Goal: Task Accomplishment & Management: Manage account settings

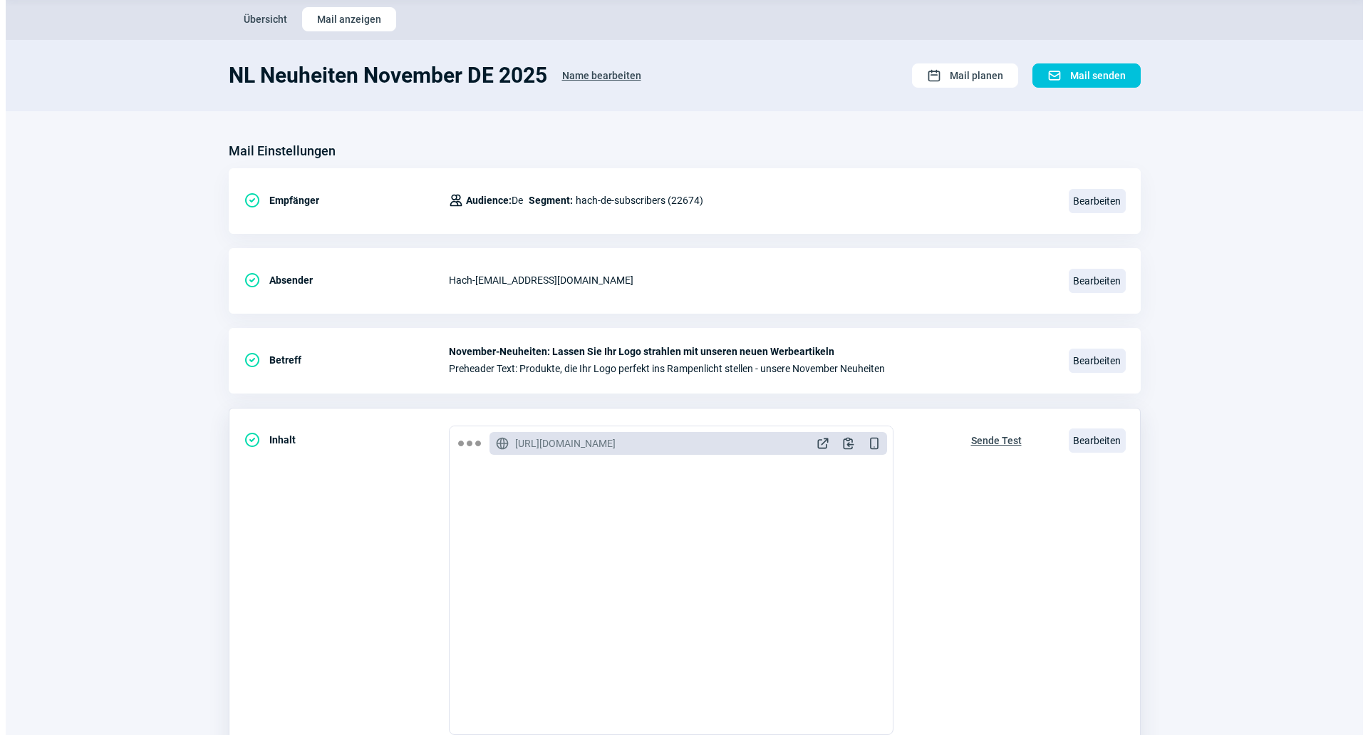
scroll to position [71, 0]
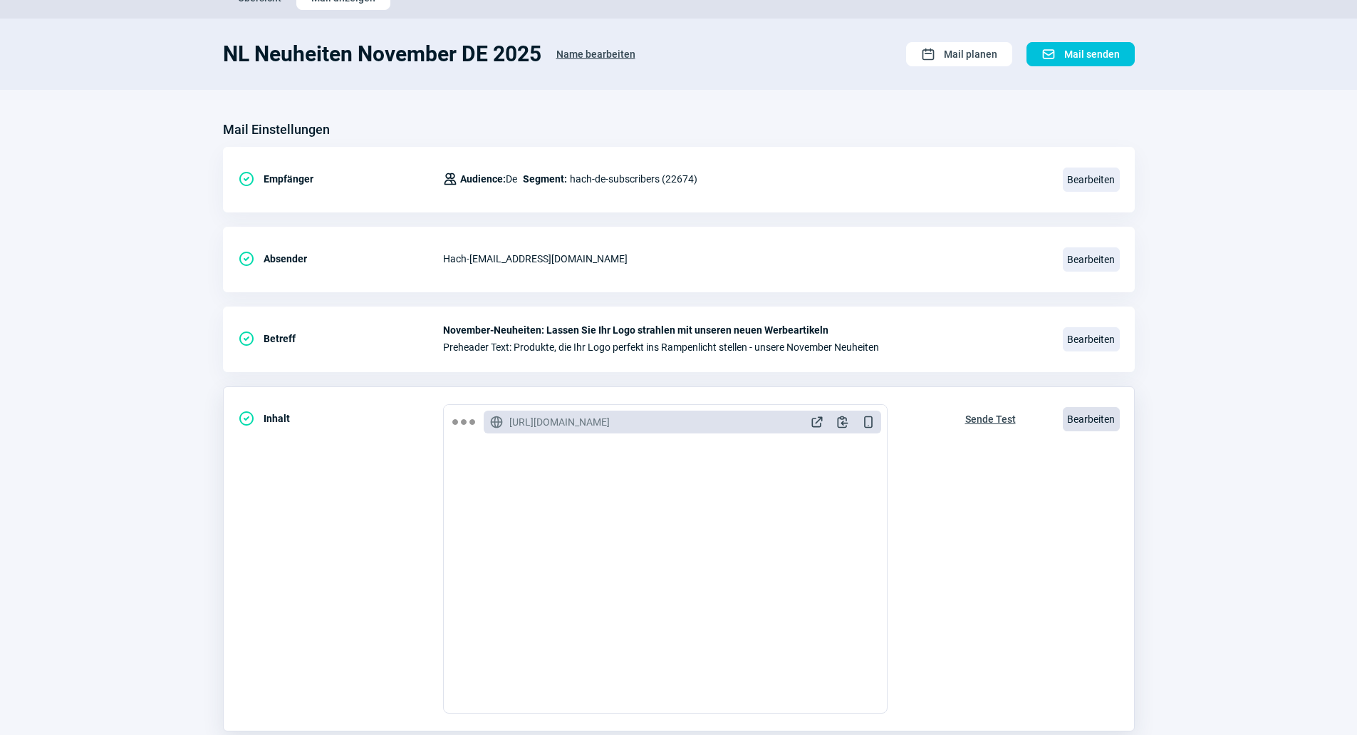
click at [1082, 420] on span "Bearbeiten" at bounding box center [1091, 419] width 57 height 24
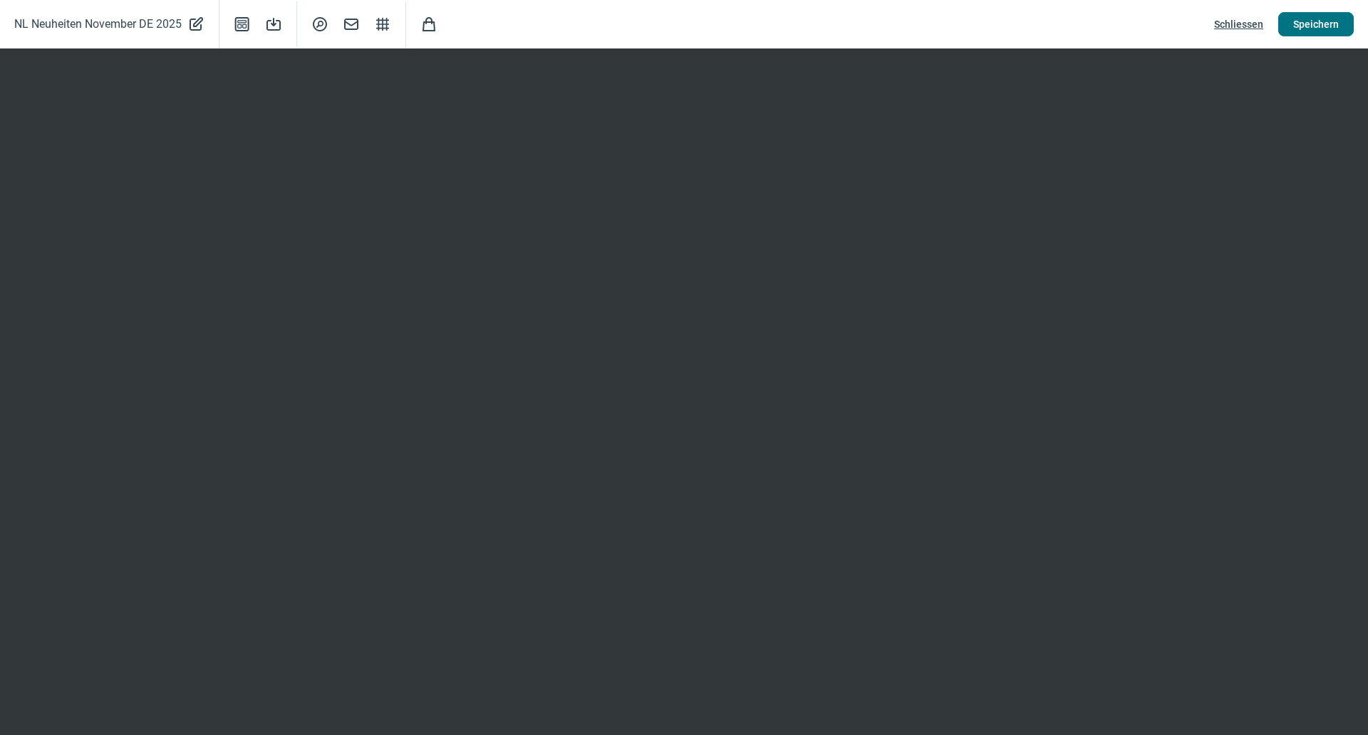
click at [1297, 20] on span "Speichern" at bounding box center [1316, 24] width 46 height 23
click at [1345, 22] on button "Speichern" at bounding box center [1316, 24] width 76 height 24
click at [1305, 21] on span "Speichern" at bounding box center [1316, 24] width 46 height 23
click at [1227, 16] on span "Schliessen" at bounding box center [1238, 24] width 49 height 23
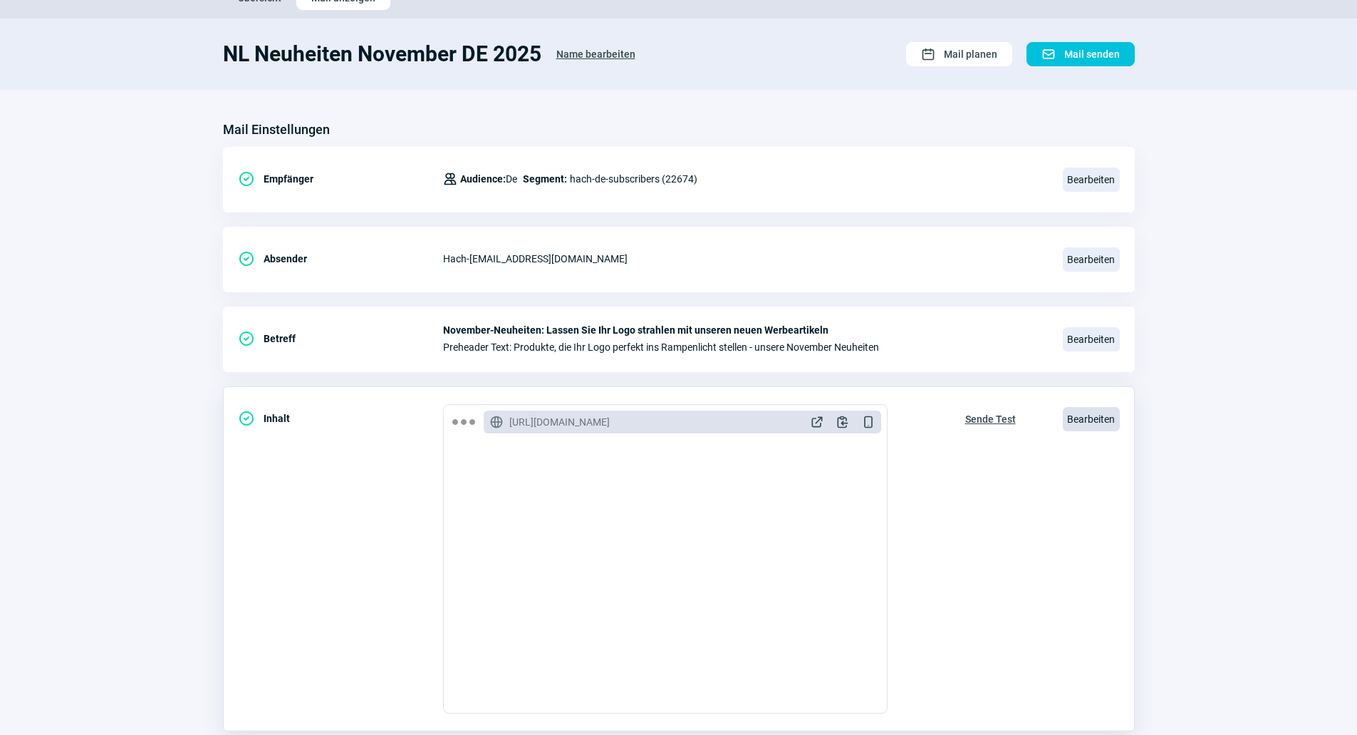
click at [1084, 418] on span "Bearbeiten" at bounding box center [1091, 419] width 57 height 24
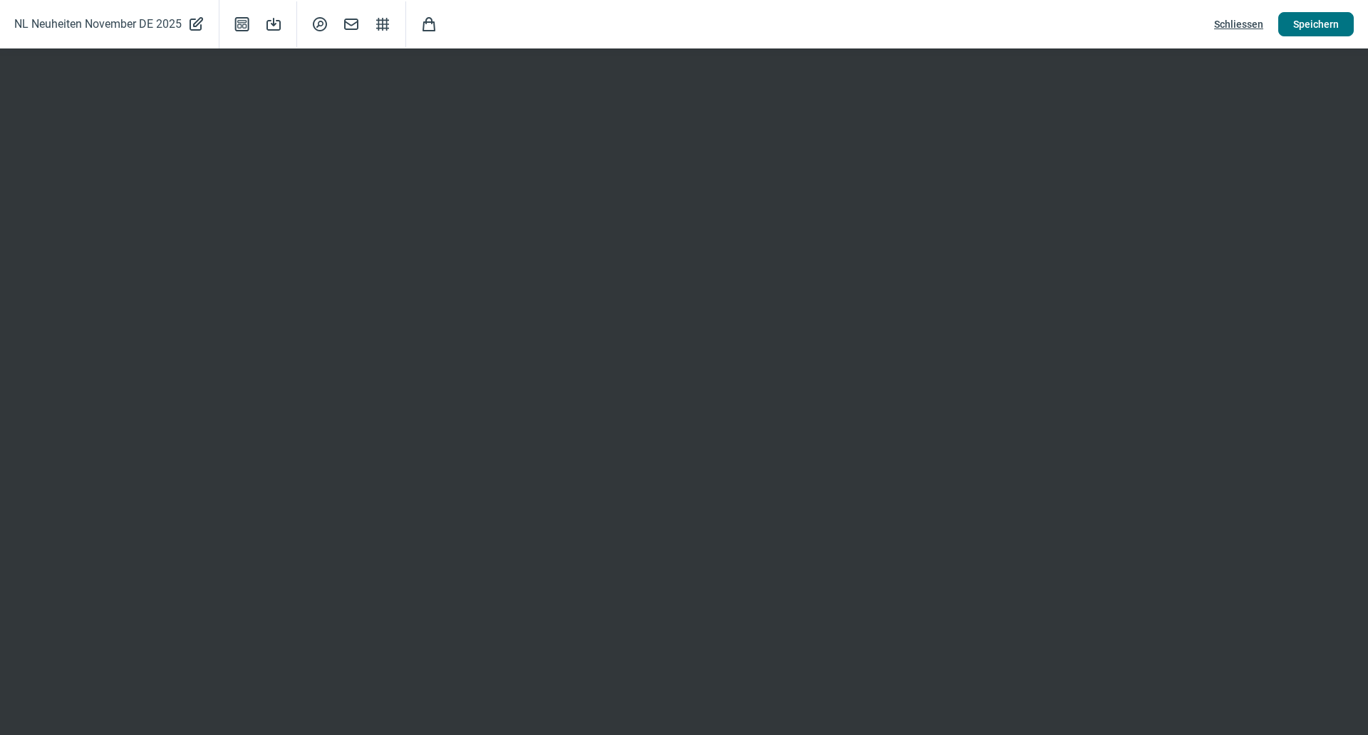
click at [1306, 23] on span "Speichern" at bounding box center [1316, 24] width 46 height 23
click at [1311, 21] on span "Speichern" at bounding box center [1316, 24] width 46 height 23
click at [1229, 21] on span "Schliessen" at bounding box center [1238, 24] width 49 height 23
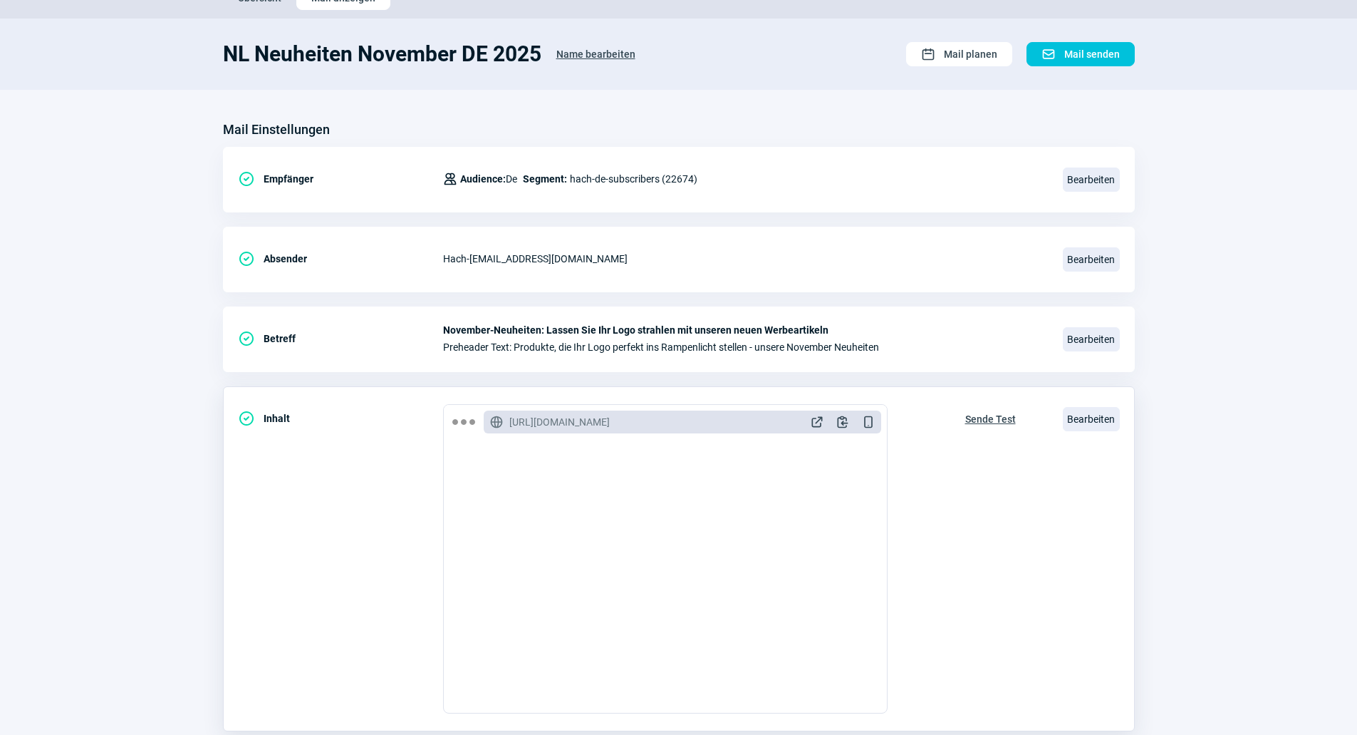
click at [985, 420] on span "Sende Test" at bounding box center [990, 419] width 51 height 23
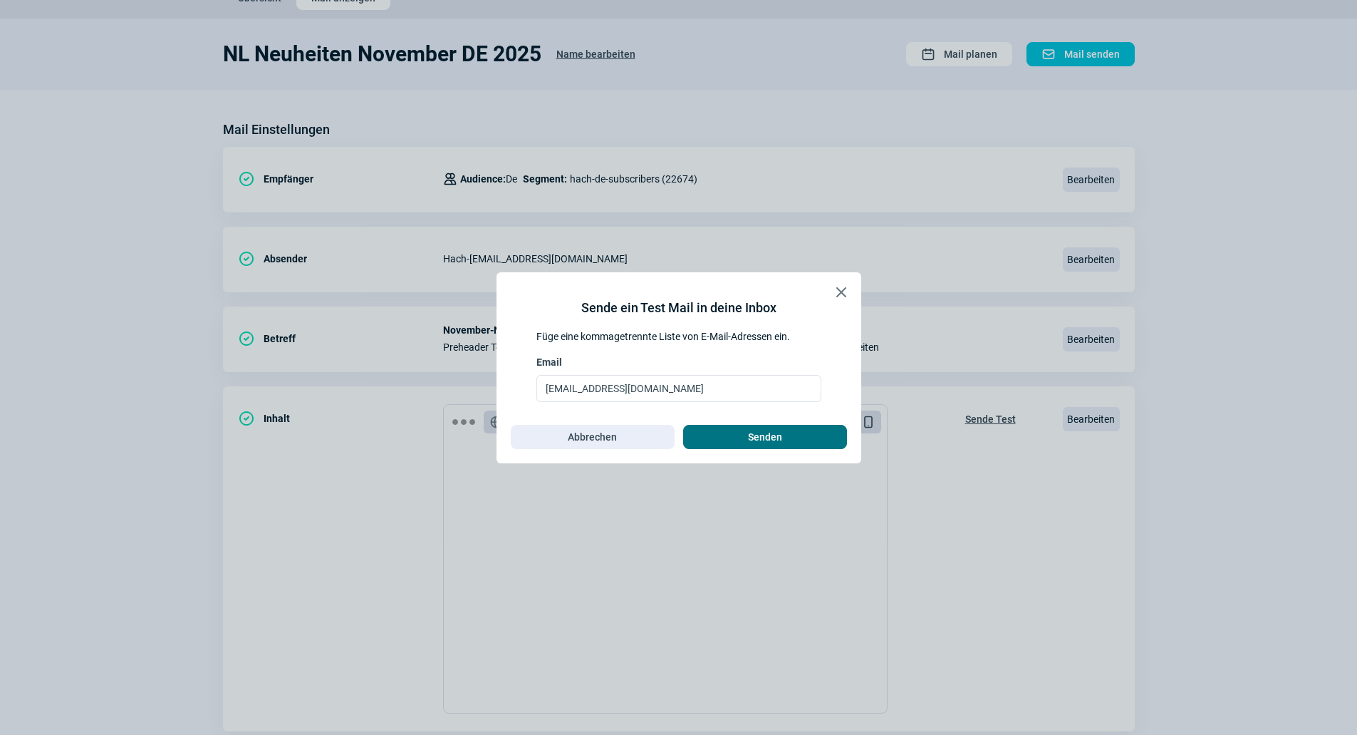
click at [747, 435] on span "Senden" at bounding box center [765, 436] width 134 height 23
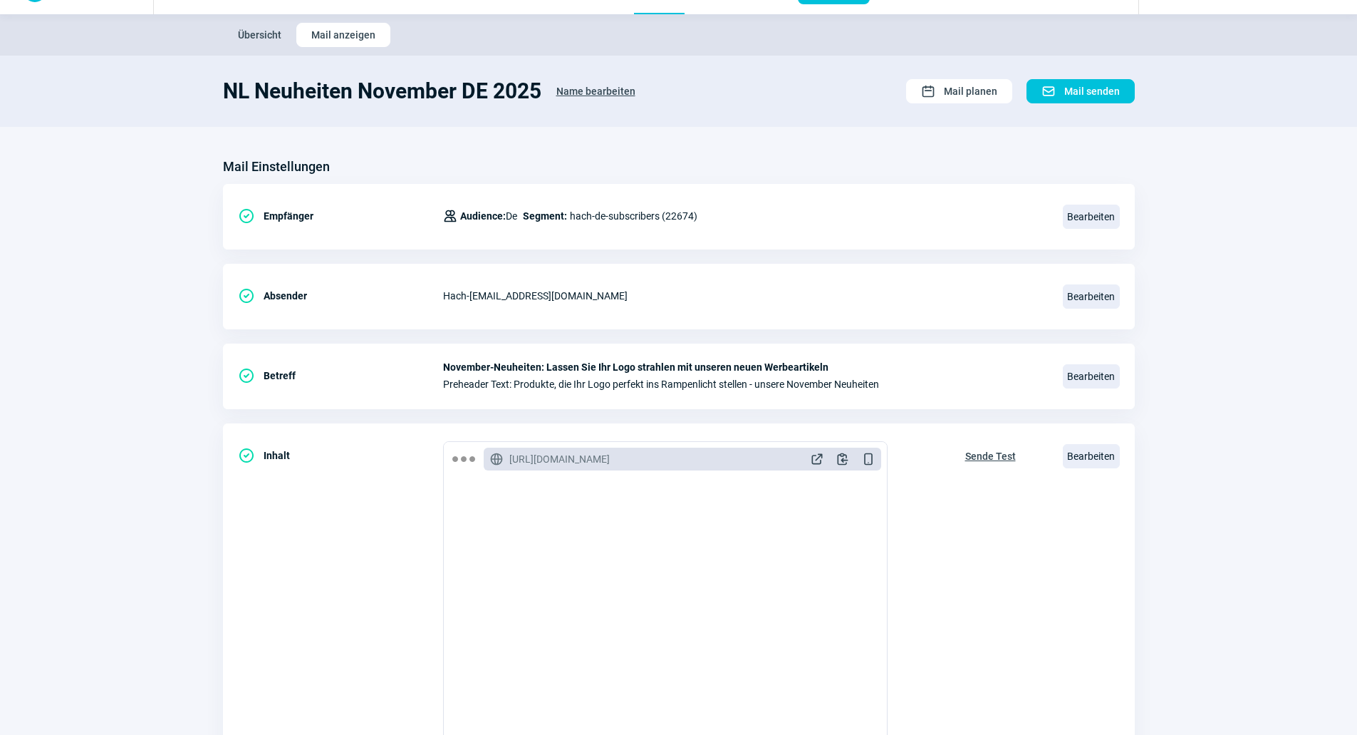
scroll to position [0, 0]
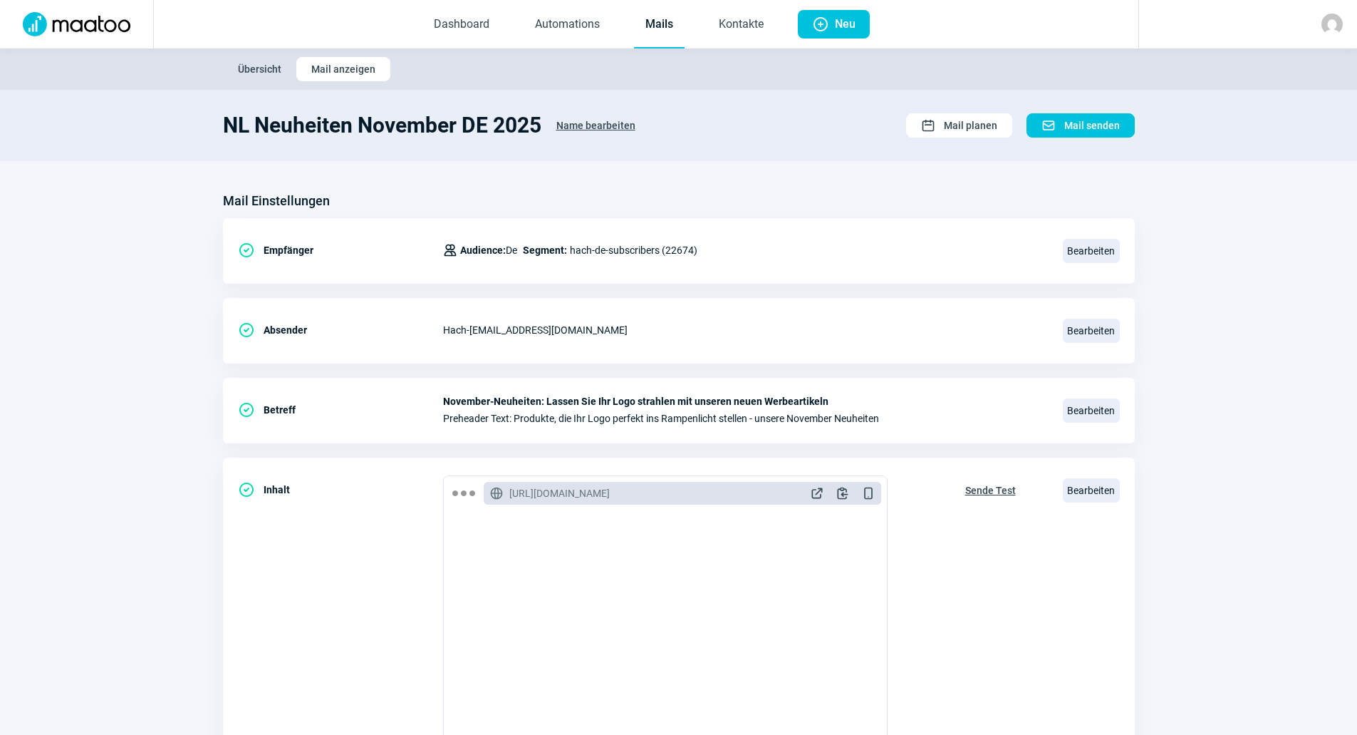
click at [650, 26] on link "Mails" at bounding box center [659, 24] width 51 height 47
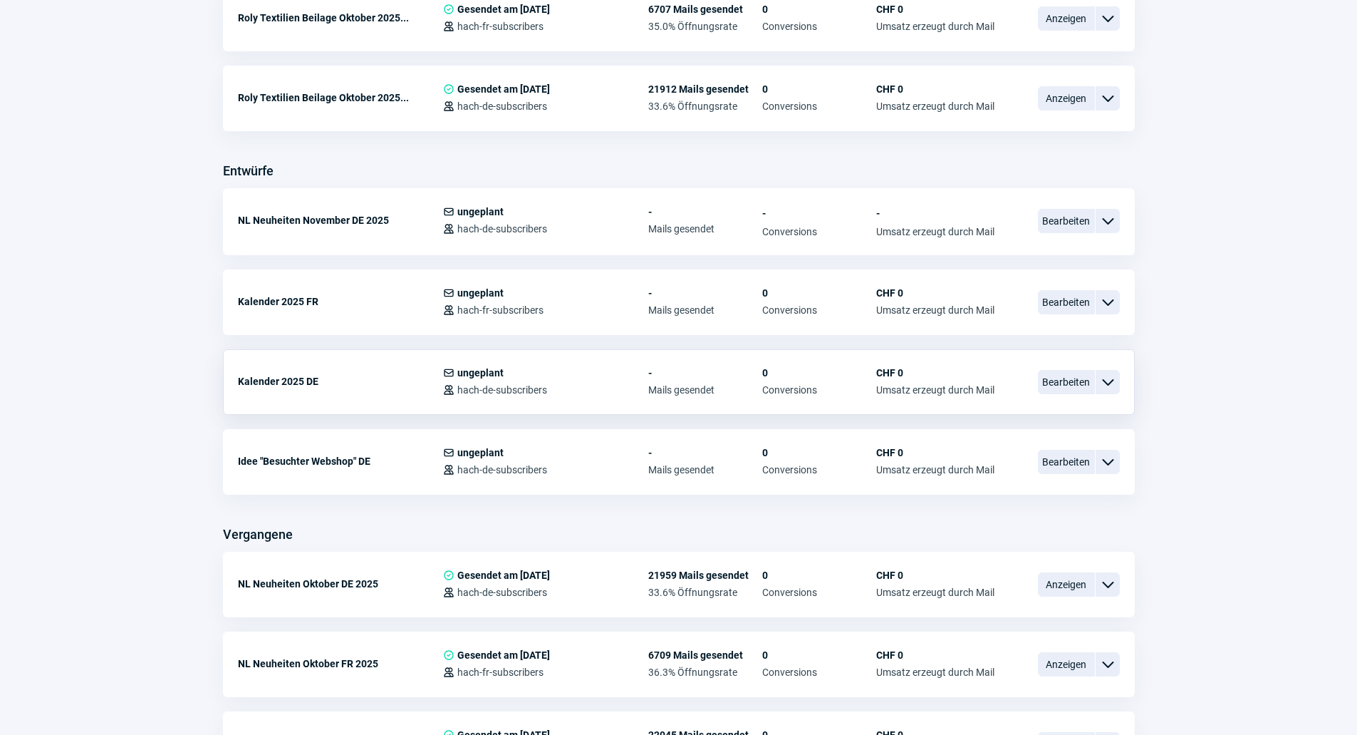
scroll to position [427, 0]
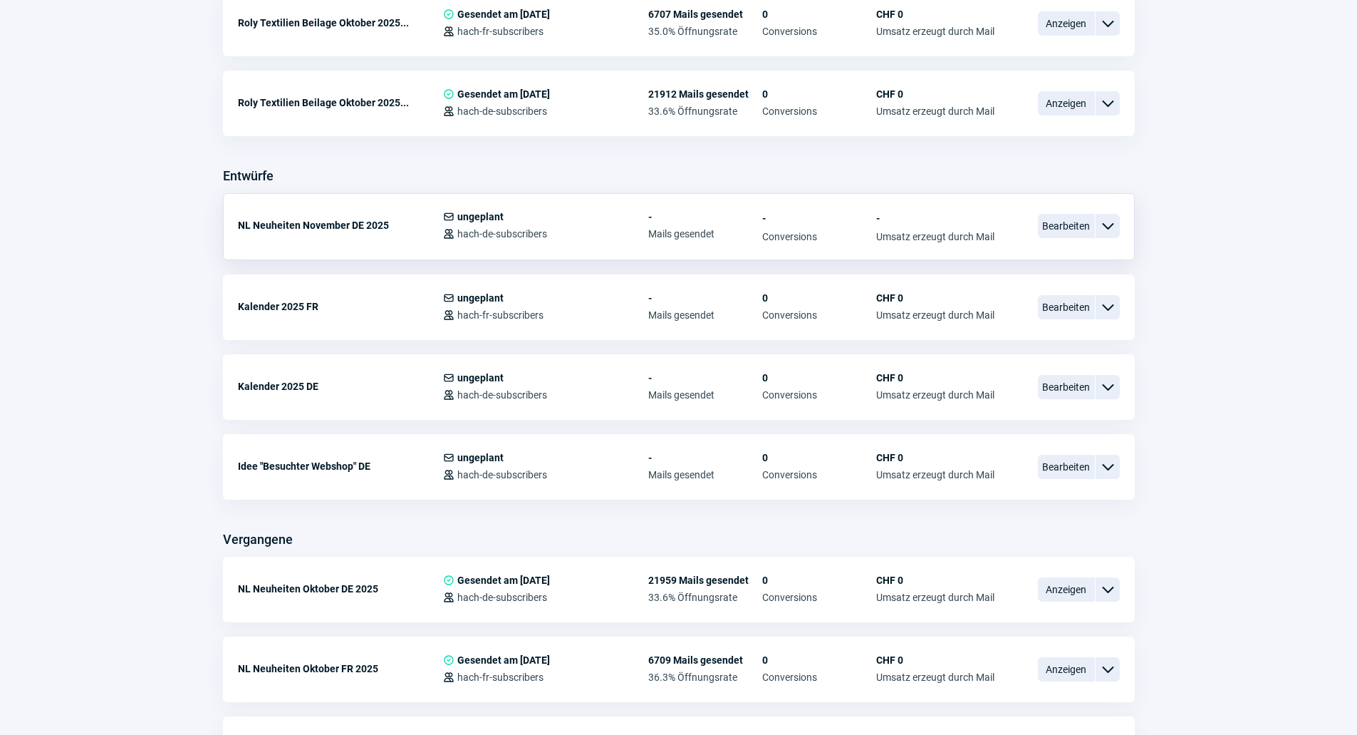
click at [1104, 221] on span "ChevronDown icon" at bounding box center [1107, 225] width 17 height 17
click at [1028, 311] on div "Kopieren" at bounding box center [1033, 311] width 171 height 26
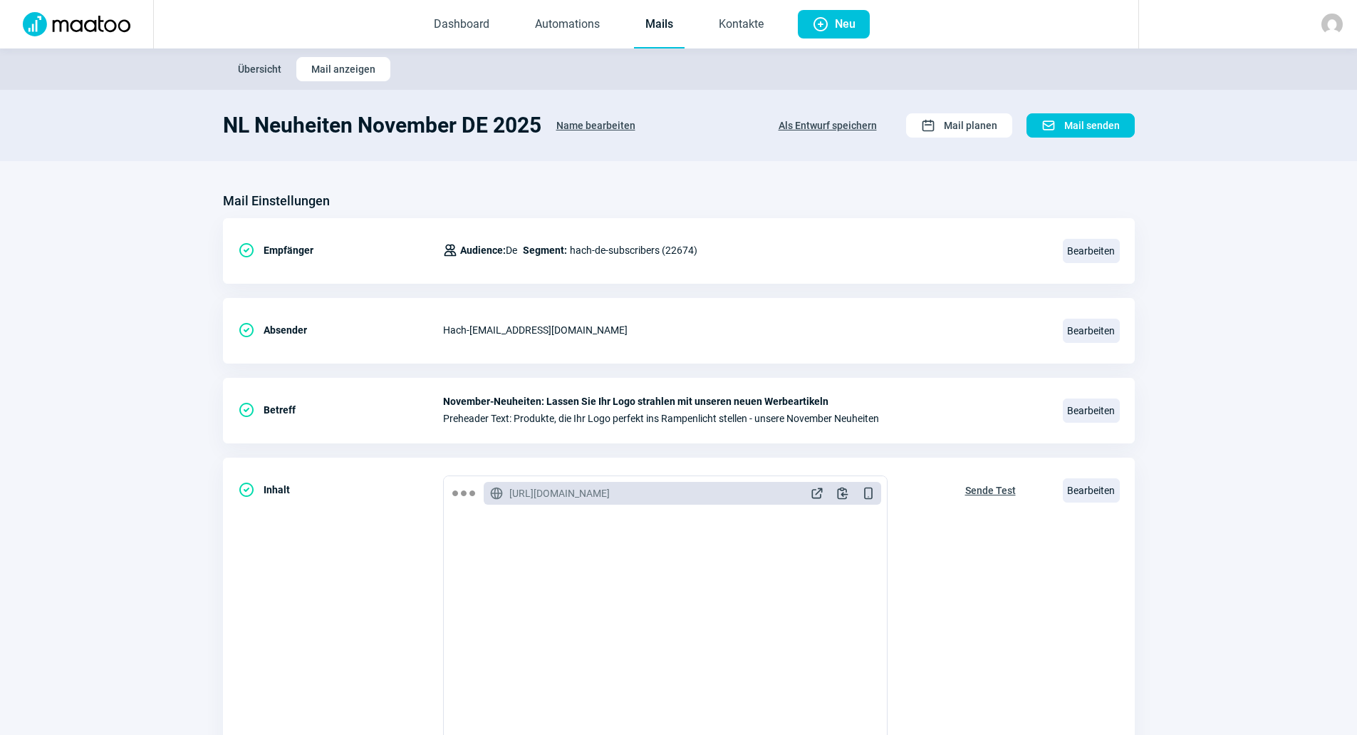
drag, startPoint x: 626, startPoint y: 129, endPoint x: 613, endPoint y: 125, distance: 13.5
click at [624, 128] on span "Name bearbeiten" at bounding box center [595, 125] width 79 height 23
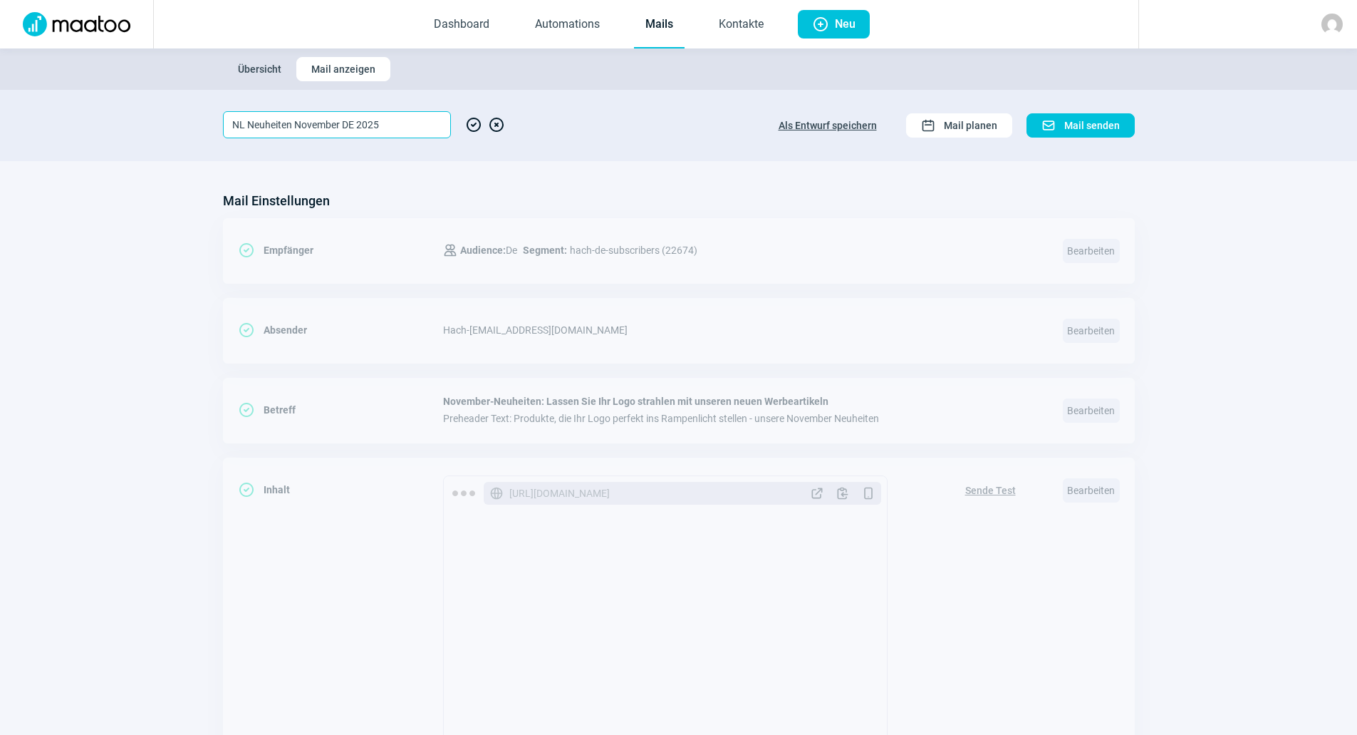
click at [352, 121] on input "NL Neuheiten November DE 2025" at bounding box center [337, 124] width 228 height 27
type input "NL Neuheiten November FR 2025"
click at [471, 130] on span "CheckCircle icon" at bounding box center [473, 124] width 17 height 27
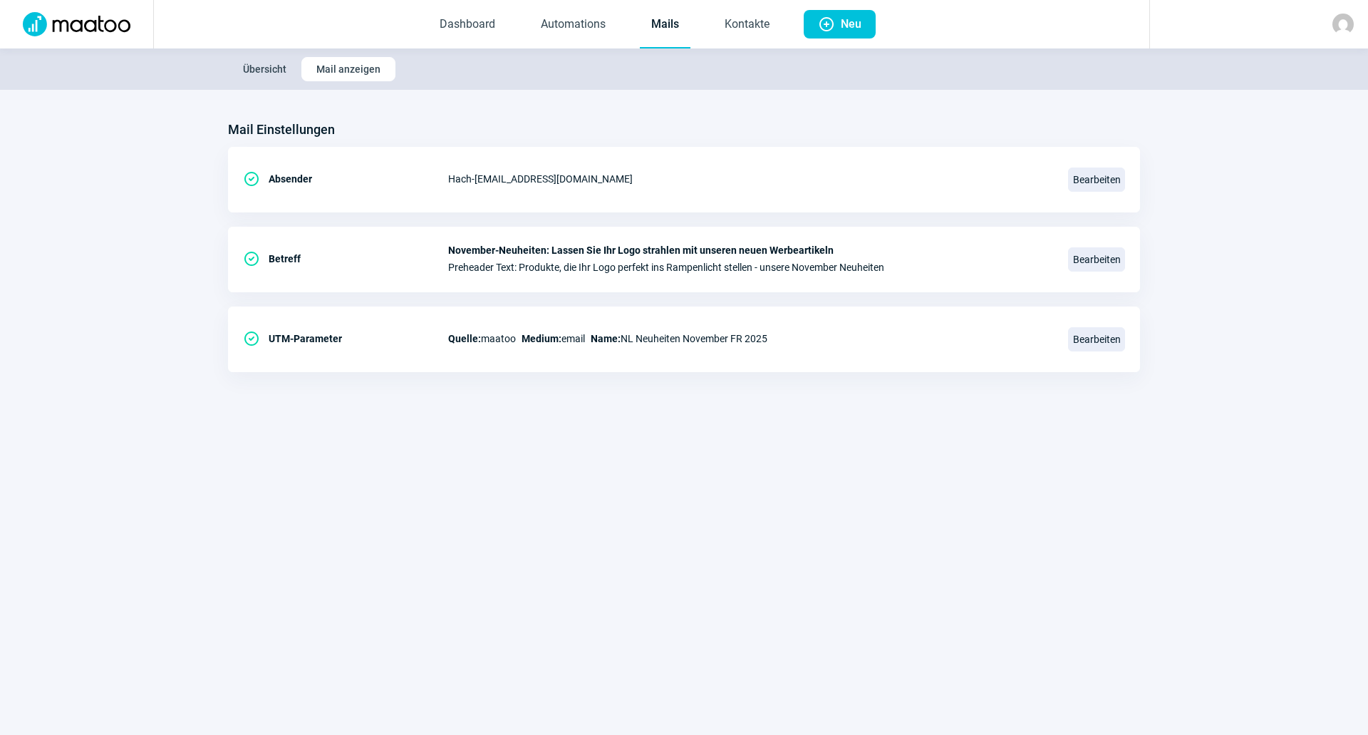
click at [662, 21] on link "Mails" at bounding box center [665, 24] width 51 height 47
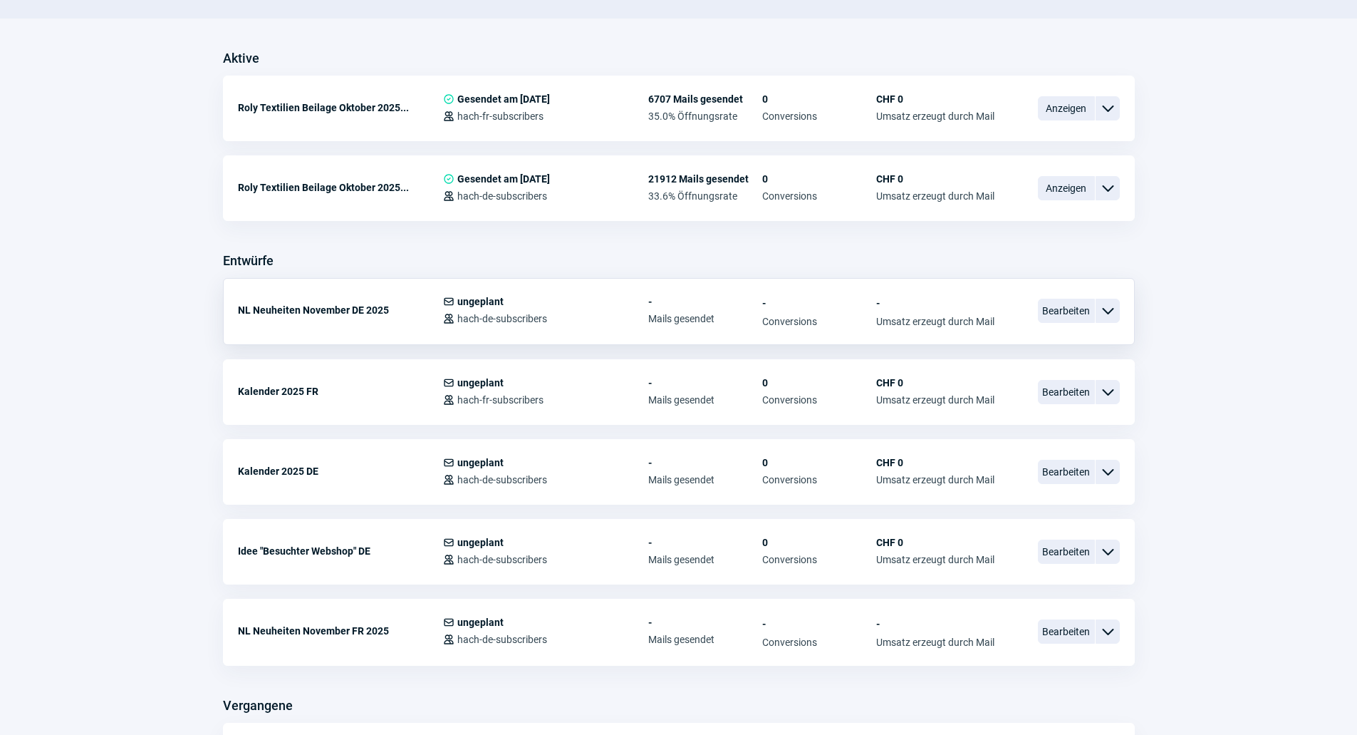
scroll to position [427, 0]
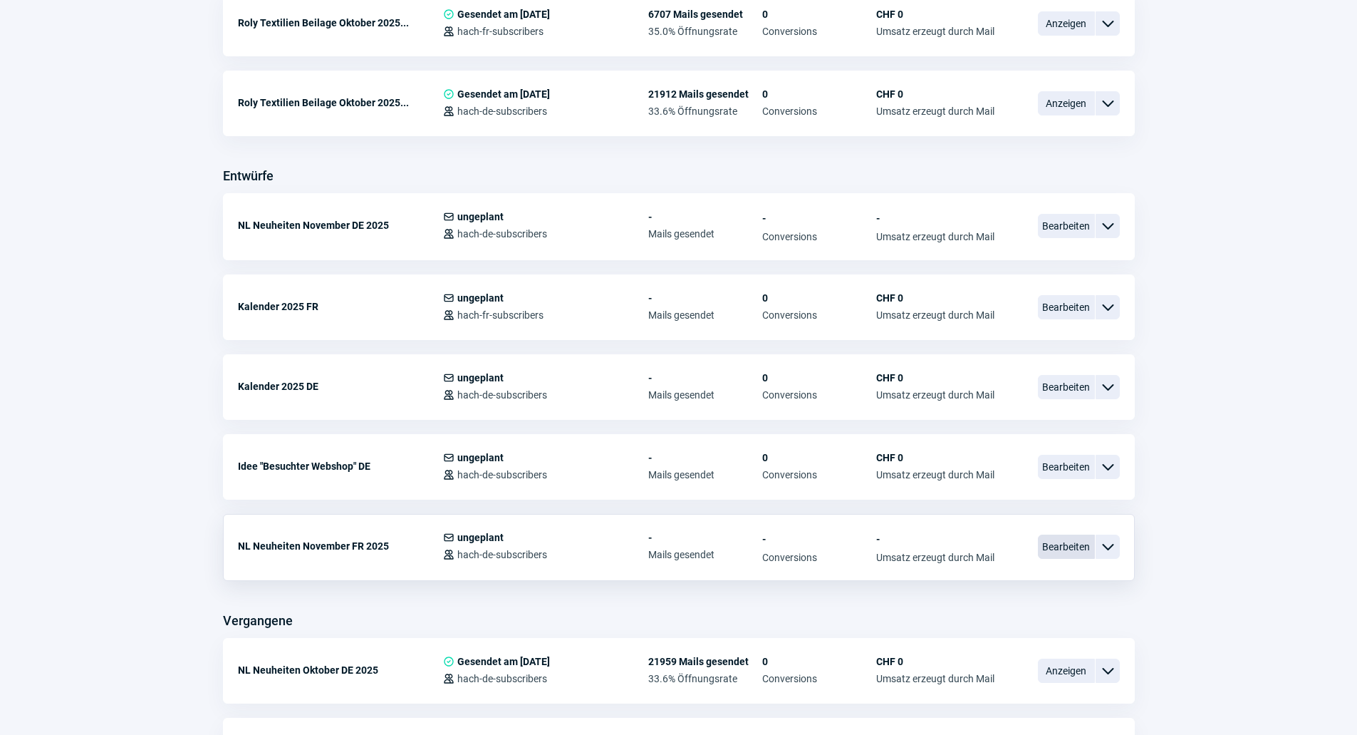
click at [1082, 544] on span "Bearbeiten" at bounding box center [1066, 546] width 57 height 24
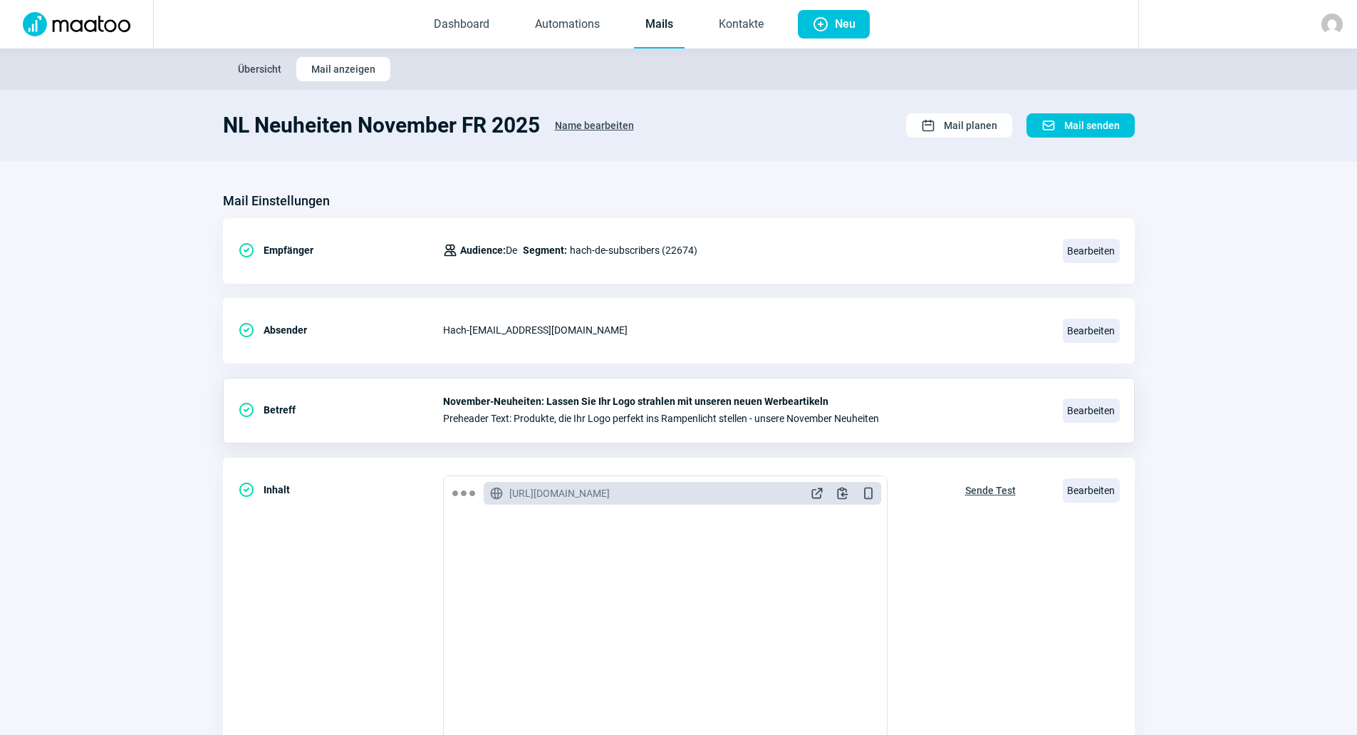
click at [1085, 423] on div "Bearbeiten" at bounding box center [1091, 410] width 57 height 30
click at [1084, 413] on span "Bearbeiten" at bounding box center [1091, 410] width 57 height 24
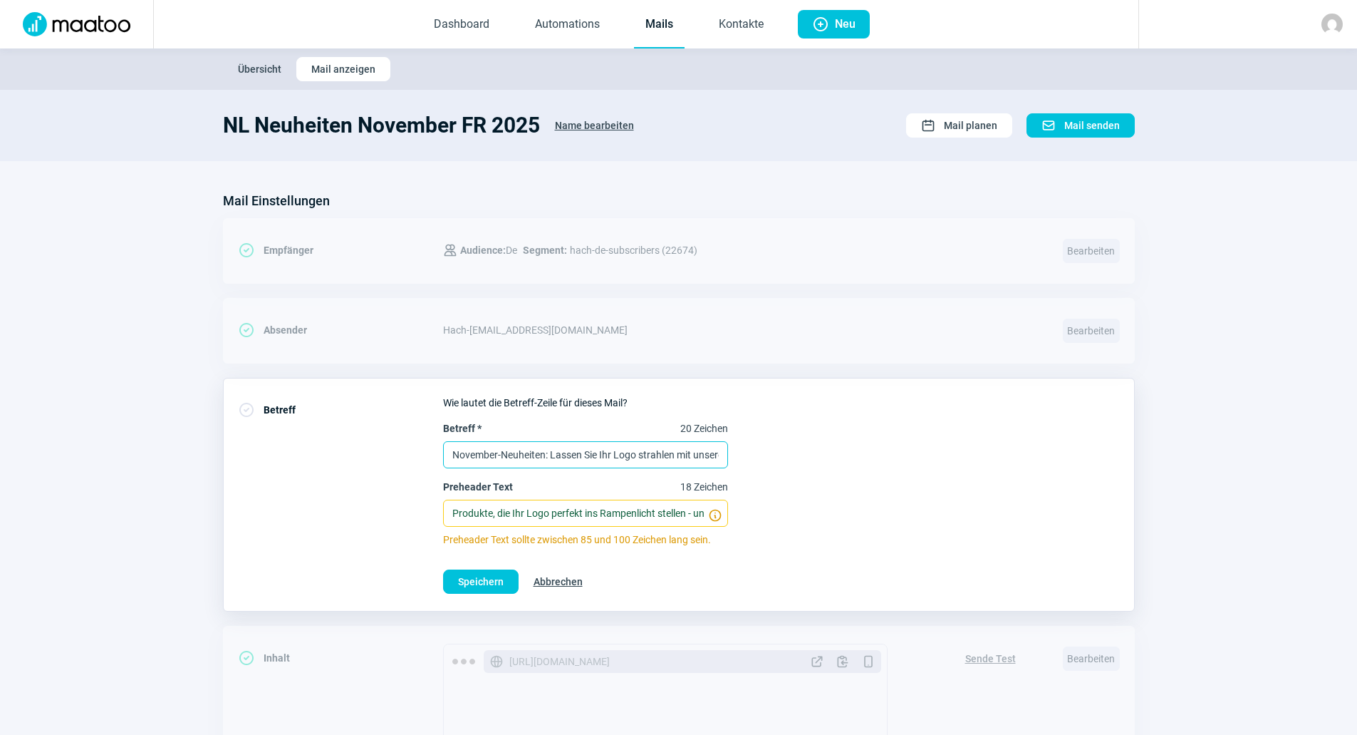
click at [499, 463] on input "November-Neuheiten: Lassen Sie Ihr Logo strahlen mit unseren neuen Werbeartikeln" at bounding box center [585, 454] width 285 height 27
click at [601, 460] on input "November-Neuheiten: Lassen Sie Ihr Logo strahlen mit unseren neuen Werbeartikeln" at bounding box center [585, 454] width 285 height 27
paste input "uveautés de novembre : faites briller votre logo grâce à nos nouveaux articles …"
click at [567, 454] on input "Nouveautés de novembre : faites briller votre logo grâce à nos nouveaux article…" at bounding box center [585, 454] width 285 height 27
type input "Nouveautés de novembre: faites briller votre logo grâce à nos nouveaux articles…"
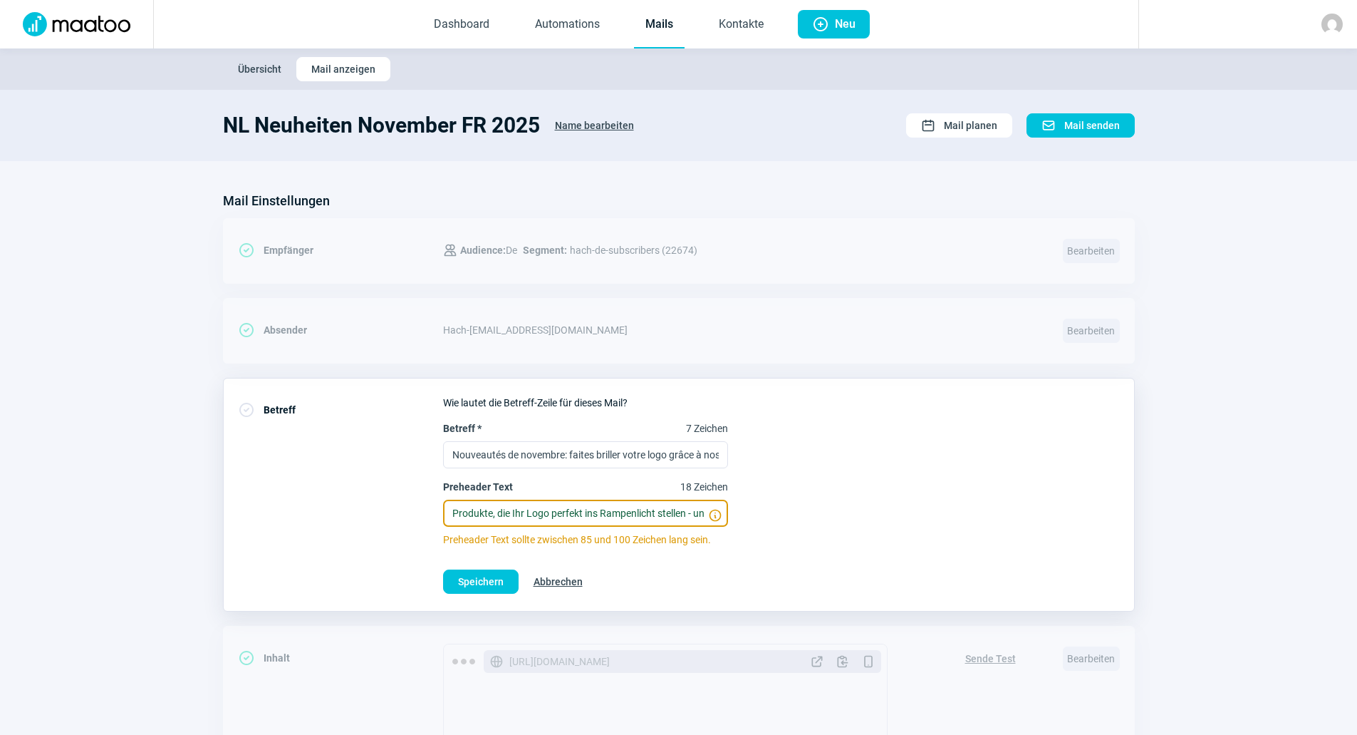
click at [506, 514] on input "Produkte, die Ihr Logo perfekt ins Rampenlicht stellen - unsere November Neuhei…" at bounding box center [585, 512] width 285 height 27
click at [588, 512] on input "Produkte, die Ihr Logo perfekt ins Rampenlicht stellen - unsere November Neuhei…" at bounding box center [585, 512] width 285 height 27
paste input "Des produits qui mettent parfaitement en valeur votre logo : nos nouveautés du …"
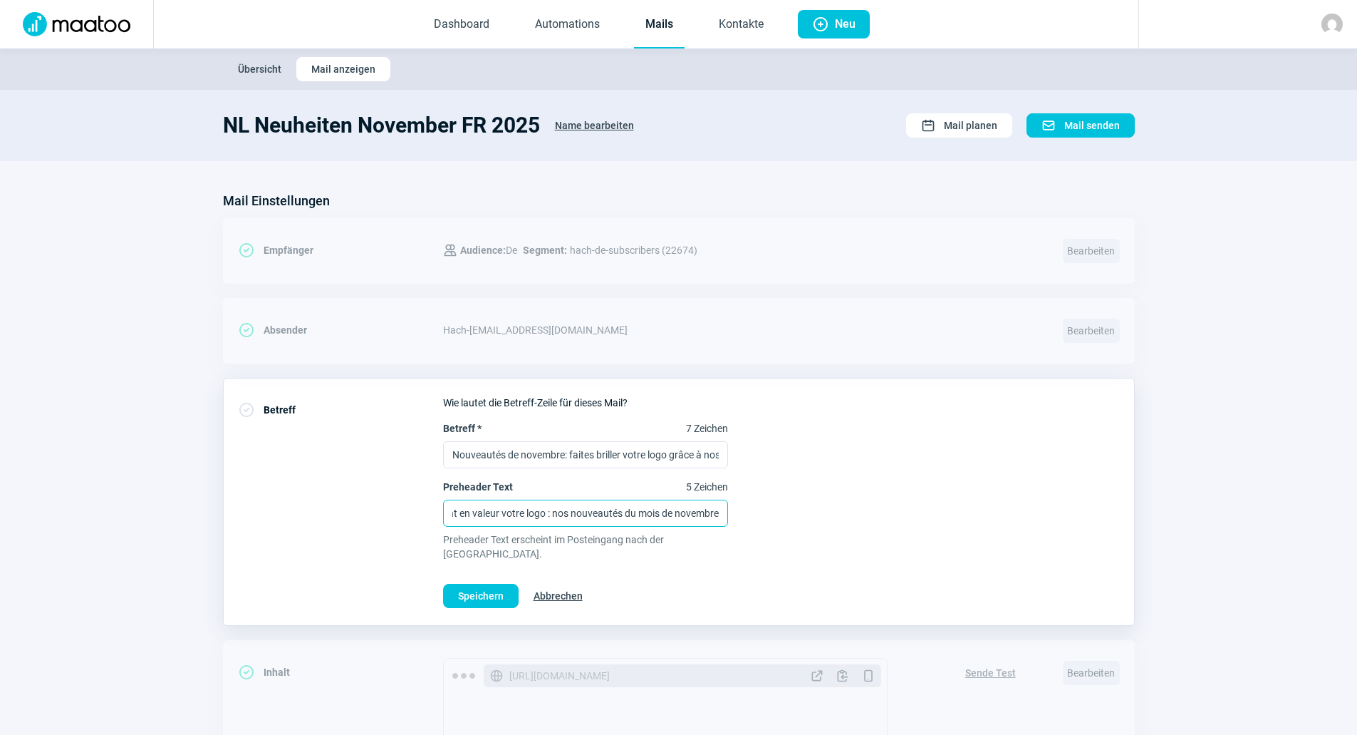
click at [548, 514] on input "Des produits qui mettent parfaitement en valeur votre logo : nos nouveautés du …" at bounding box center [585, 512] width 285 height 27
type input "Des produits qui mettent parfaitement en valeur votre logo: nos nouveautés du m…"
click at [489, 586] on span "Speichern" at bounding box center [481, 595] width 46 height 23
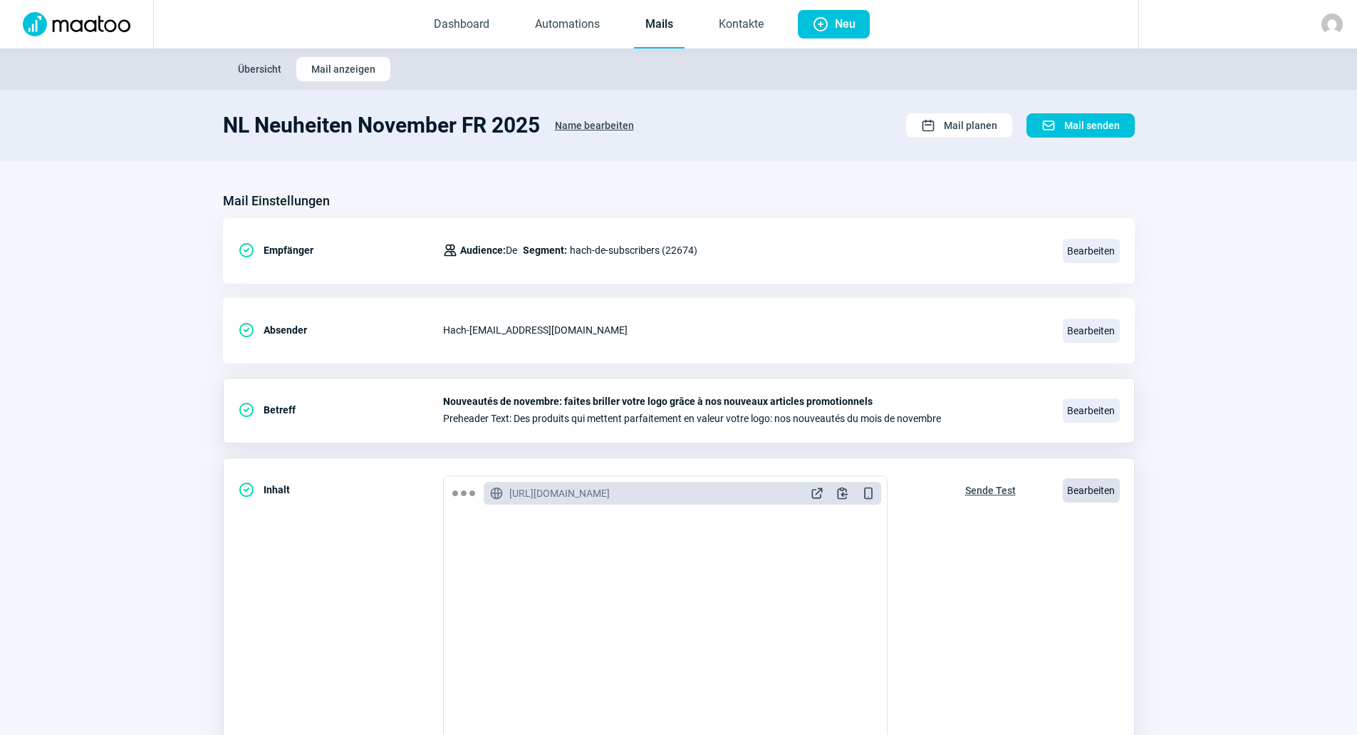
click at [1090, 489] on span "Bearbeiten" at bounding box center [1091, 490] width 57 height 24
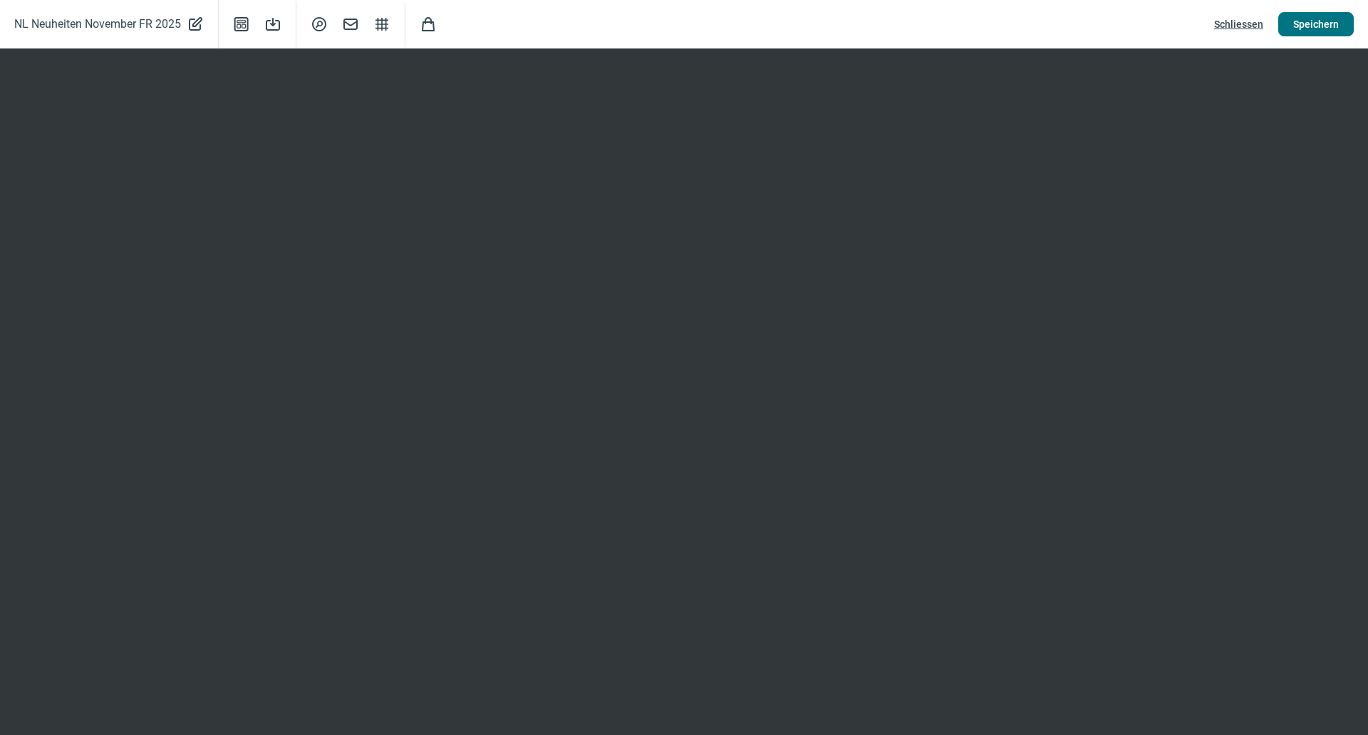
click at [1312, 22] on span "Speichern" at bounding box center [1316, 24] width 46 height 23
click at [1230, 21] on span "Schliessen" at bounding box center [1238, 24] width 49 height 23
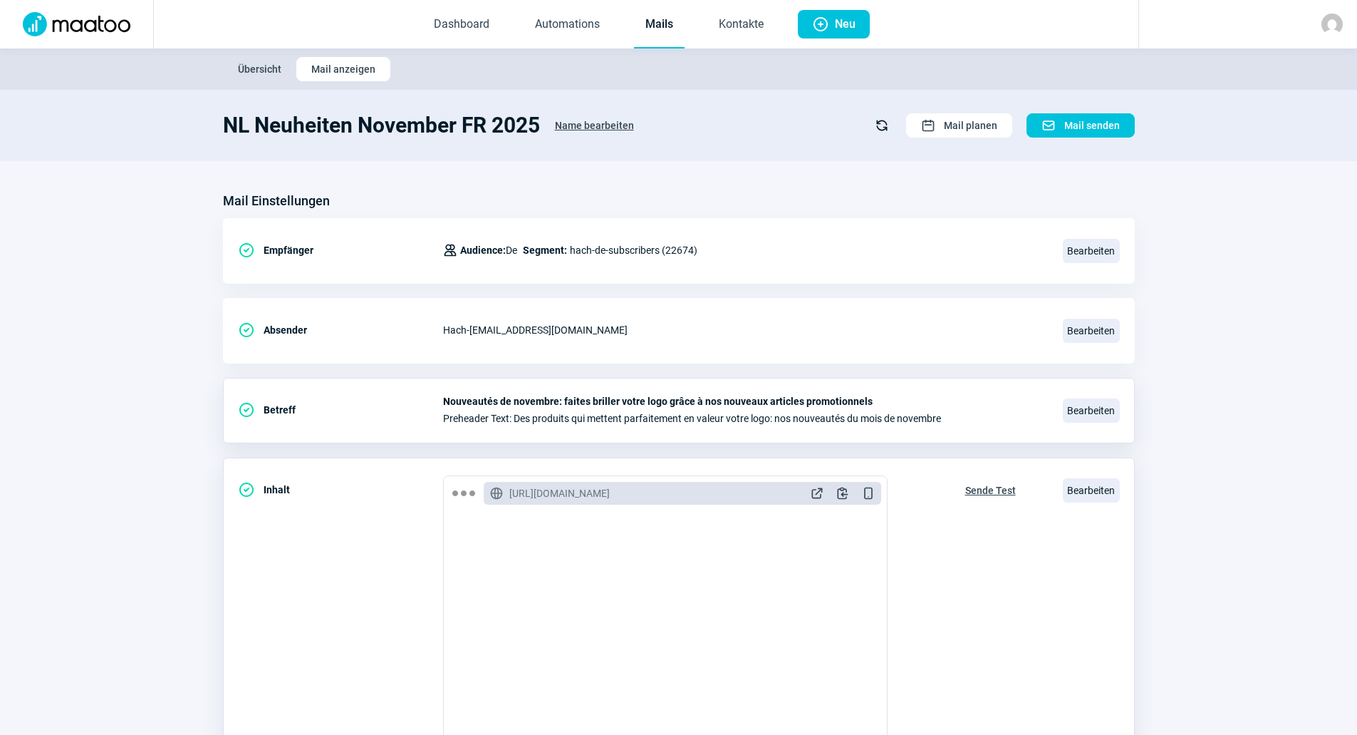
click at [997, 485] on span "Sende Test" at bounding box center [990, 490] width 51 height 23
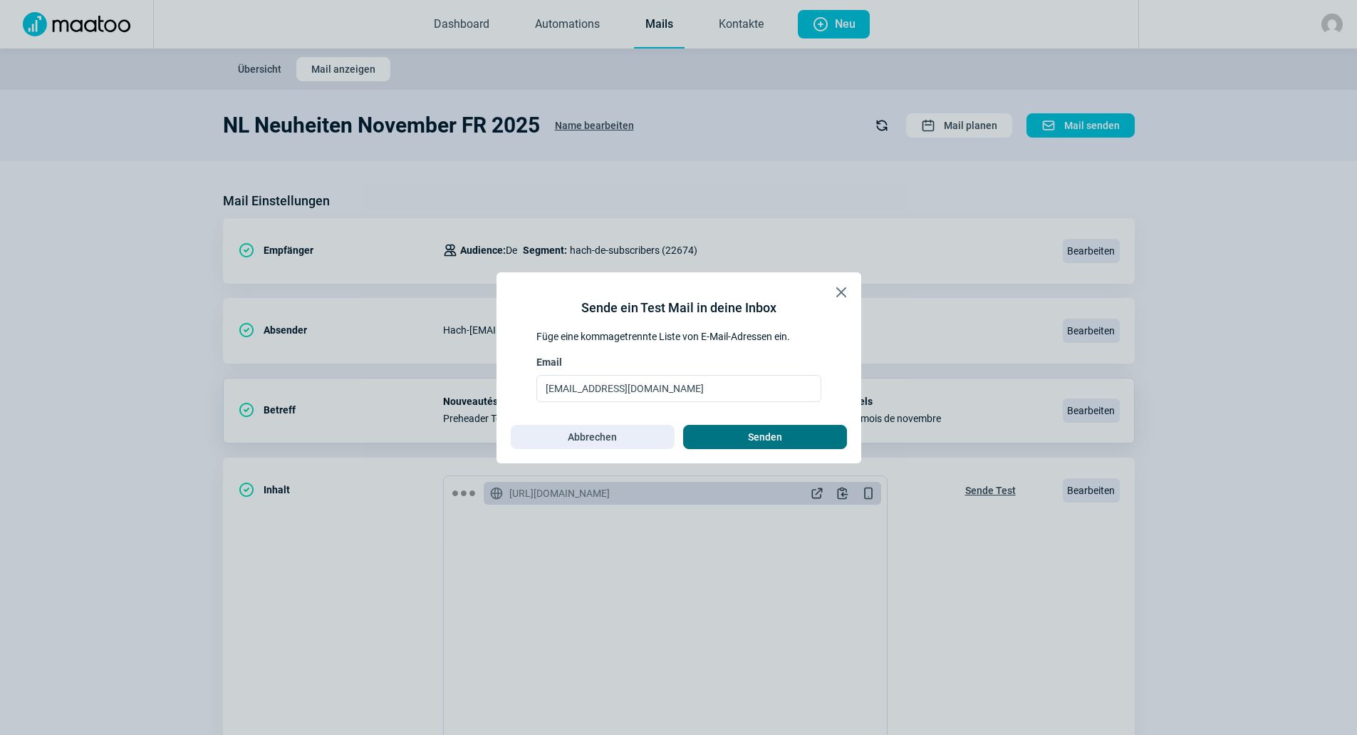
click at [792, 429] on span "Senden" at bounding box center [765, 436] width 134 height 23
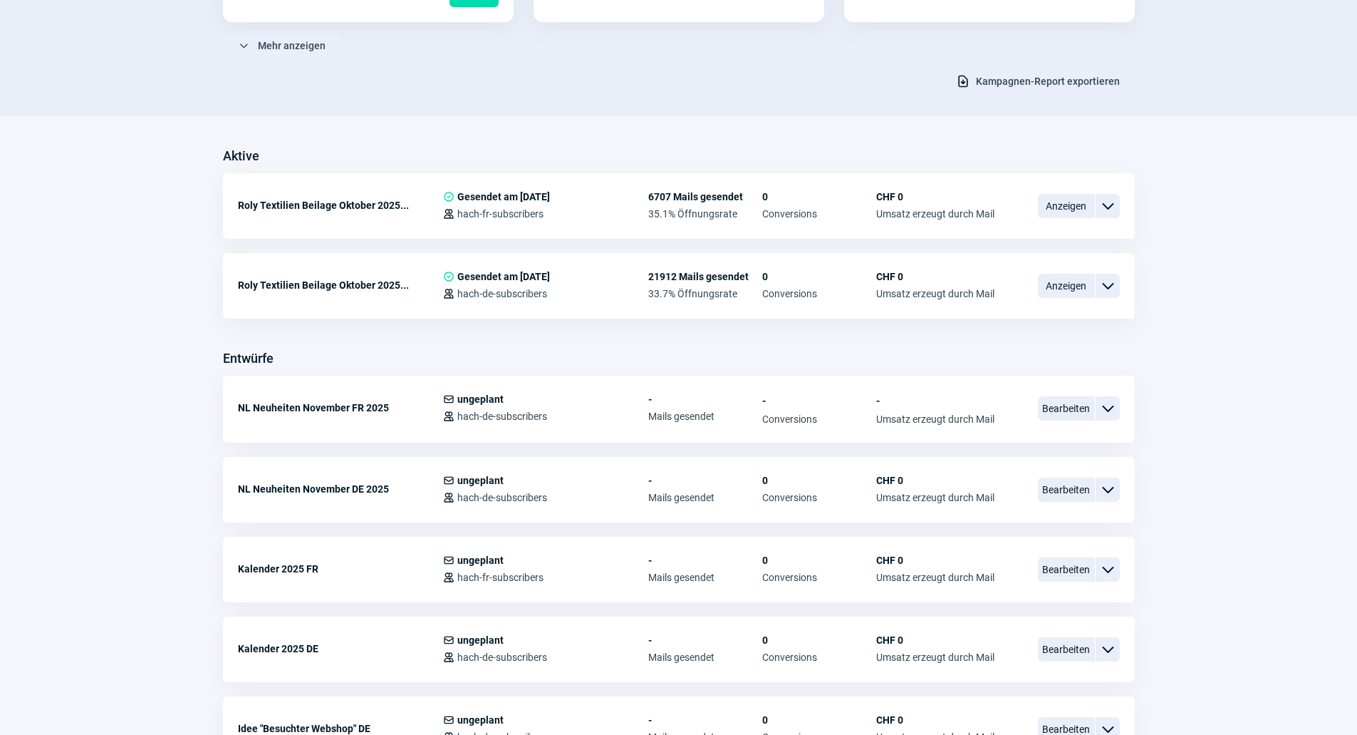
scroll to position [356, 0]
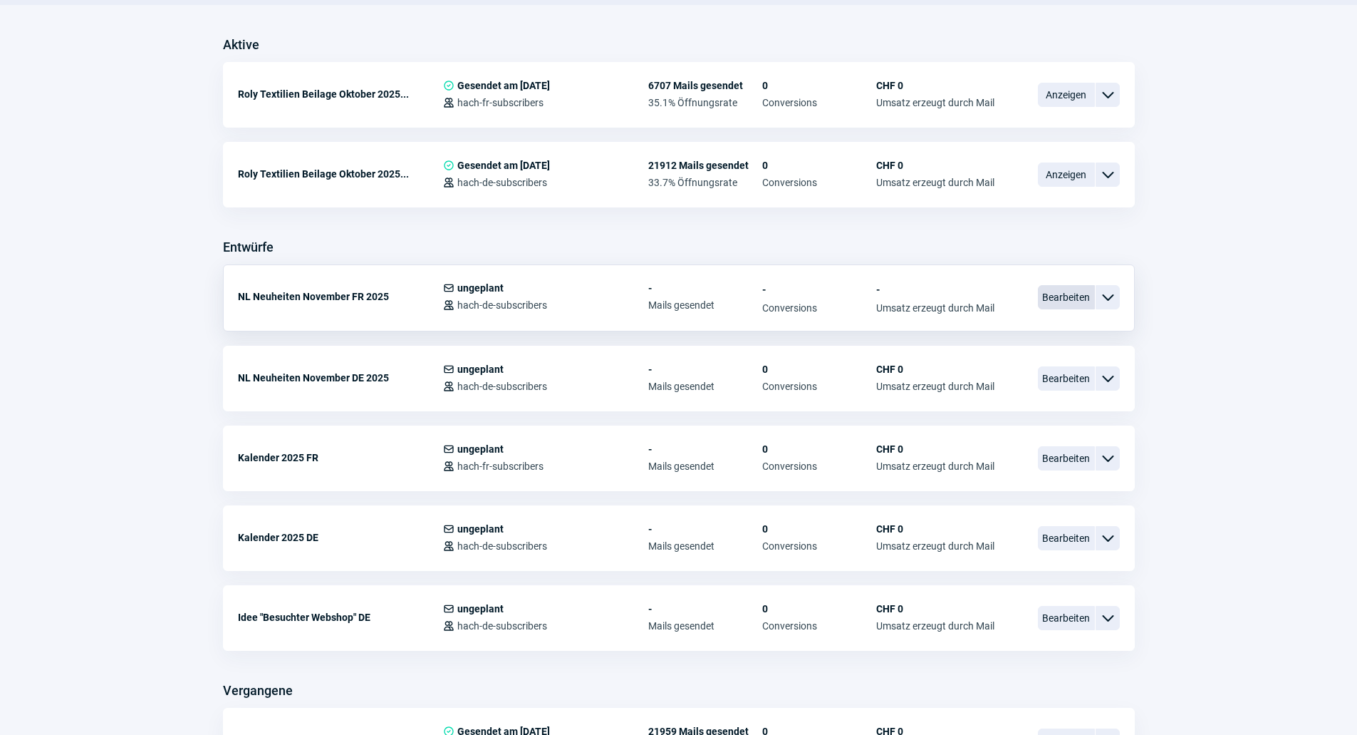
click at [1042, 301] on span "Bearbeiten" at bounding box center [1066, 297] width 57 height 24
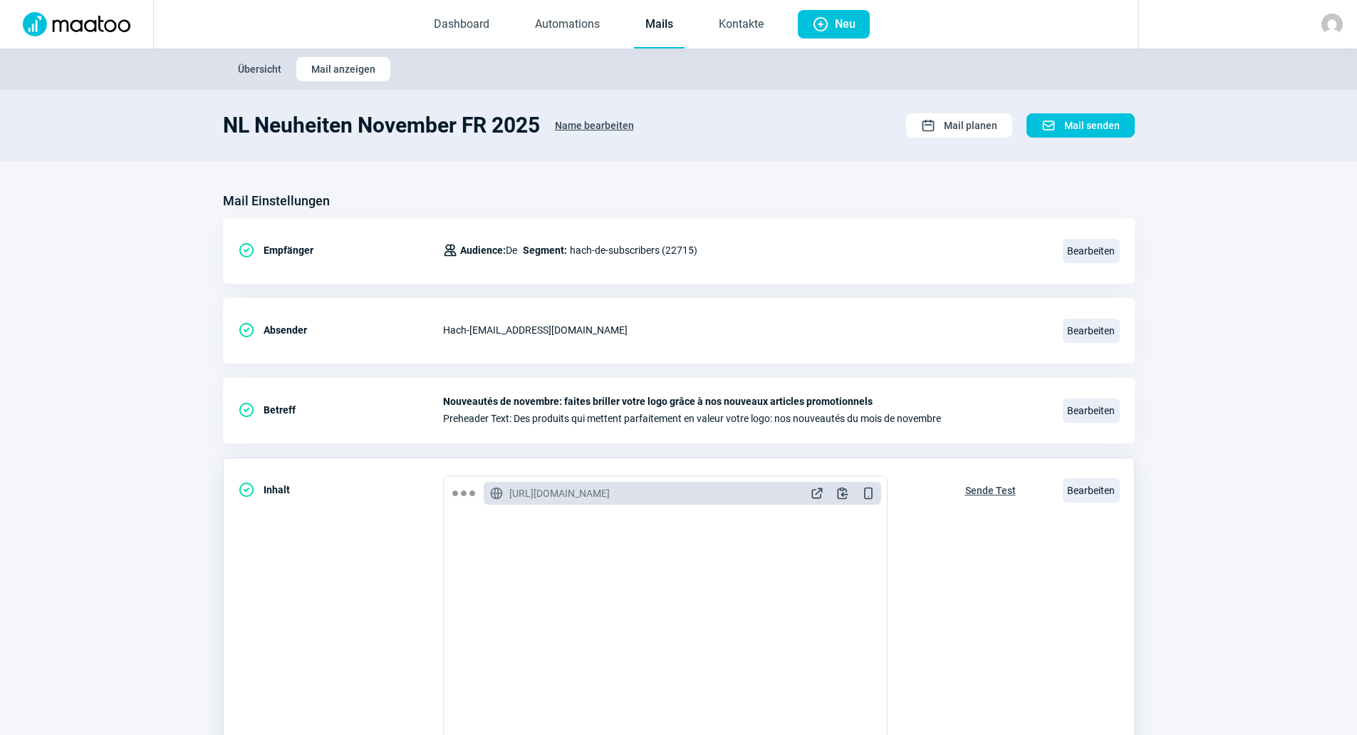
click at [1017, 494] on button "Sende Test" at bounding box center [990, 488] width 81 height 27
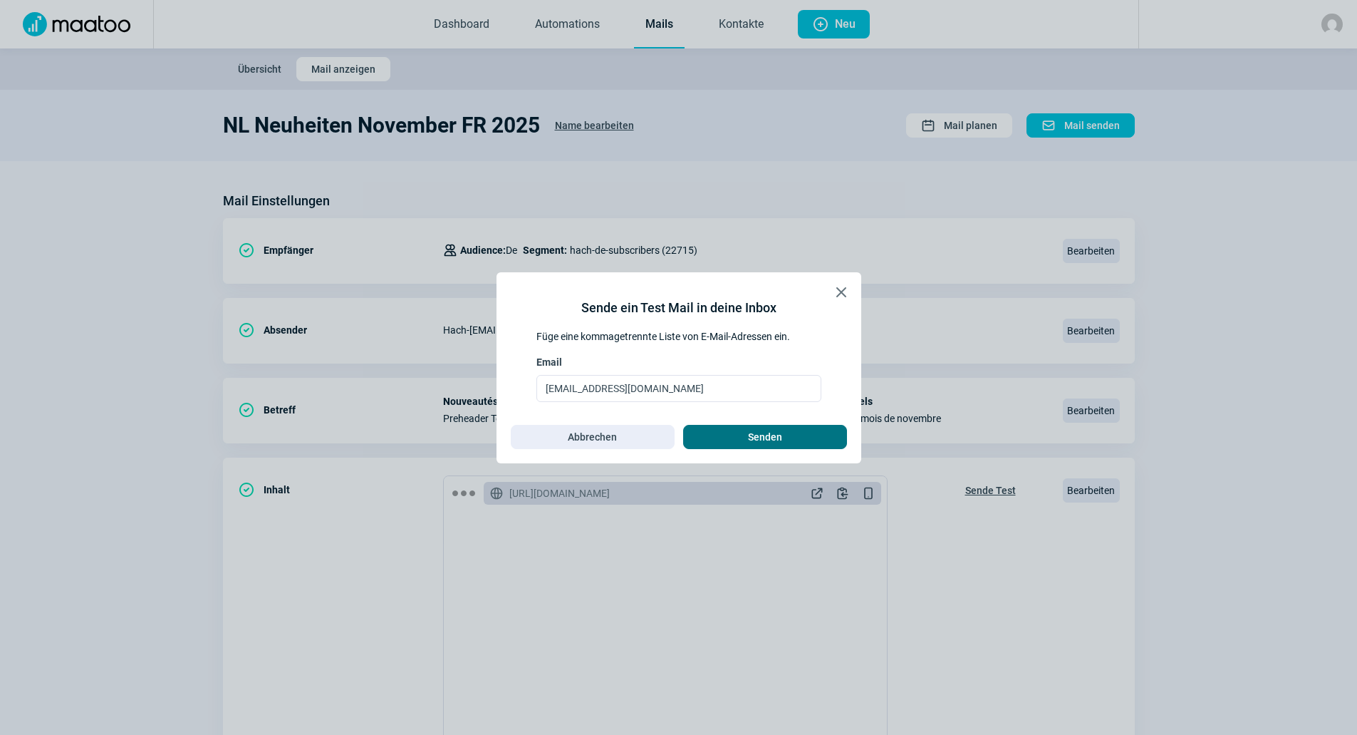
click at [828, 435] on span "Senden" at bounding box center [765, 436] width 134 height 23
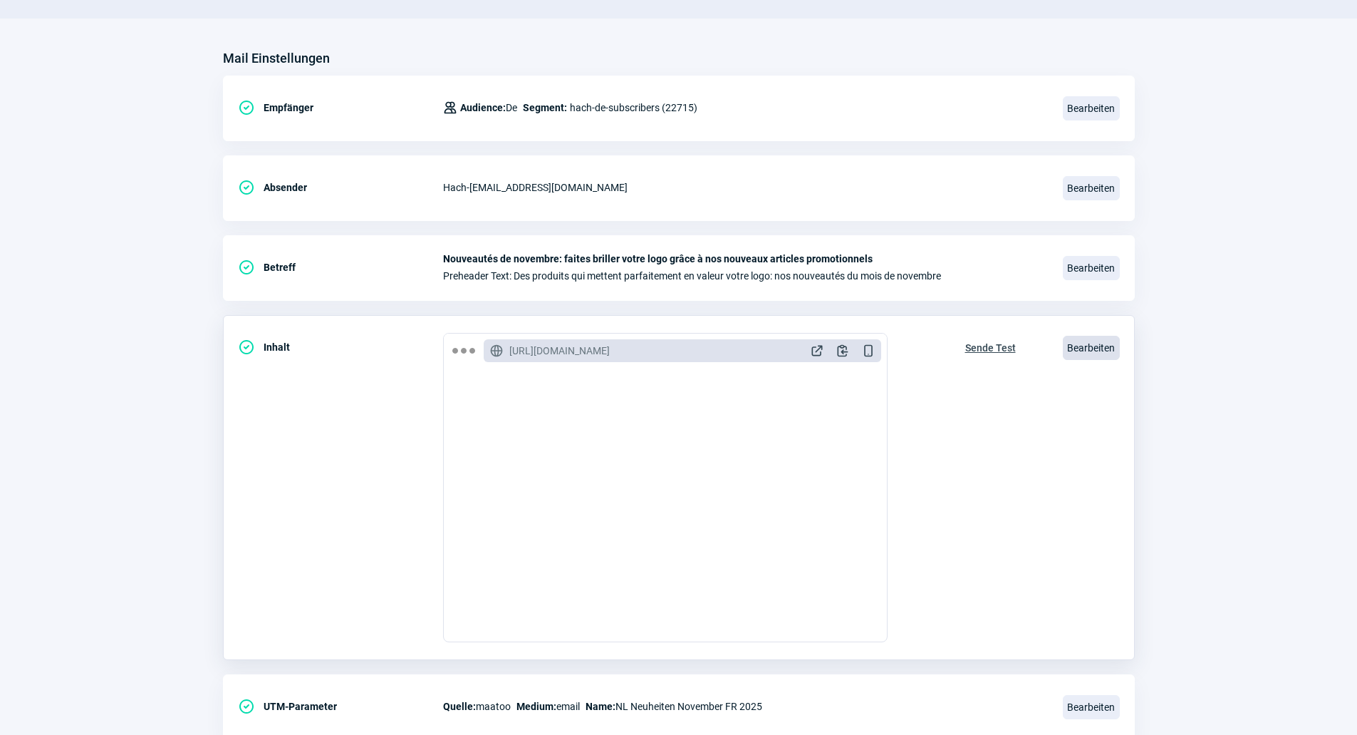
click at [1078, 346] on span "Bearbeiten" at bounding box center [1091, 348] width 57 height 24
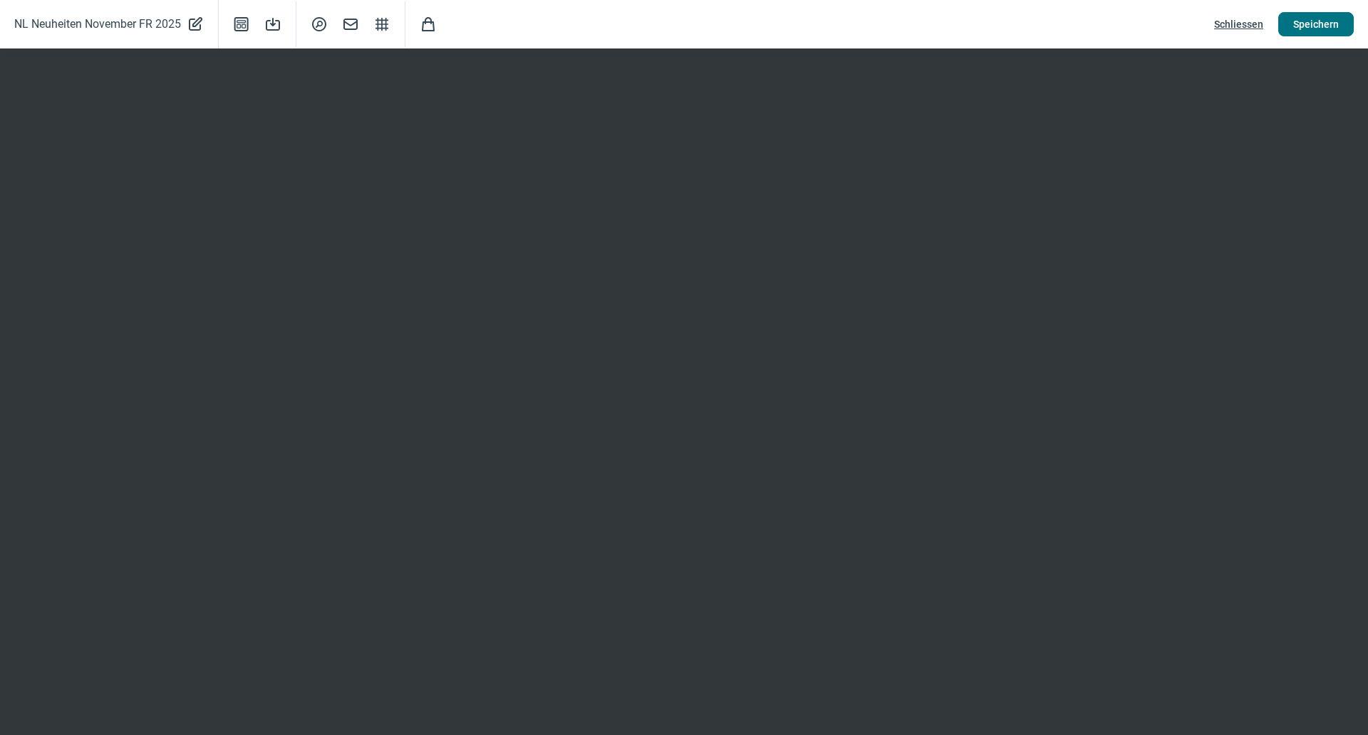
click at [1302, 27] on span "Speichern" at bounding box center [1316, 24] width 46 height 23
click at [1238, 25] on span "Schliessen" at bounding box center [1238, 24] width 49 height 23
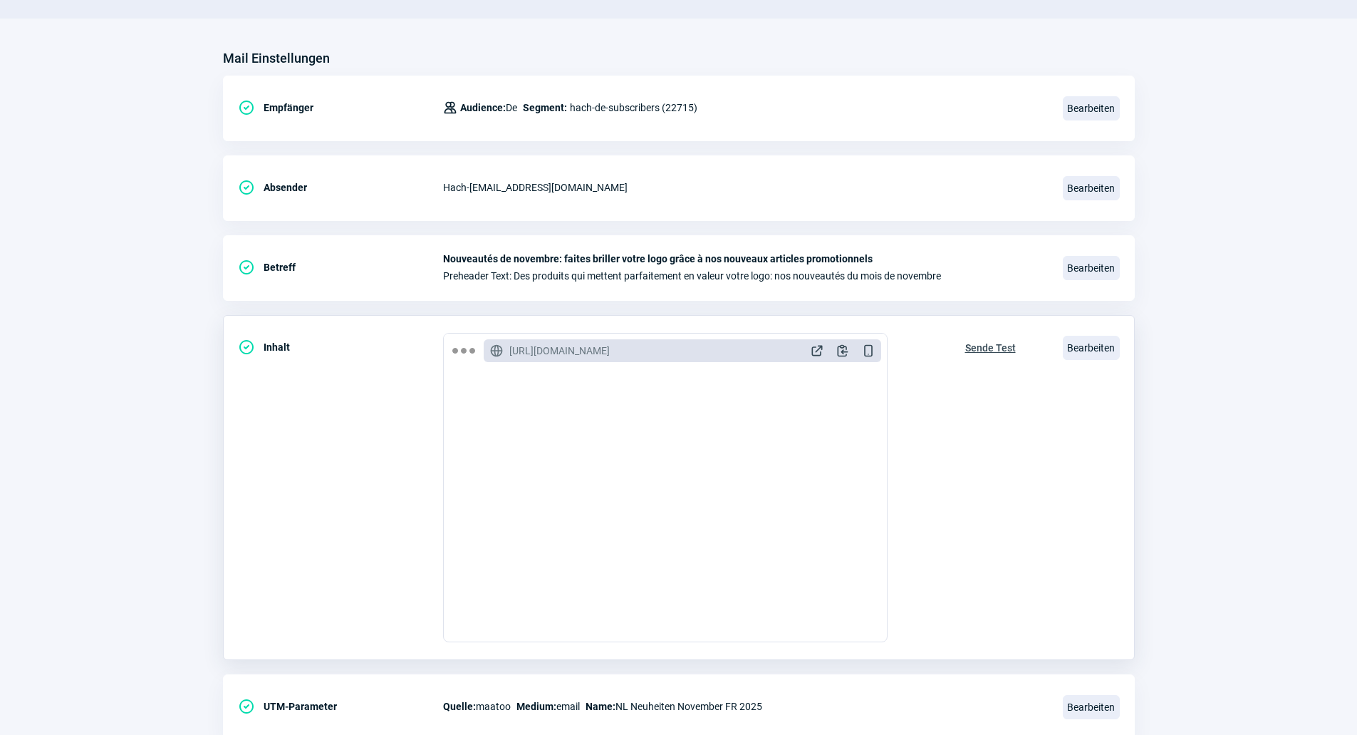
click at [975, 343] on span "Sende Test" at bounding box center [990, 347] width 51 height 23
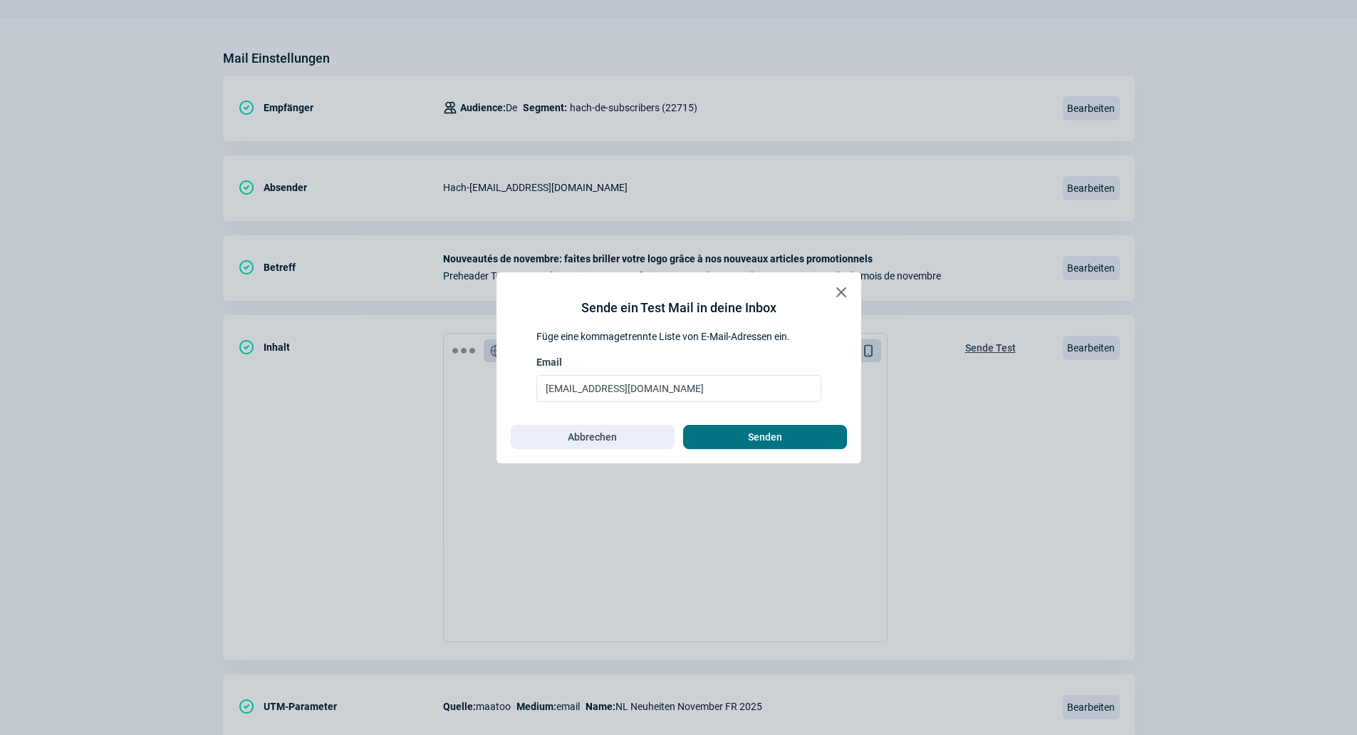
click at [770, 438] on span "Senden" at bounding box center [765, 436] width 34 height 23
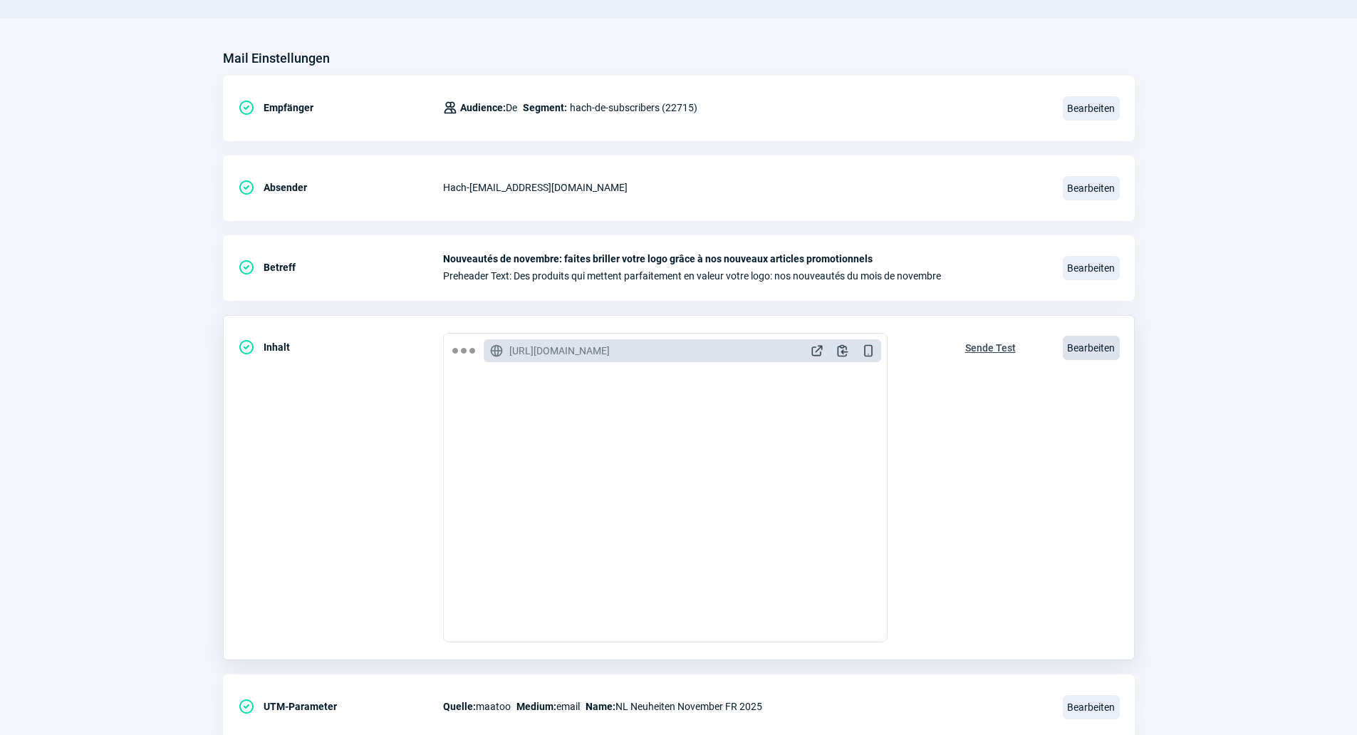
click at [1082, 343] on span "Bearbeiten" at bounding box center [1091, 348] width 57 height 24
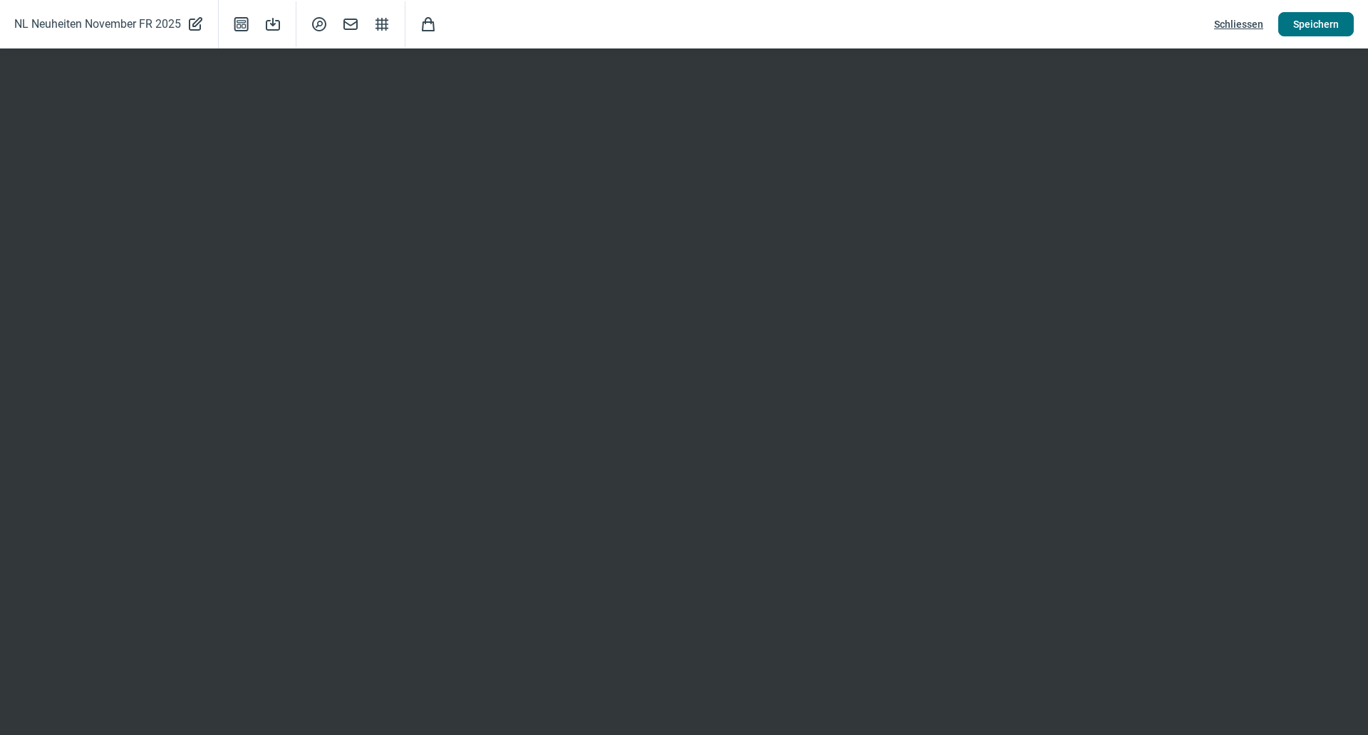
click at [1317, 26] on span "Speichern" at bounding box center [1316, 24] width 46 height 23
click at [1299, 25] on span "Speichern" at bounding box center [1316, 24] width 46 height 23
click at [1239, 28] on span "Schliessen" at bounding box center [1238, 24] width 49 height 23
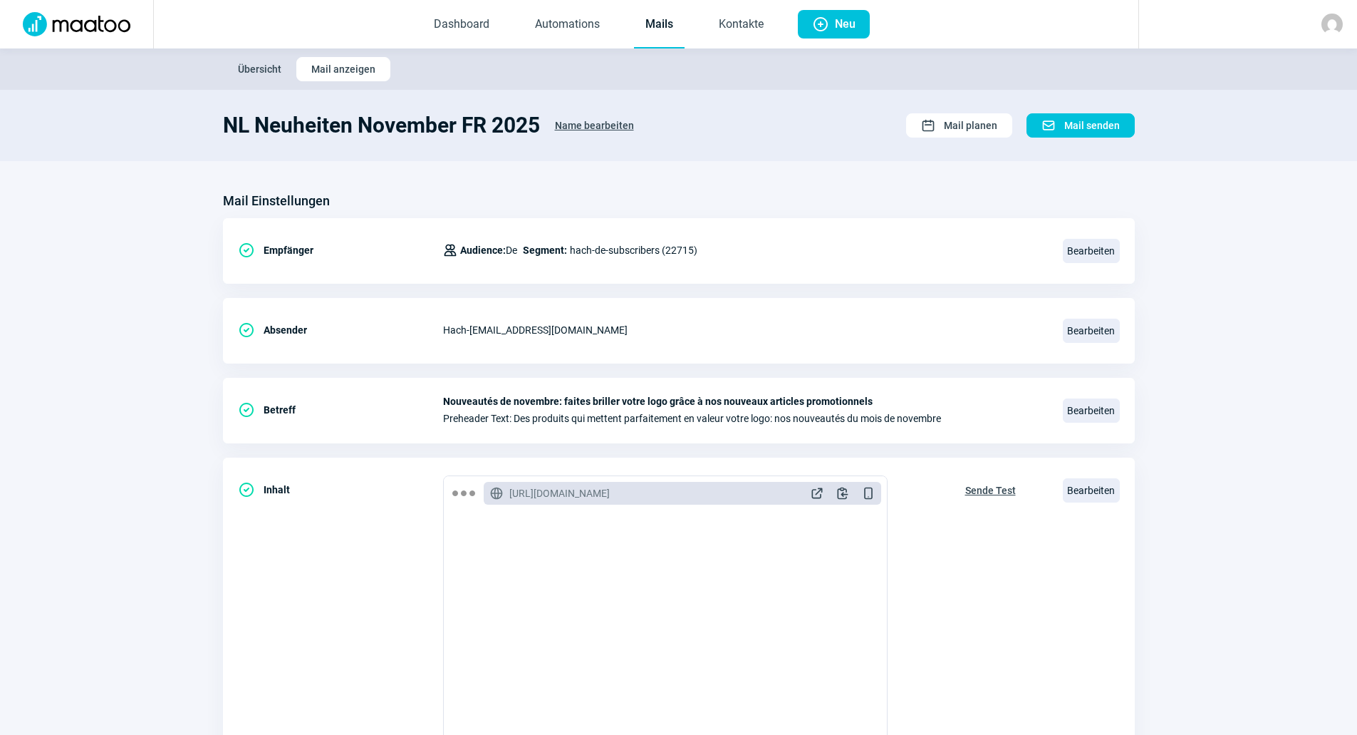
click at [665, 24] on link "Mails" at bounding box center [659, 24] width 51 height 47
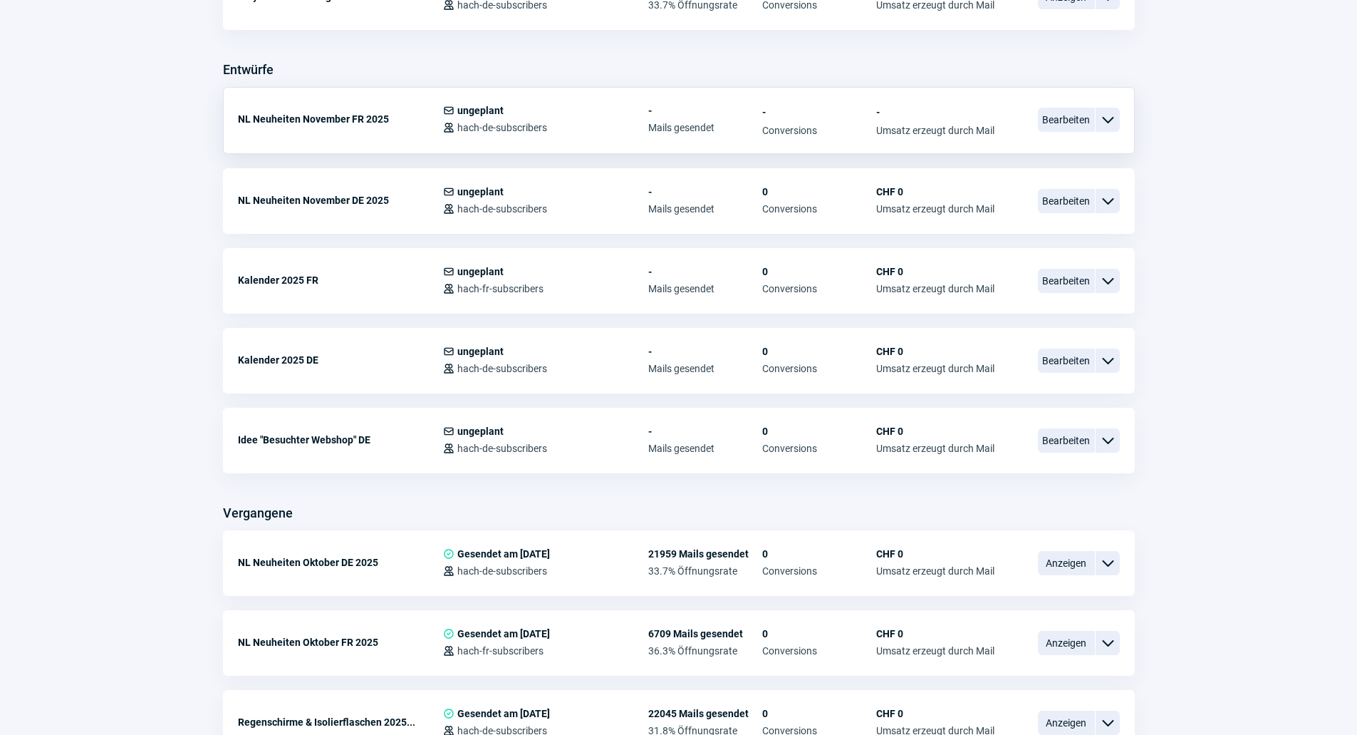
scroll to position [641, 0]
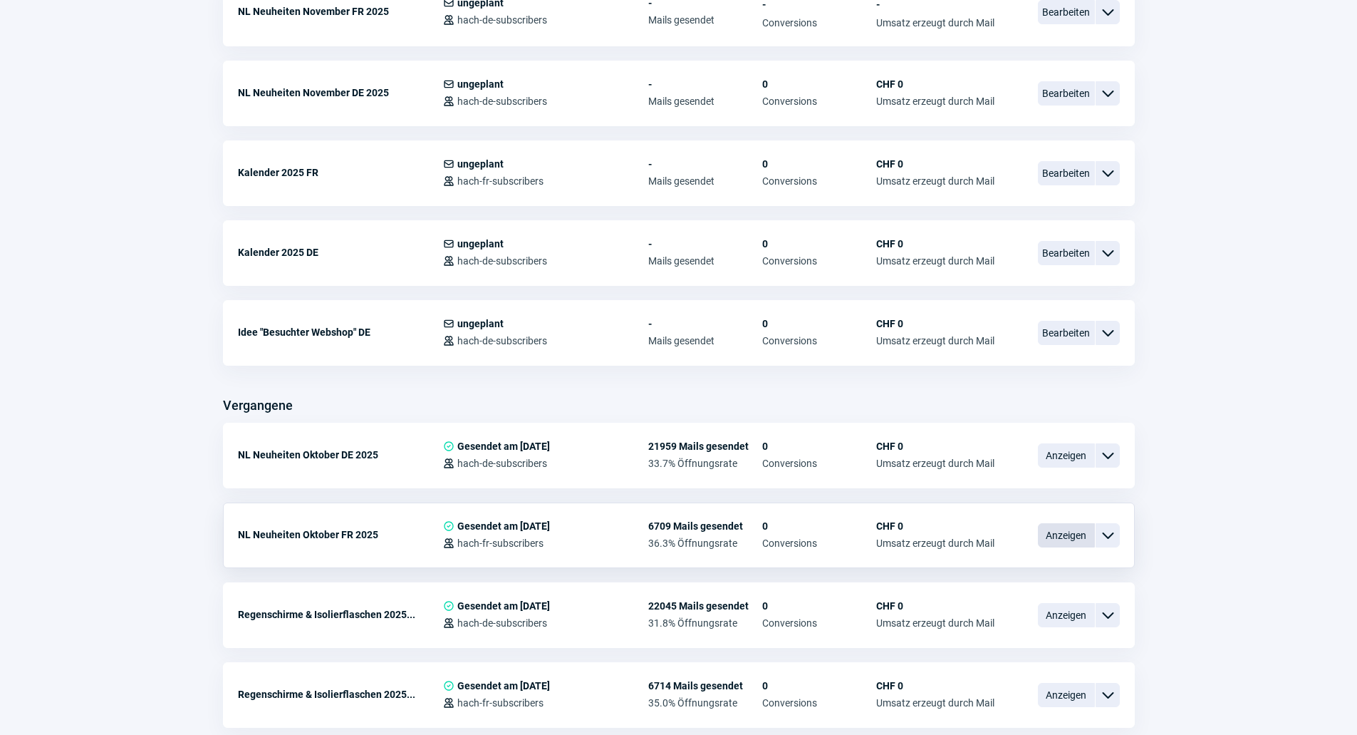
click at [1062, 541] on span "Anzeigen" at bounding box center [1066, 535] width 57 height 24
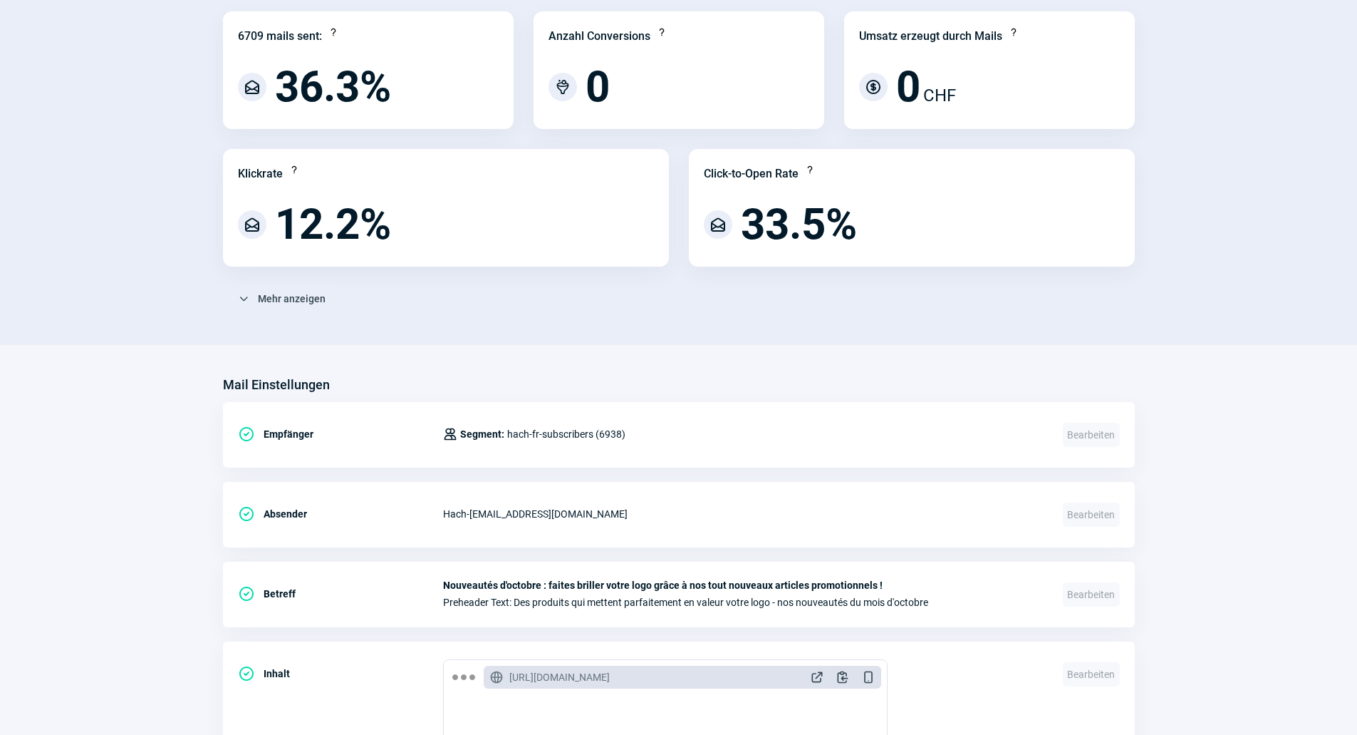
scroll to position [356, 0]
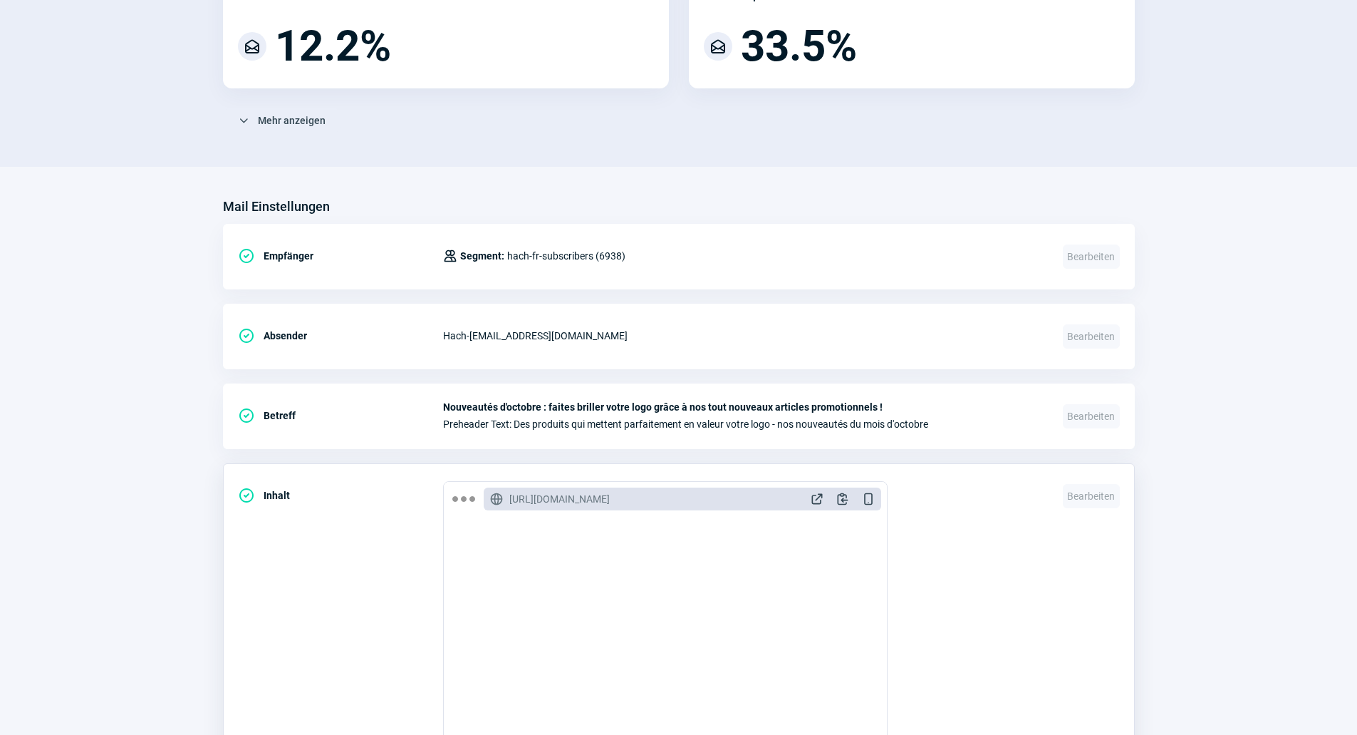
click at [821, 497] on span "ExternalLink icon" at bounding box center [817, 499] width 14 height 14
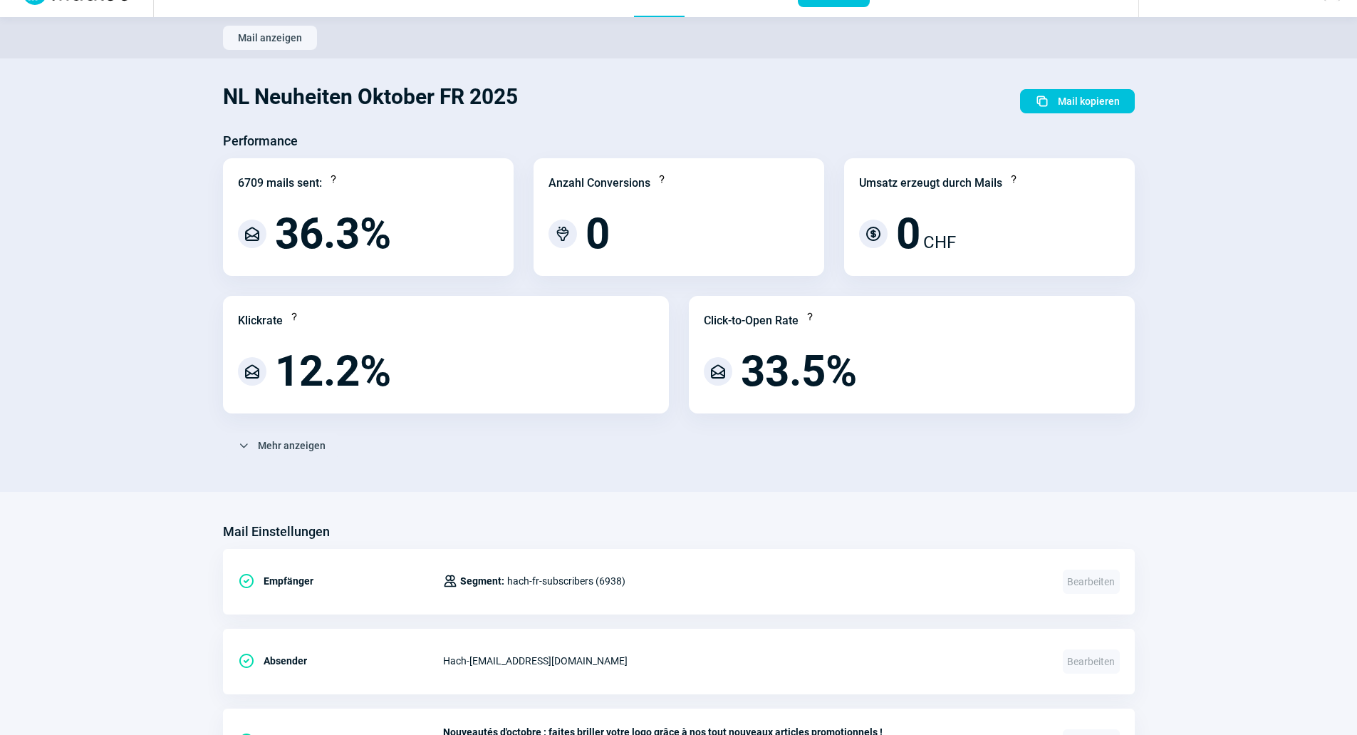
scroll to position [0, 0]
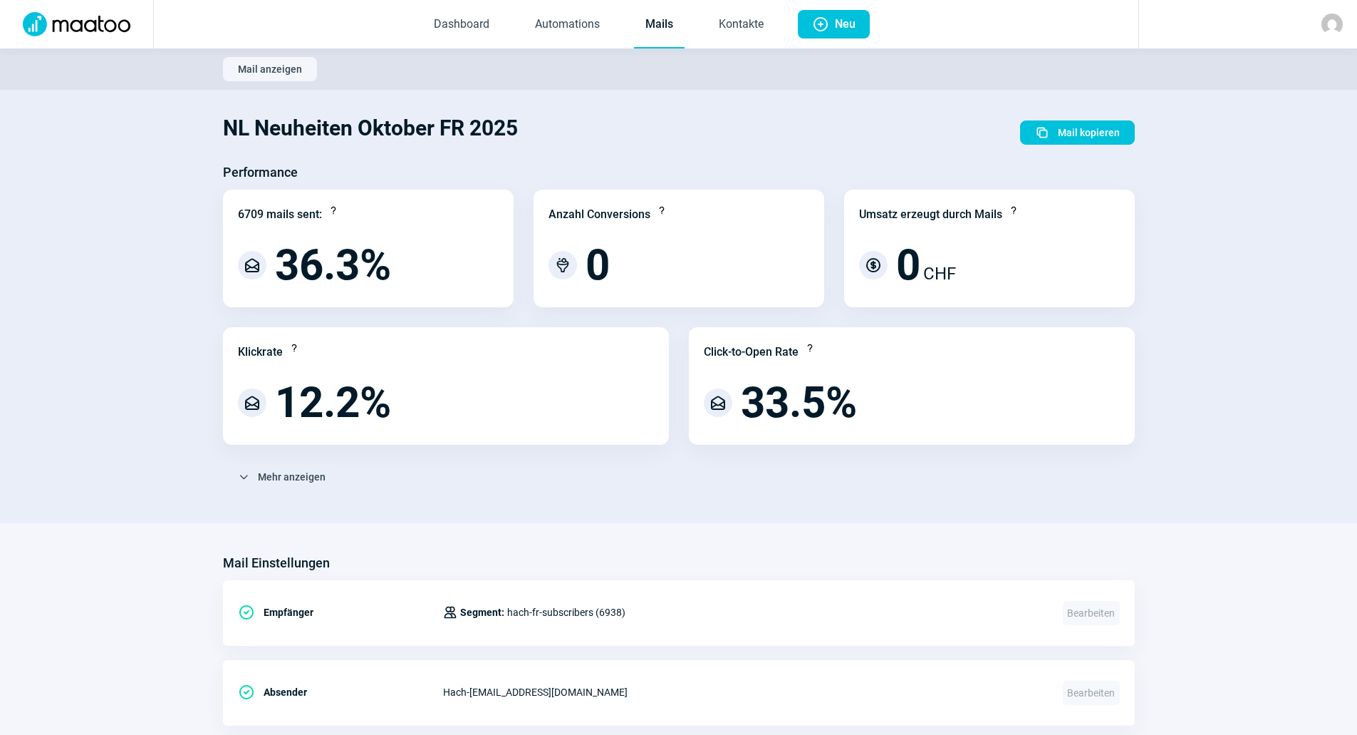
click at [663, 33] on link "Mails" at bounding box center [659, 24] width 51 height 47
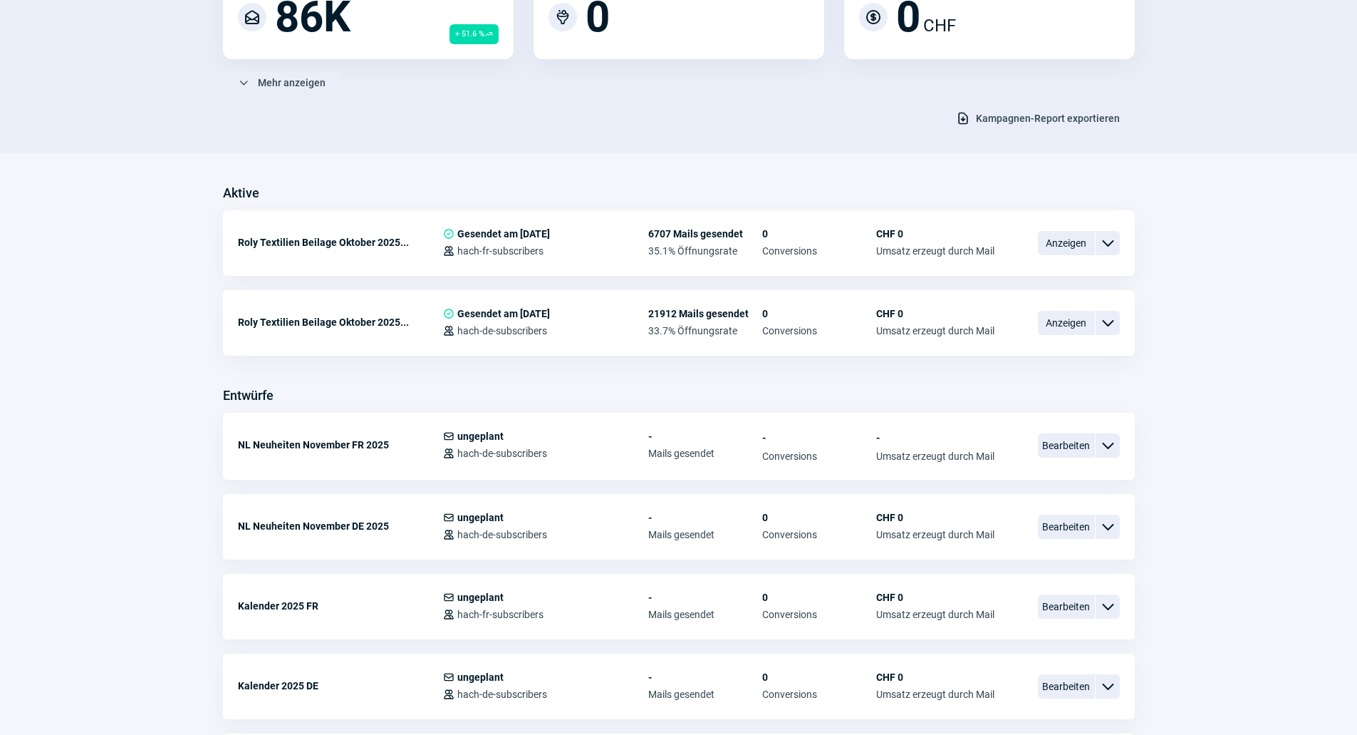
scroll to position [427, 0]
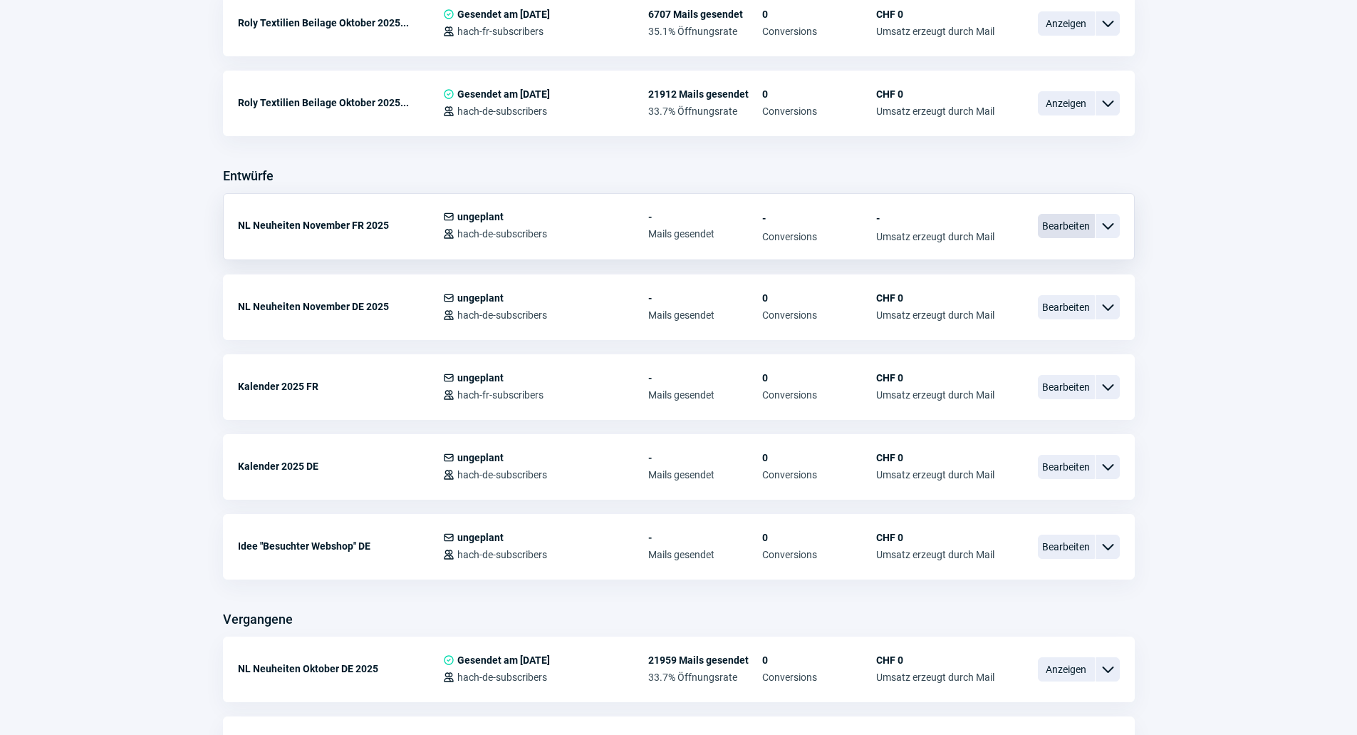
click at [1050, 227] on span "Bearbeiten" at bounding box center [1066, 226] width 57 height 24
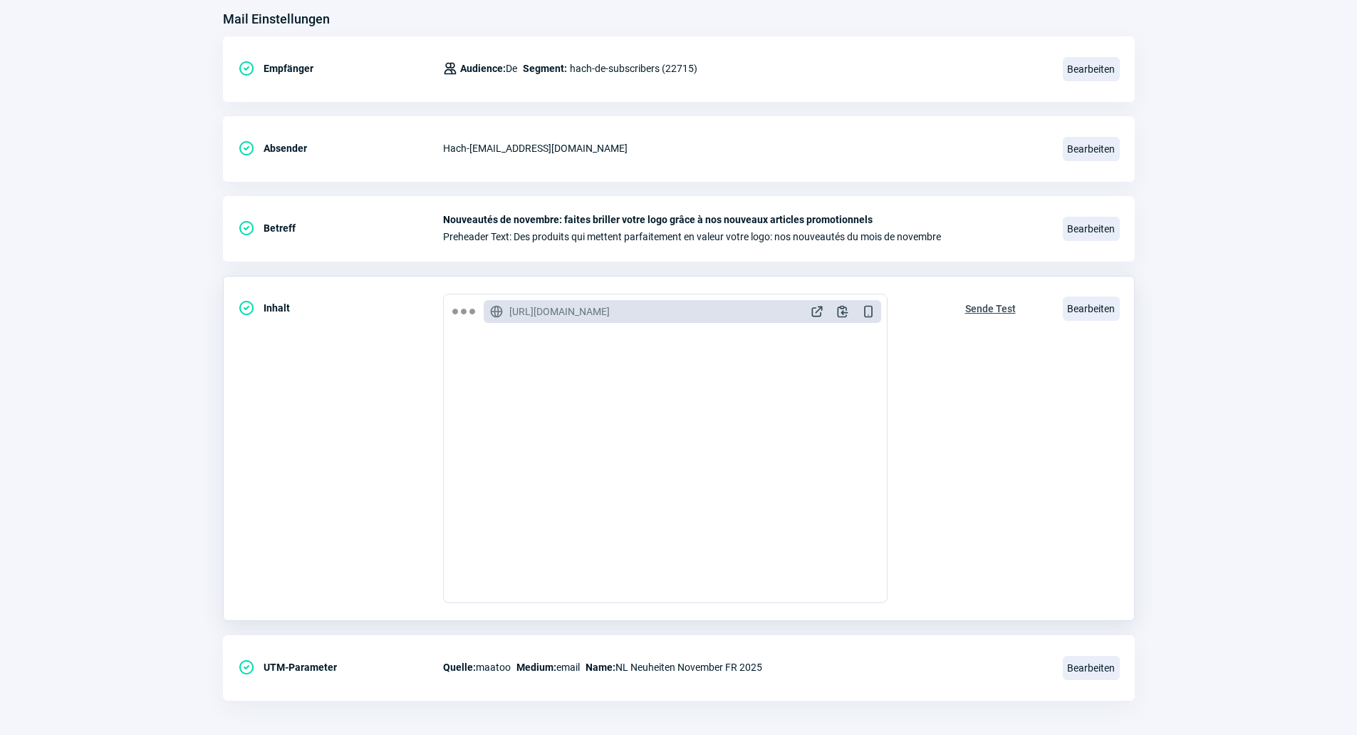
scroll to position [190, 0]
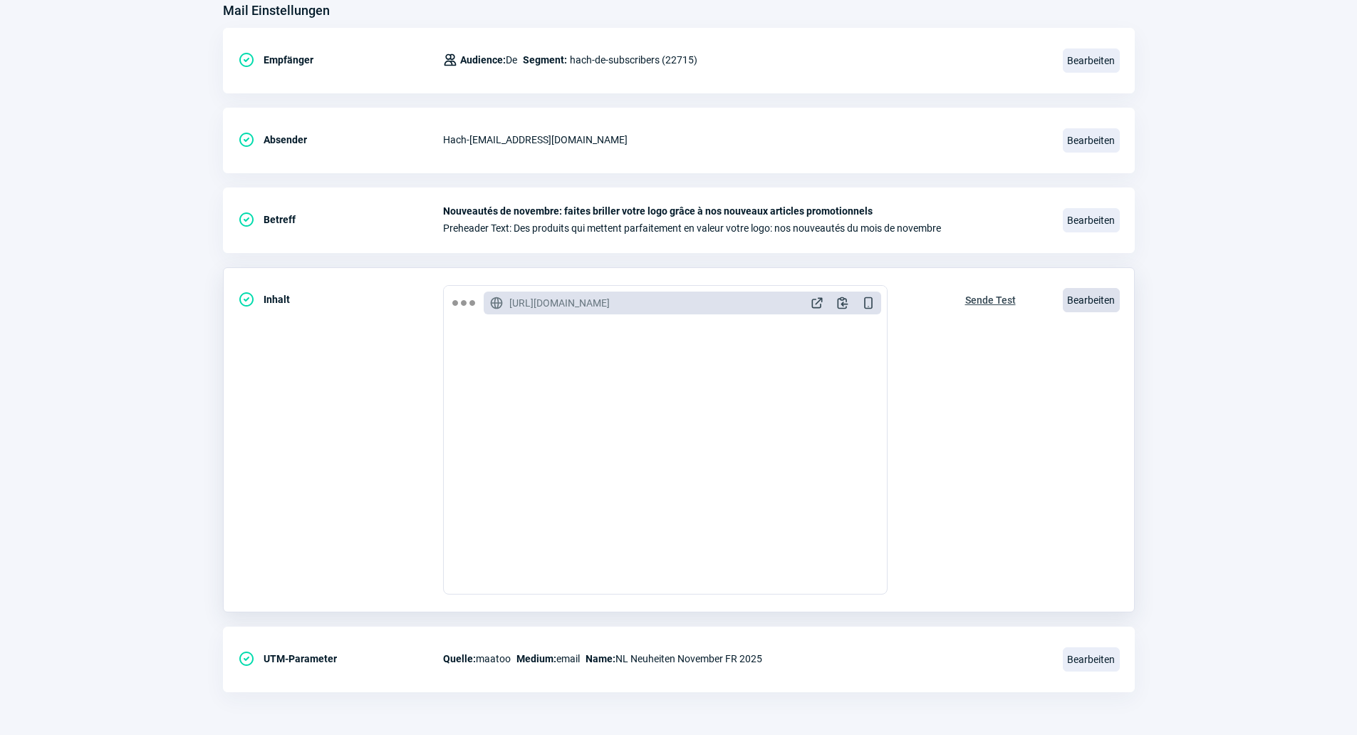
click at [1084, 304] on span "Bearbeiten" at bounding box center [1091, 300] width 57 height 24
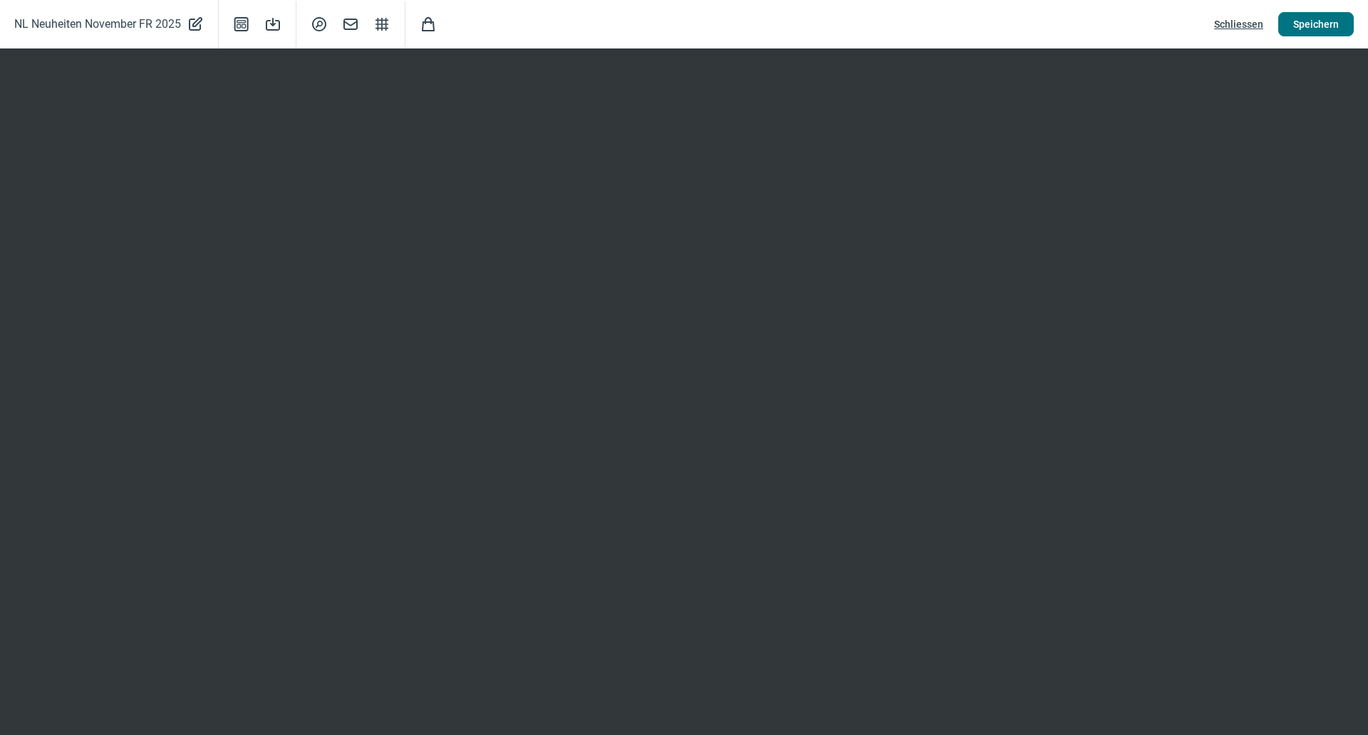
click at [1315, 31] on span "Speichern" at bounding box center [1316, 24] width 46 height 23
click at [1233, 26] on span "Schliessen" at bounding box center [1238, 24] width 49 height 23
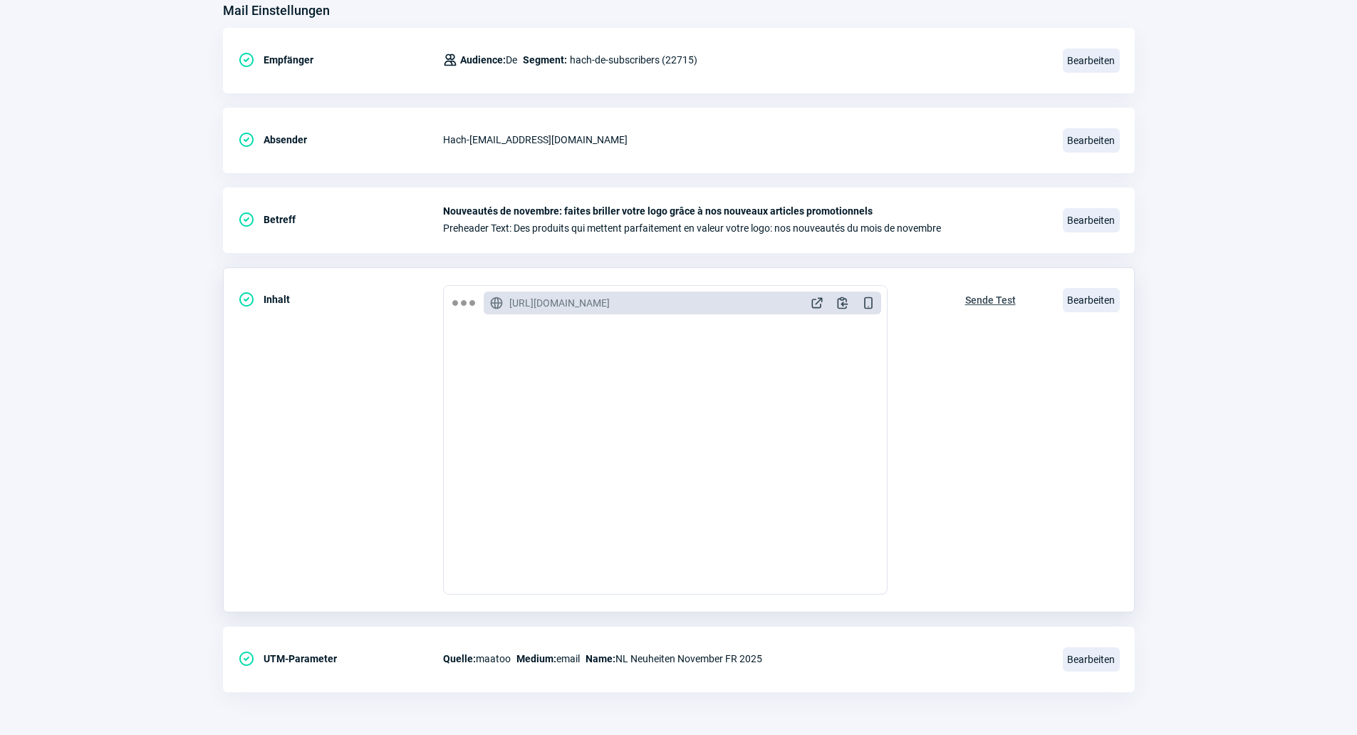
click at [992, 309] on span "Sende Test" at bounding box center [990, 300] width 51 height 23
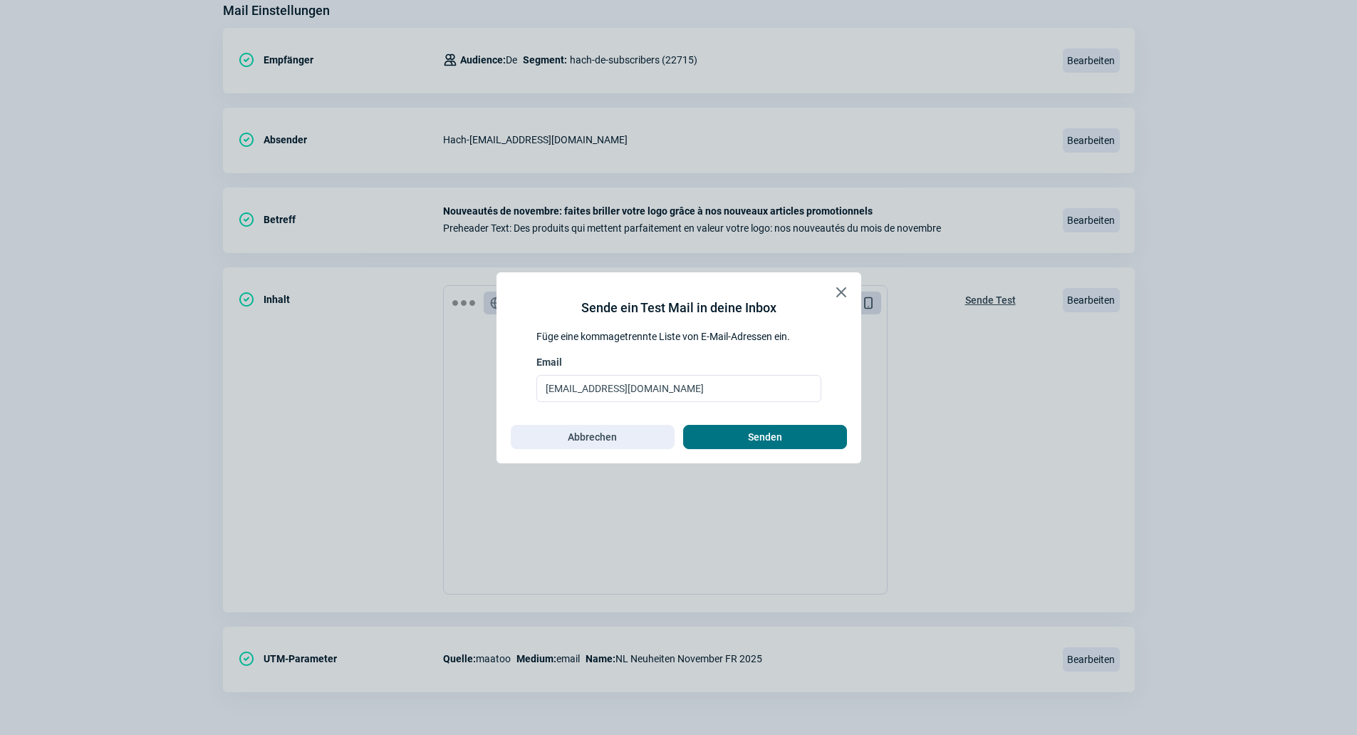
click at [771, 432] on span "Senden" at bounding box center [765, 436] width 34 height 23
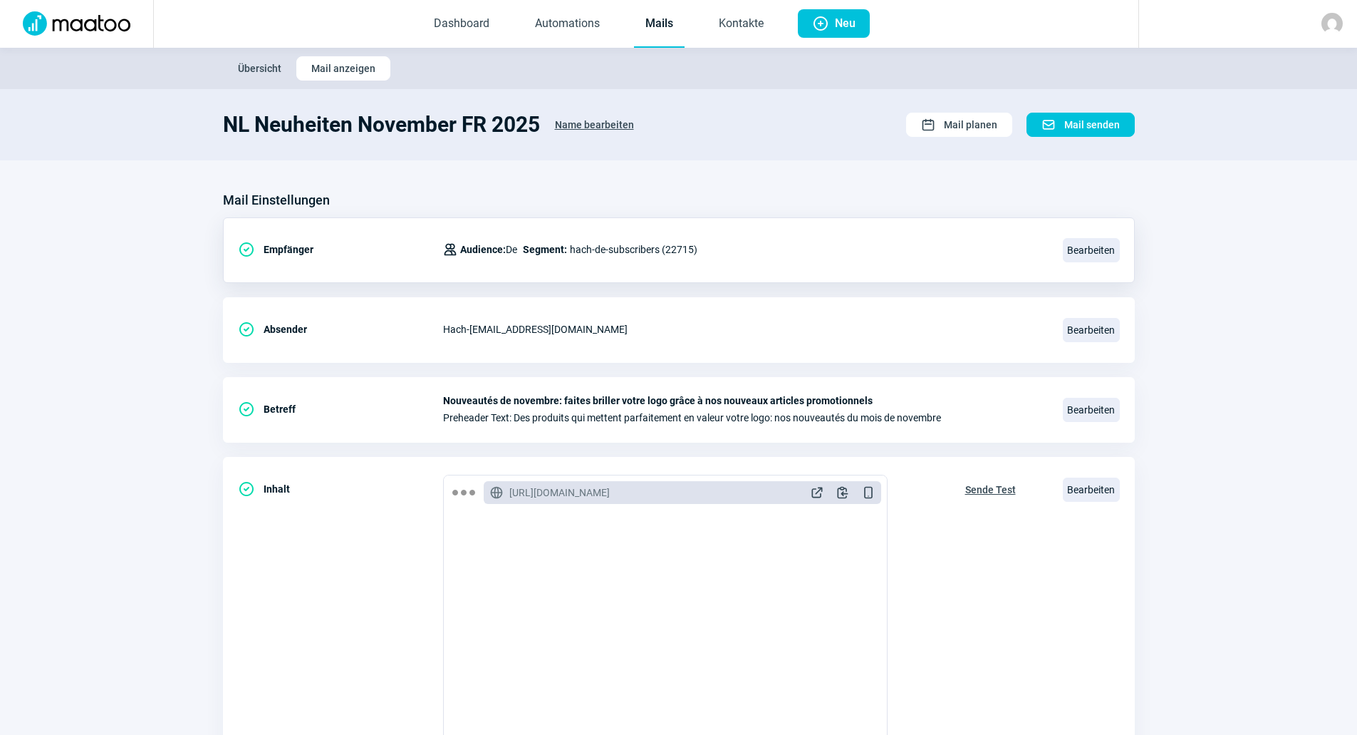
scroll to position [0, 0]
click at [631, 26] on span "Dashboard Automations Mails Kontakte" at bounding box center [598, 24] width 375 height 48
click at [646, 25] on link "Mails" at bounding box center [659, 24] width 51 height 47
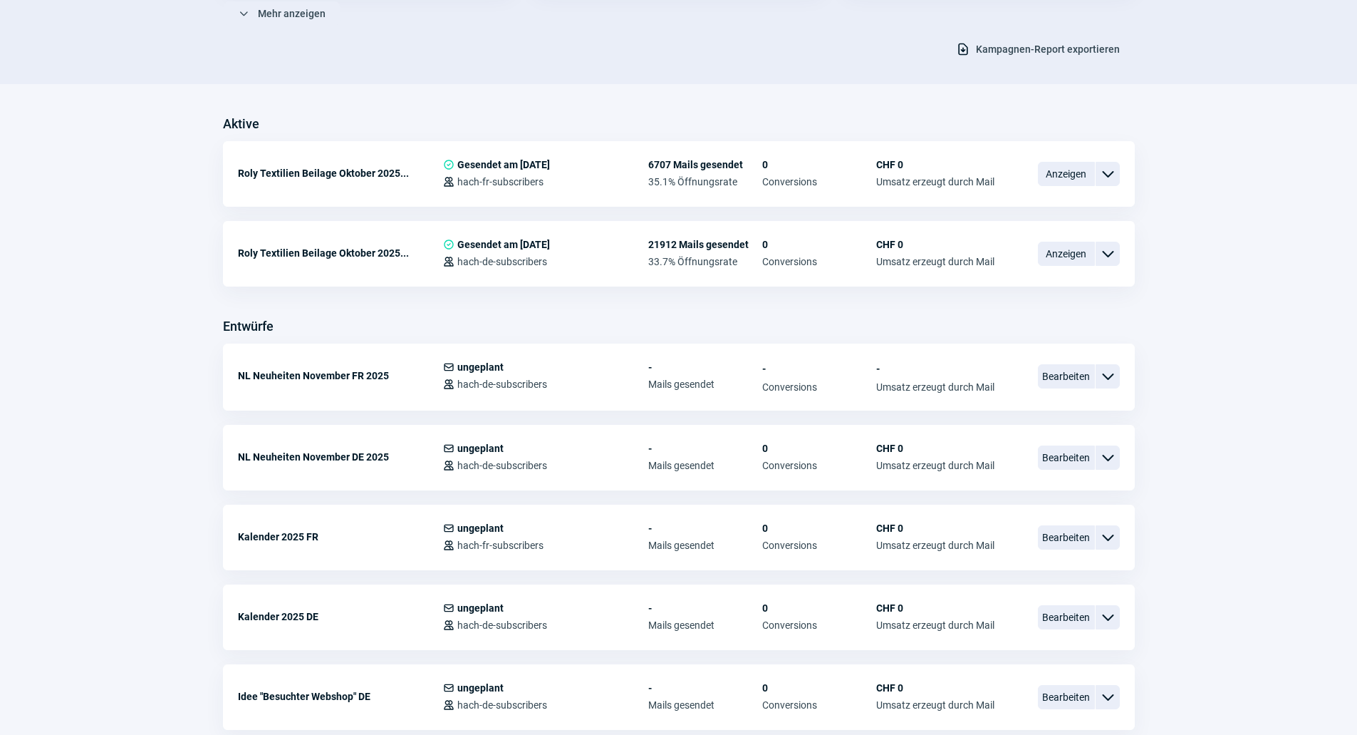
scroll to position [285, 0]
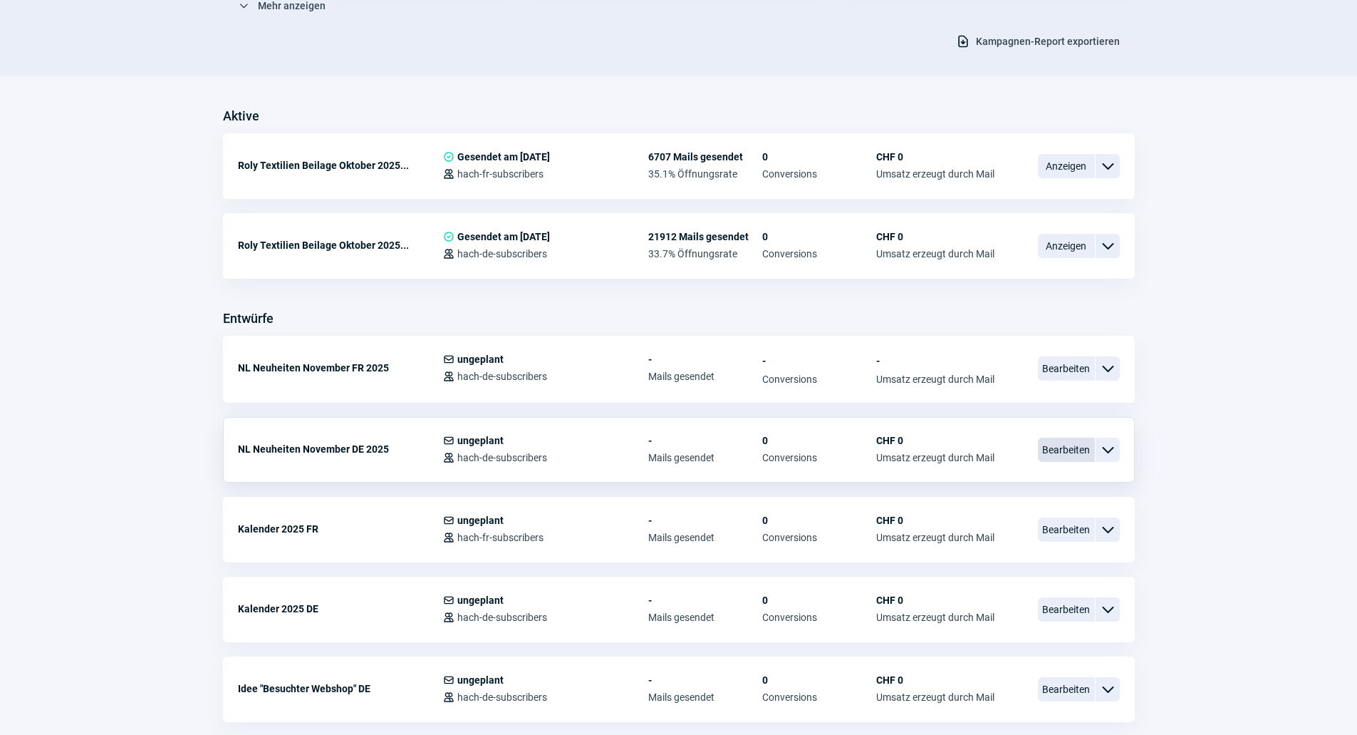
click at [1045, 449] on span "Bearbeiten" at bounding box center [1066, 449] width 57 height 24
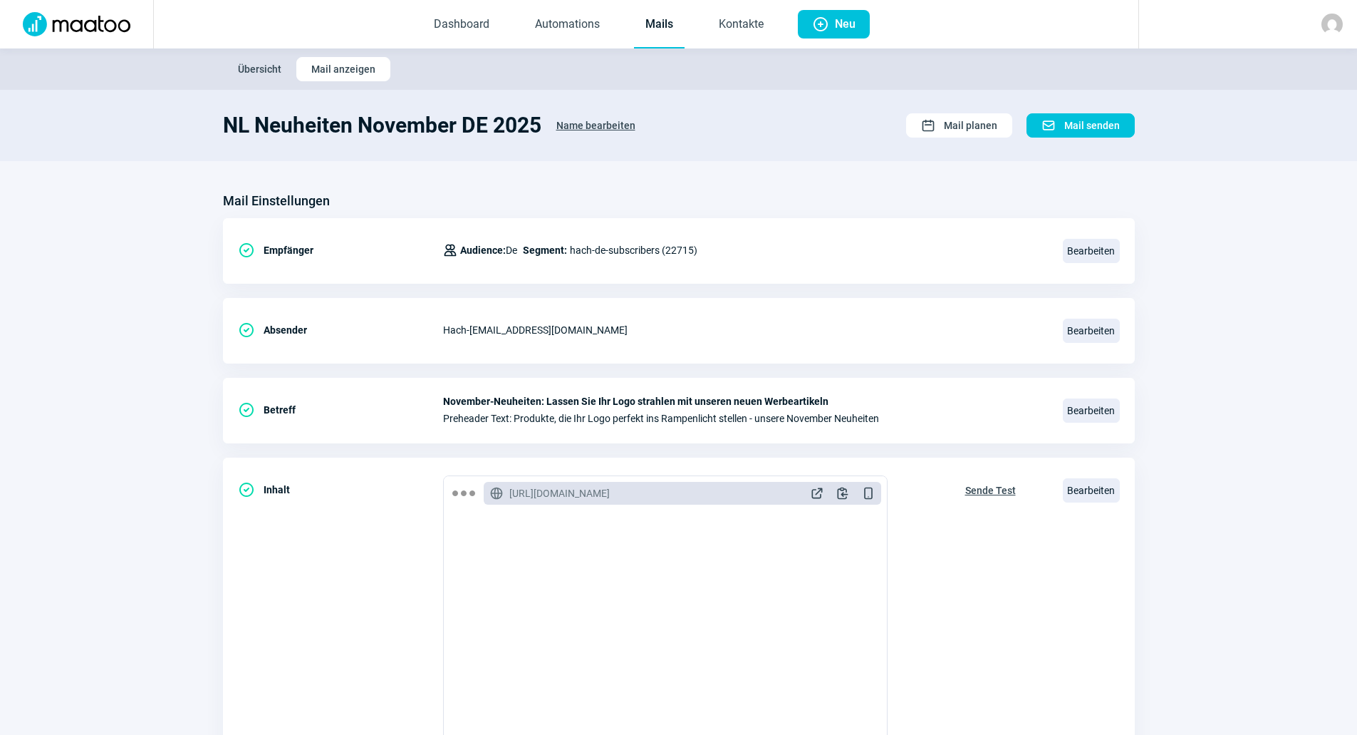
click at [664, 38] on link "Mails" at bounding box center [659, 24] width 51 height 47
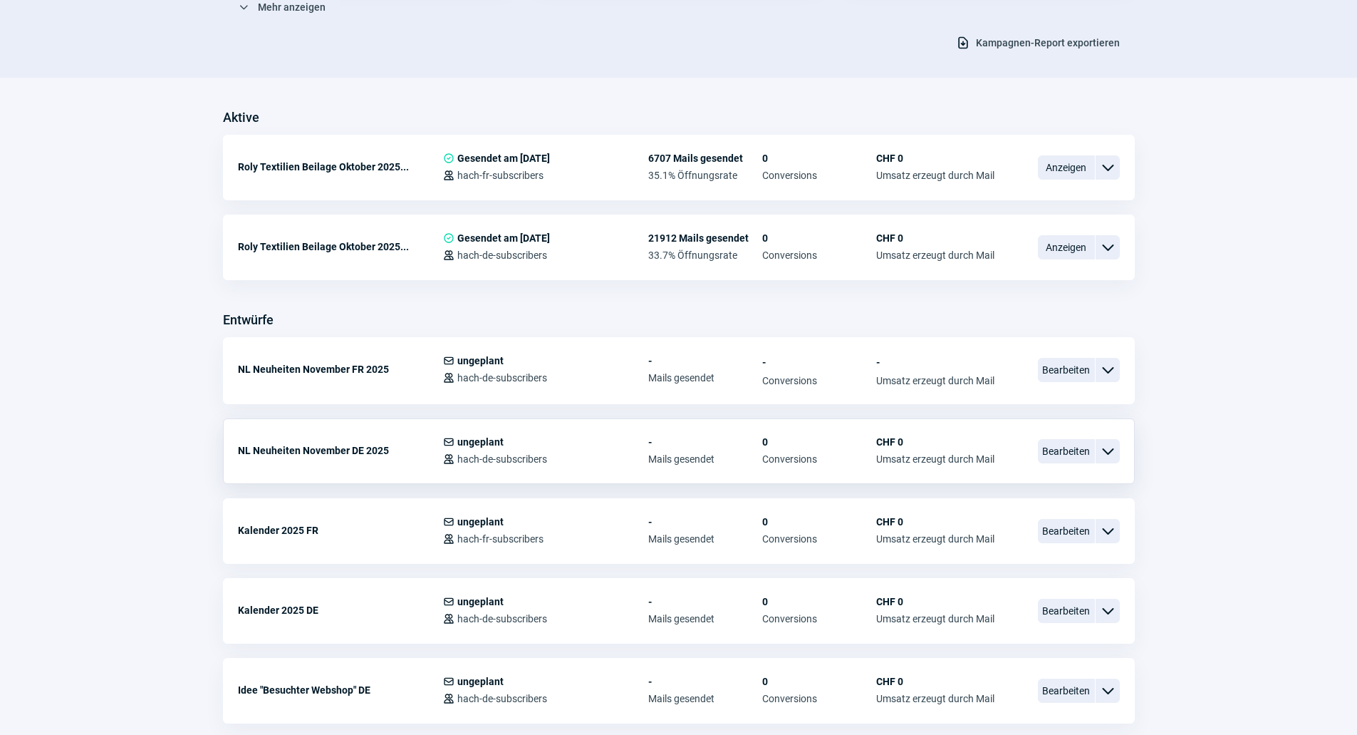
scroll to position [285, 0]
click at [1056, 457] on span "Bearbeiten" at bounding box center [1066, 449] width 57 height 24
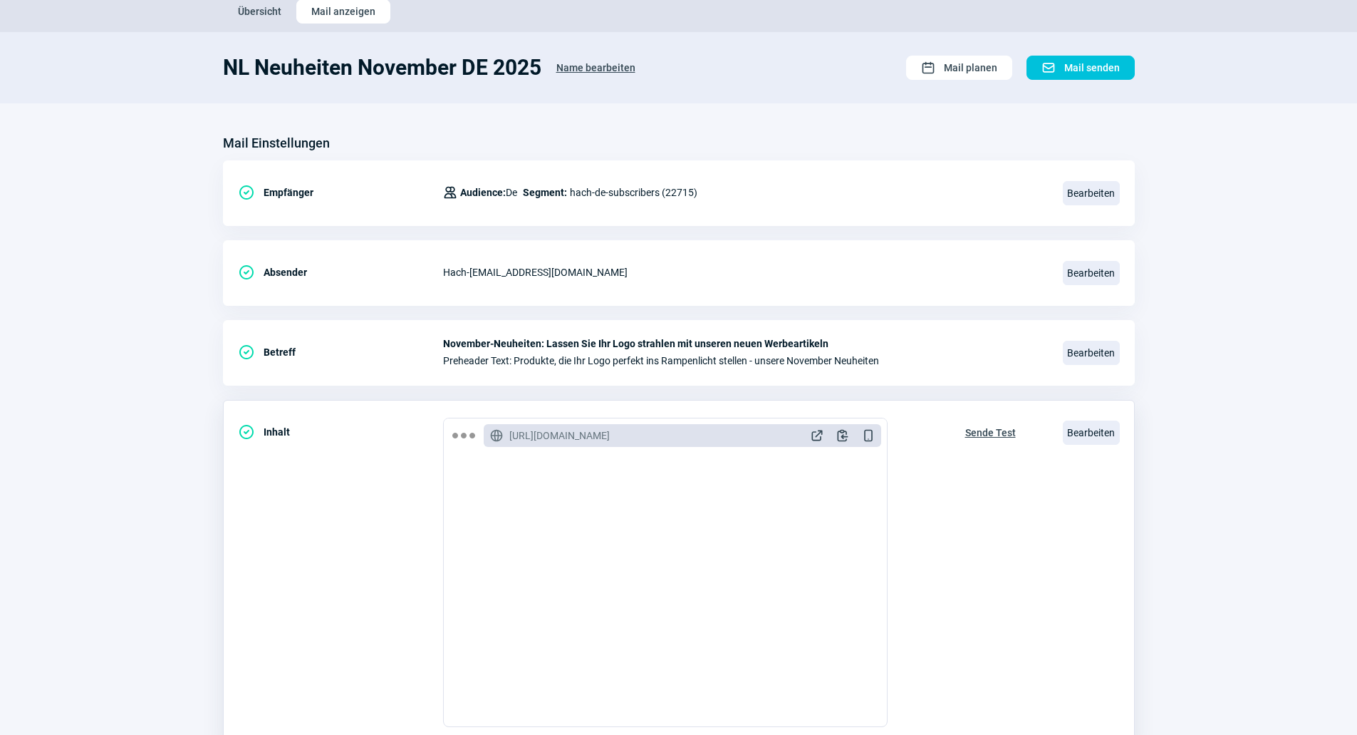
scroll to position [142, 0]
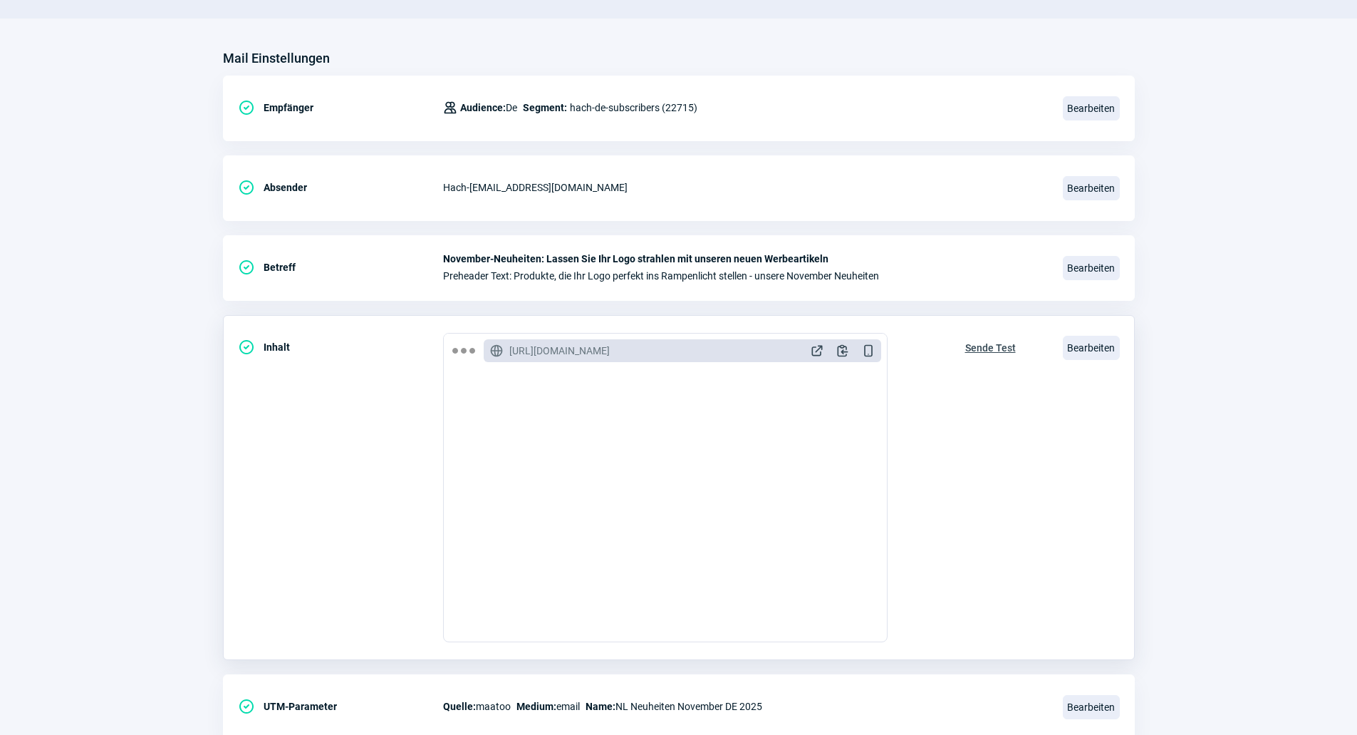
click at [969, 344] on span "Sende Test" at bounding box center [990, 347] width 51 height 23
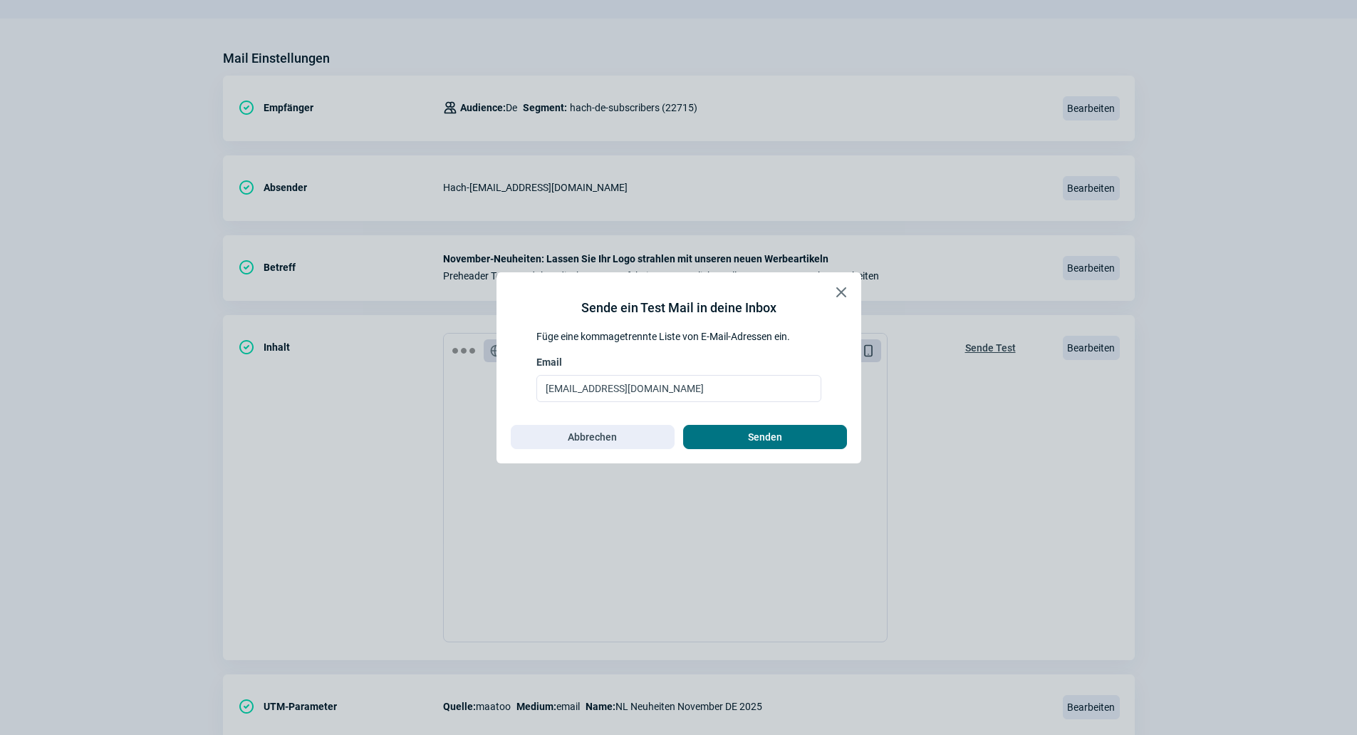
click at [802, 428] on span "Senden" at bounding box center [765, 436] width 134 height 23
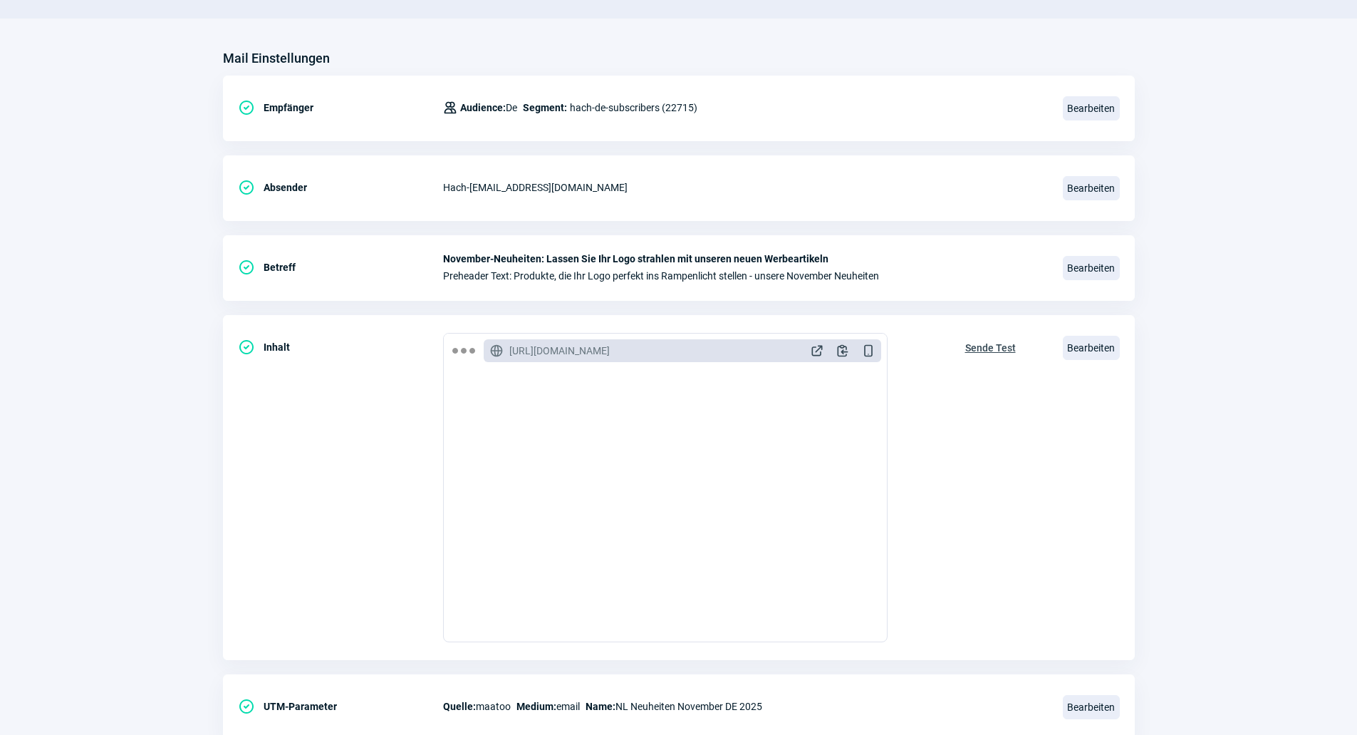
scroll to position [0, 0]
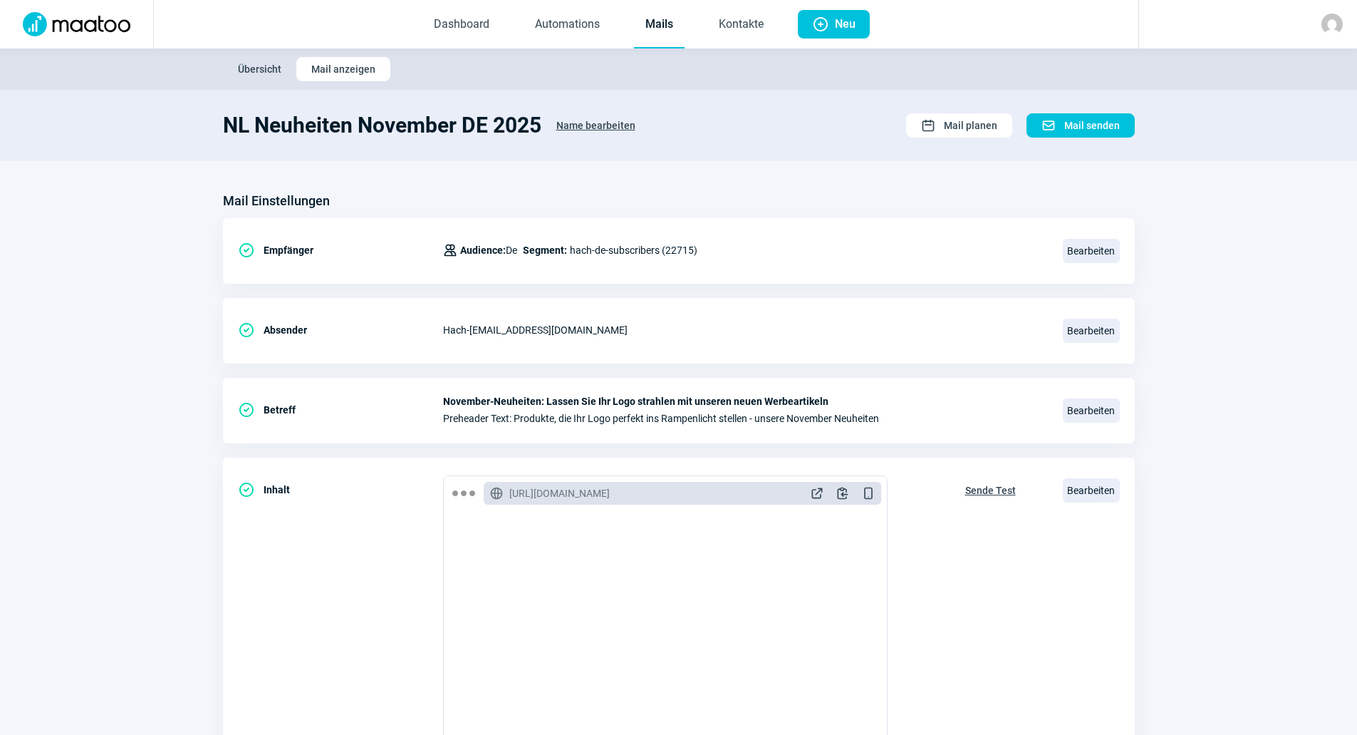
click at [658, 28] on link "Mails" at bounding box center [659, 24] width 51 height 47
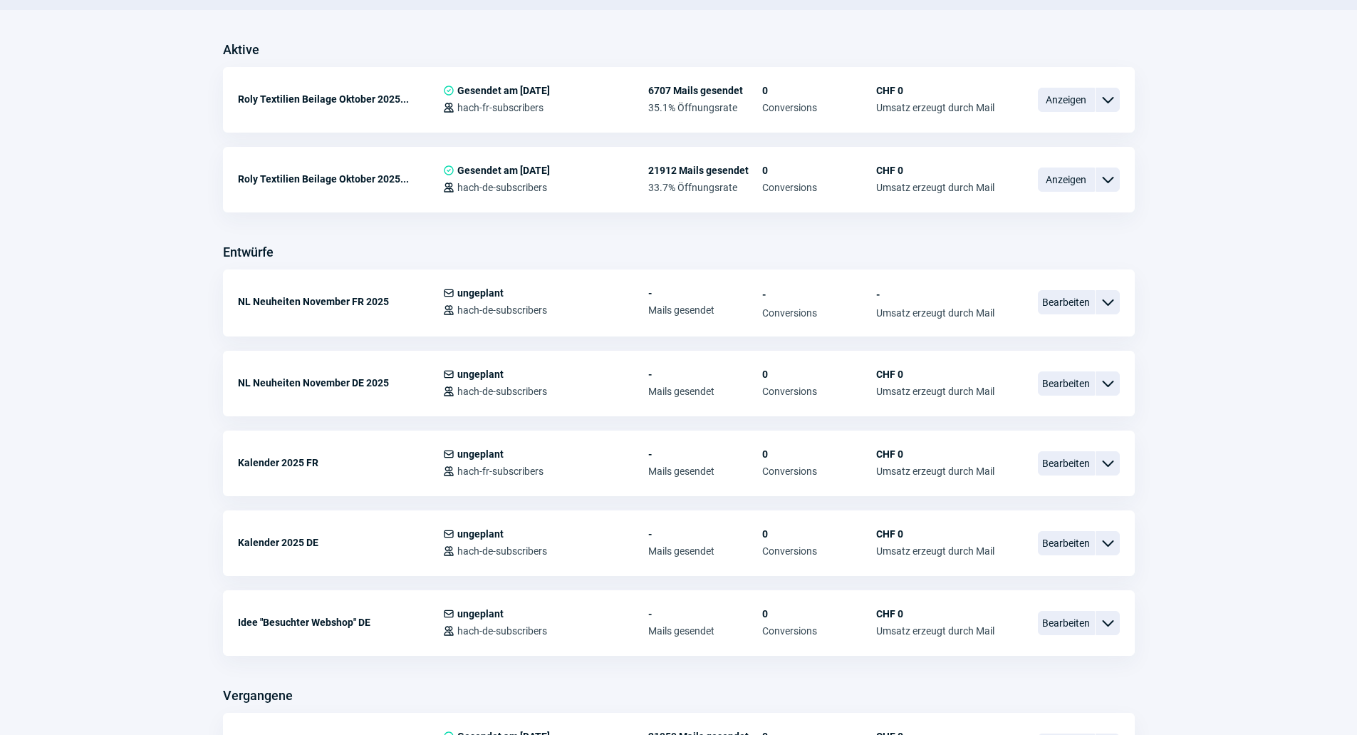
scroll to position [356, 0]
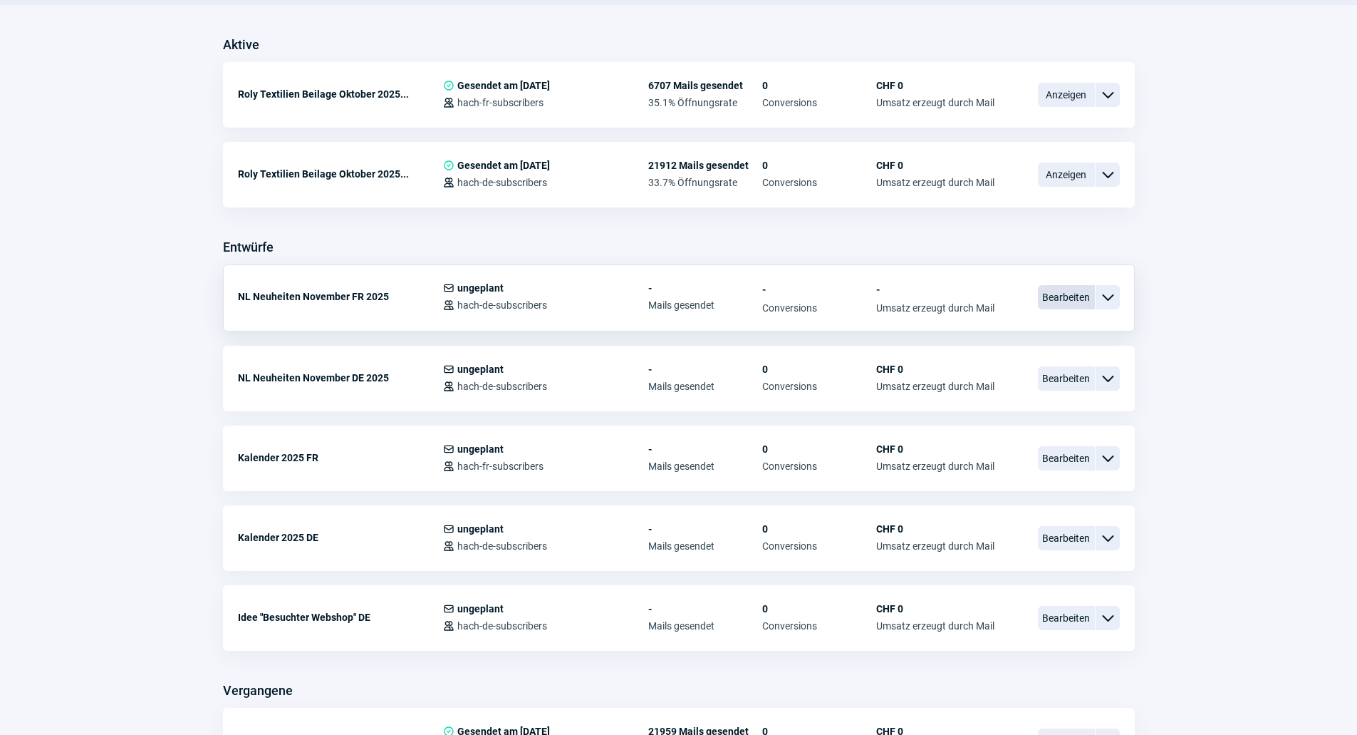
click at [1044, 296] on span "Bearbeiten" at bounding box center [1066, 297] width 57 height 24
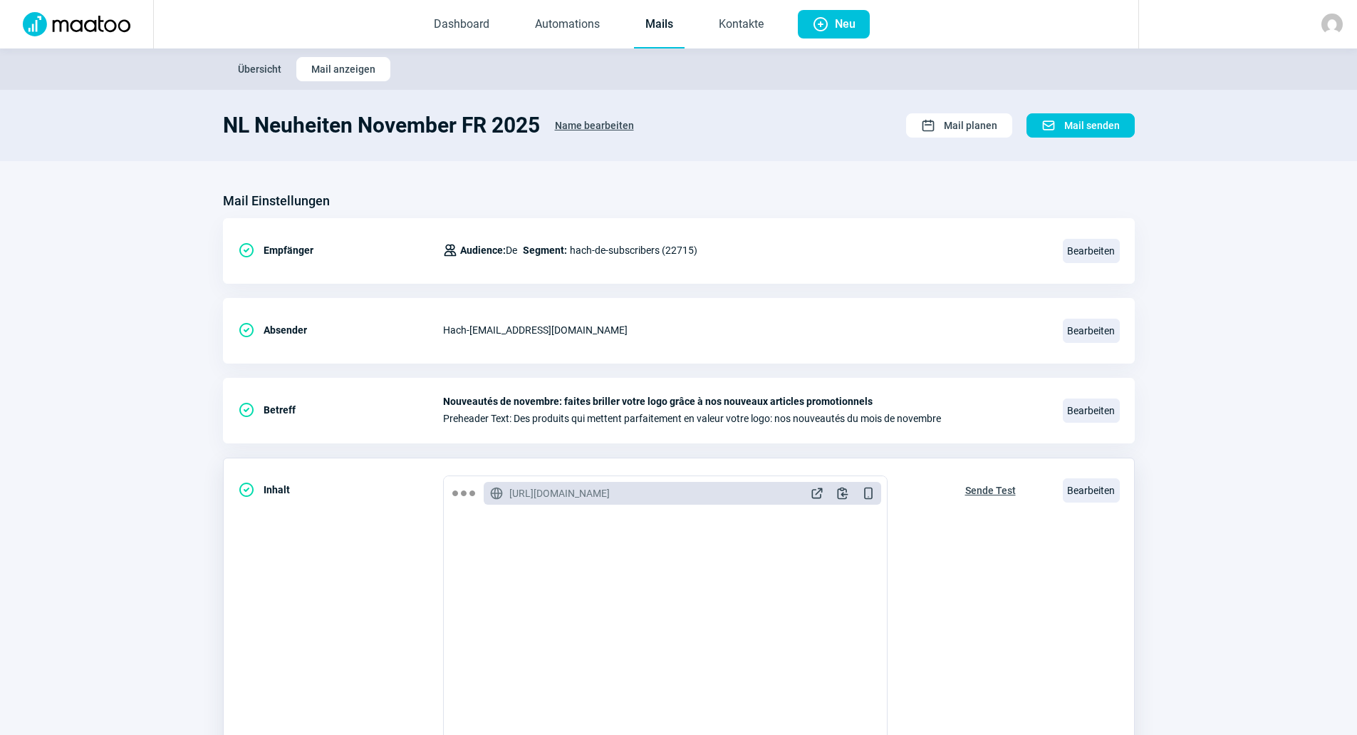
click at [1096, 475] on div "Bearbeiten" at bounding box center [1091, 490] width 57 height 30
click at [1096, 477] on div "Bearbeiten" at bounding box center [1091, 490] width 57 height 30
click at [1096, 479] on span "Bearbeiten" at bounding box center [1091, 490] width 57 height 24
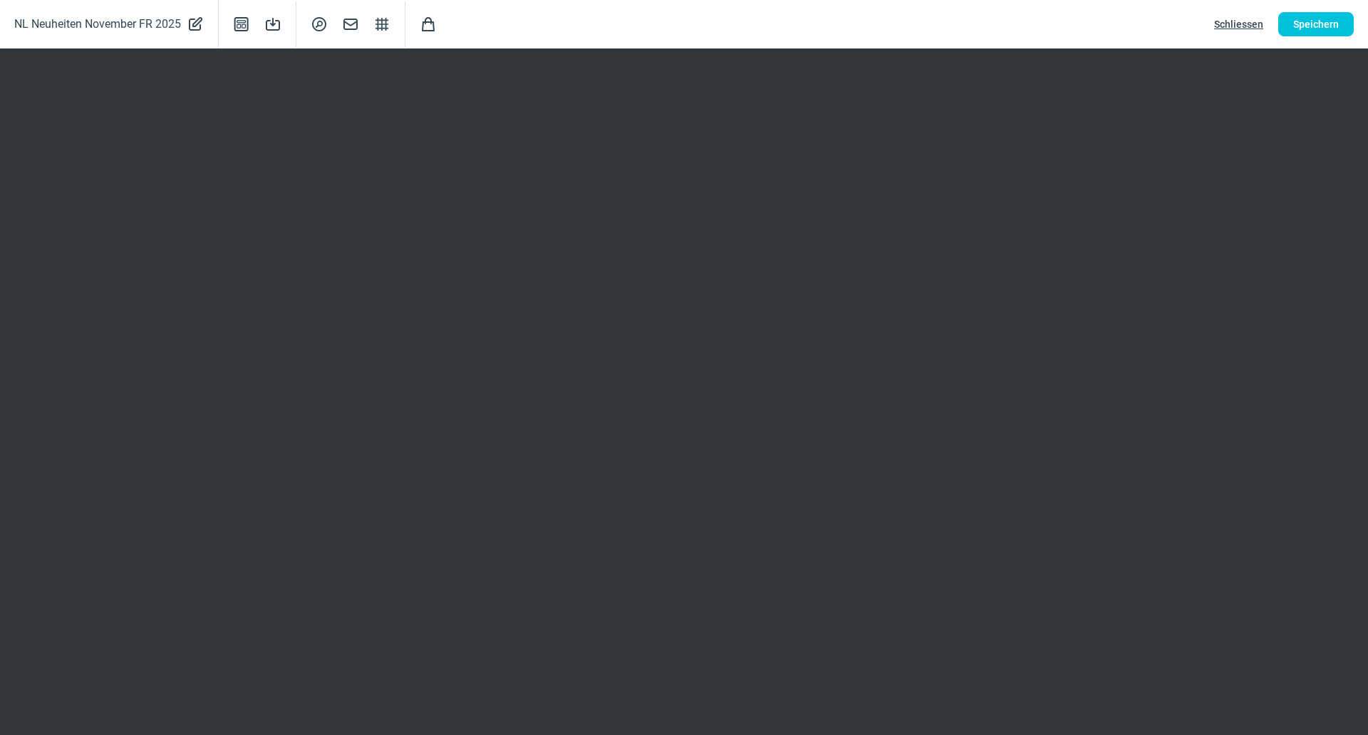
click at [1222, 23] on span "Schliessen" at bounding box center [1238, 24] width 49 height 23
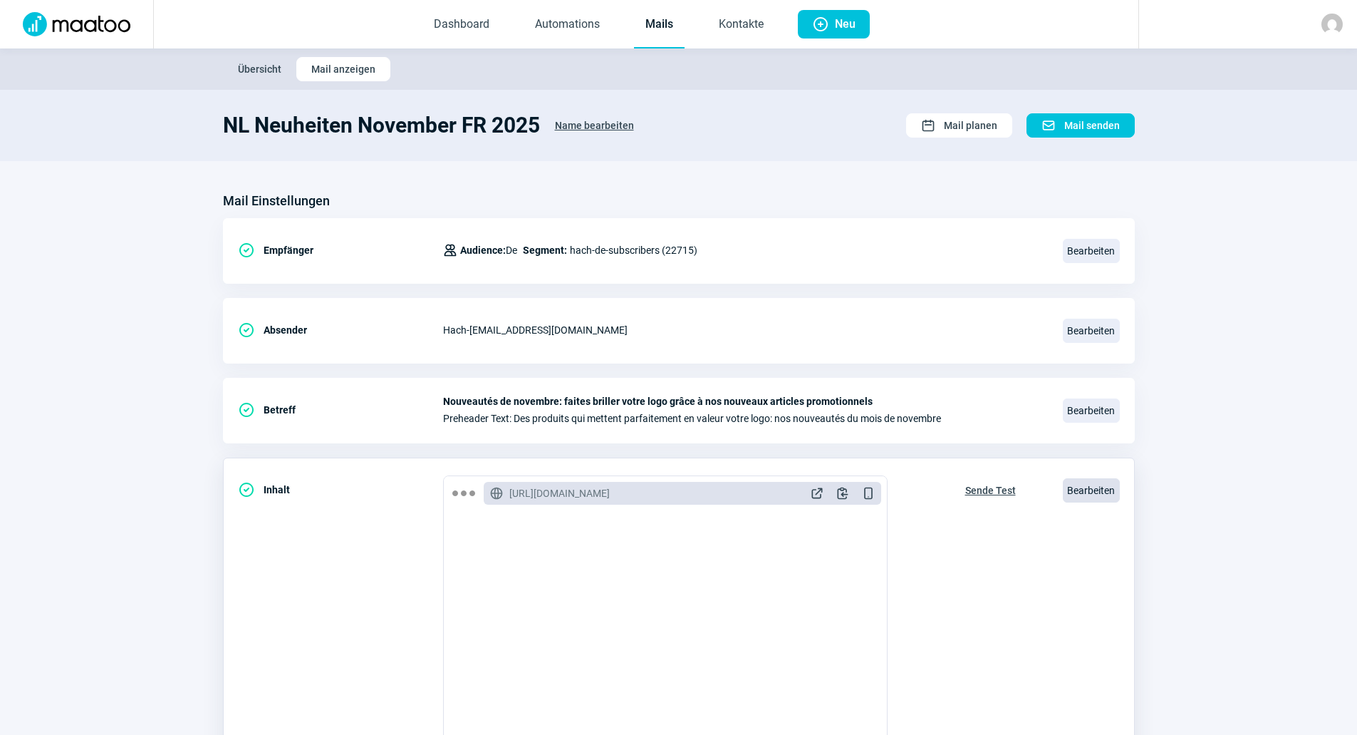
click at [1093, 501] on span "Bearbeiten" at bounding box center [1091, 490] width 57 height 24
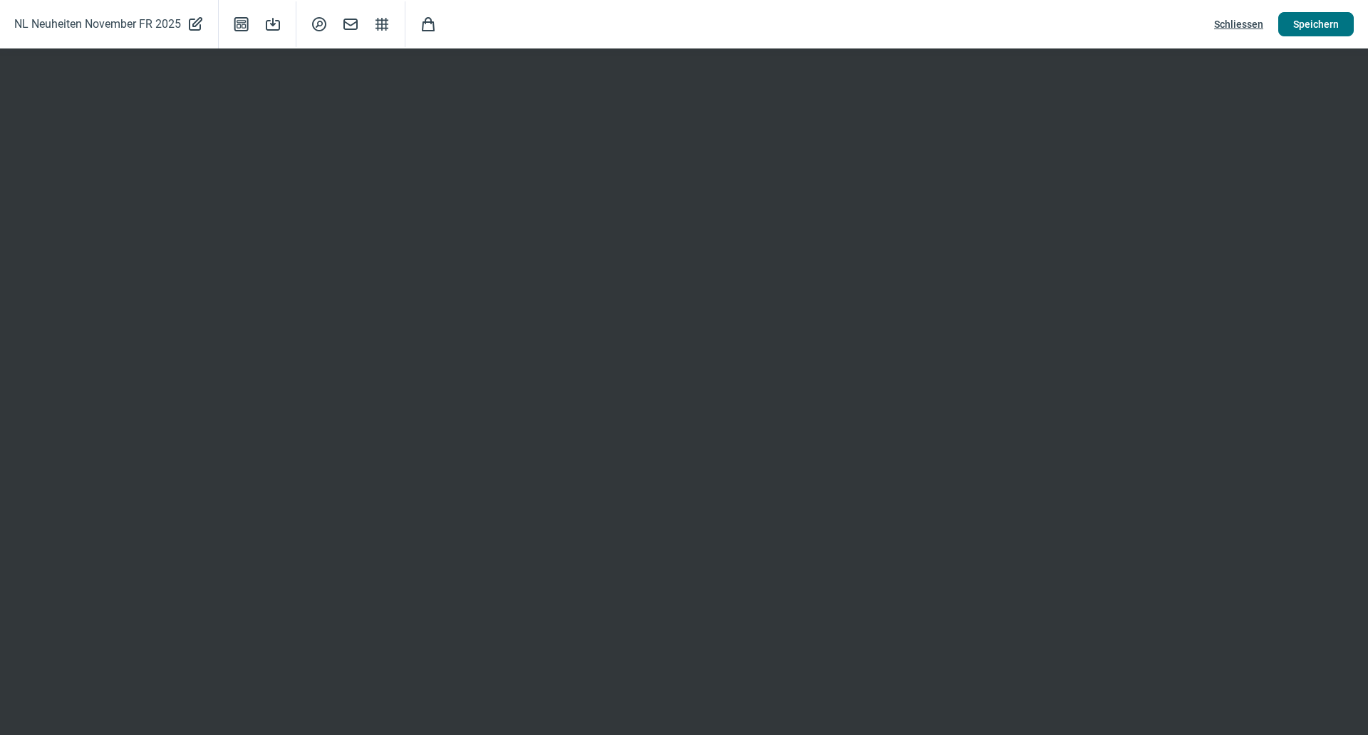
click at [1322, 26] on span "Speichern" at bounding box center [1316, 24] width 46 height 23
click at [1258, 20] on span "Schliessen" at bounding box center [1238, 24] width 49 height 23
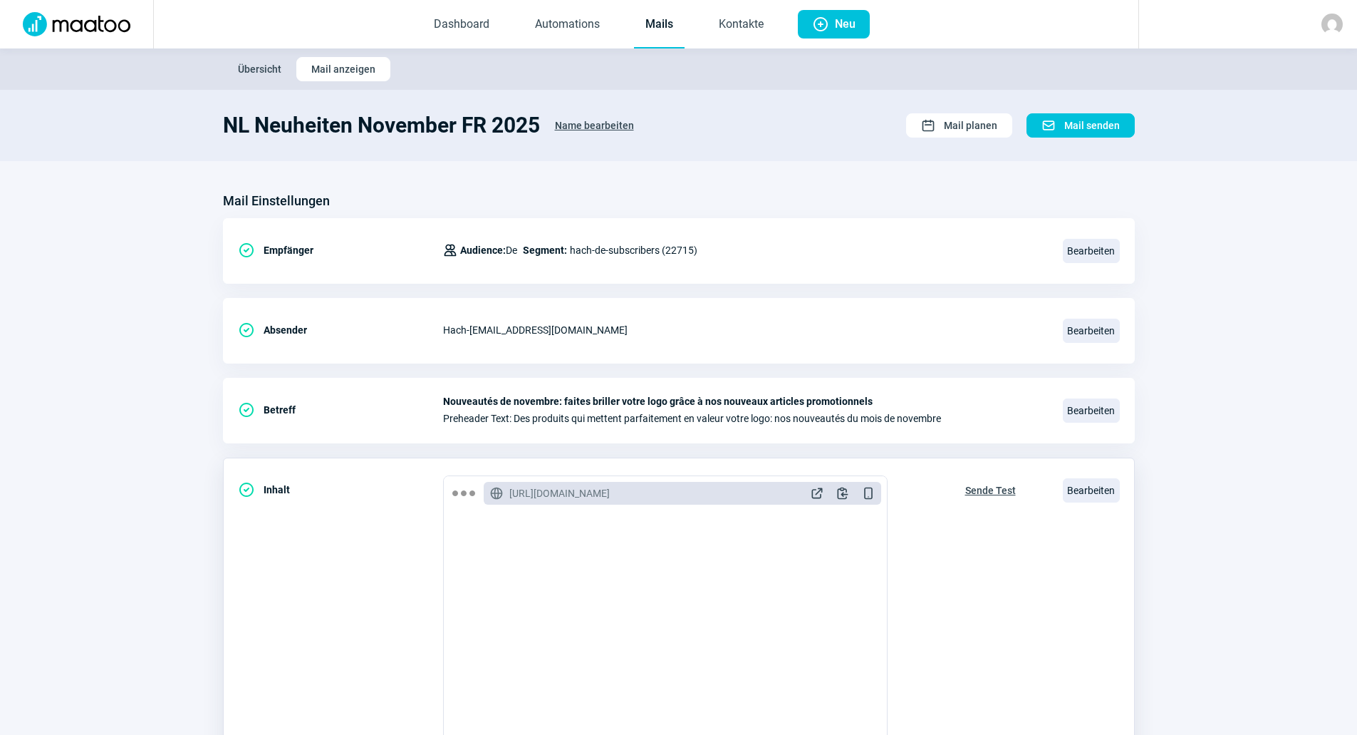
click at [1000, 487] on span "Sende Test" at bounding box center [990, 490] width 51 height 23
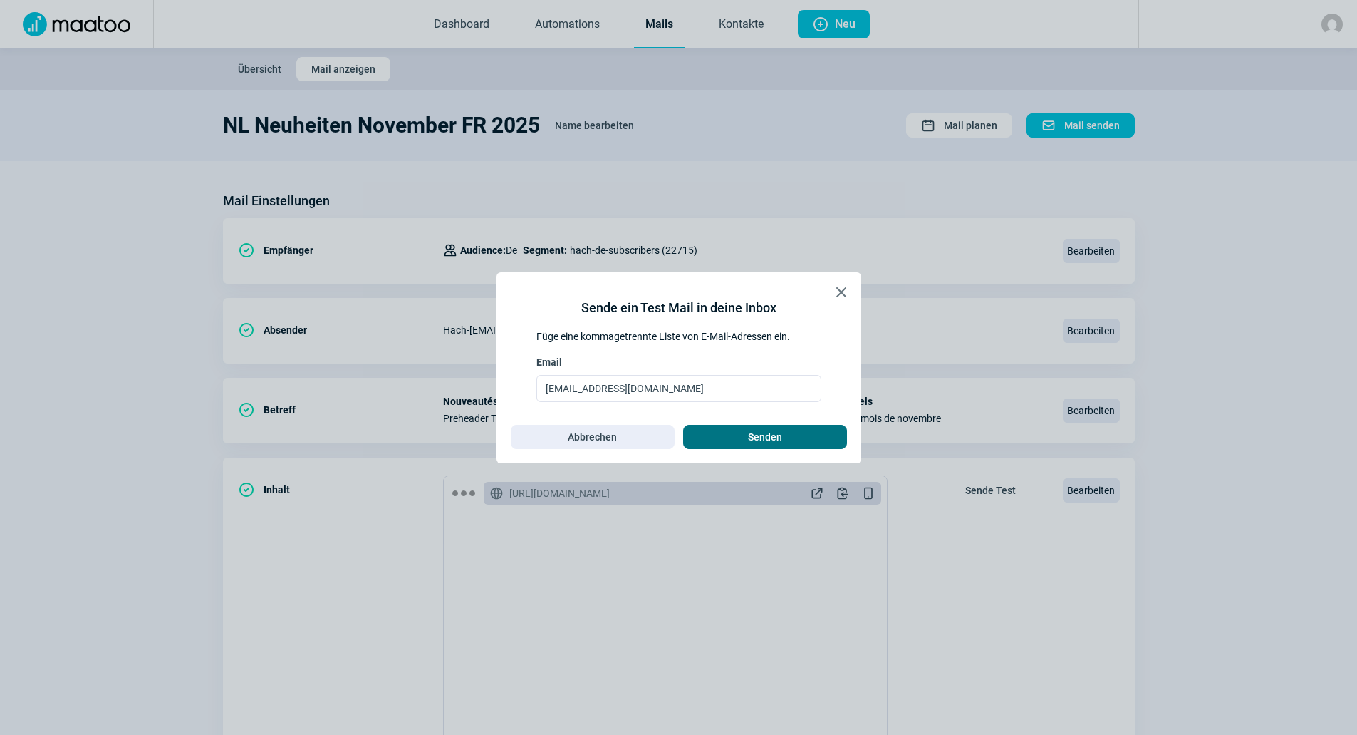
click at [816, 437] on span "Senden" at bounding box center [765, 436] width 134 height 23
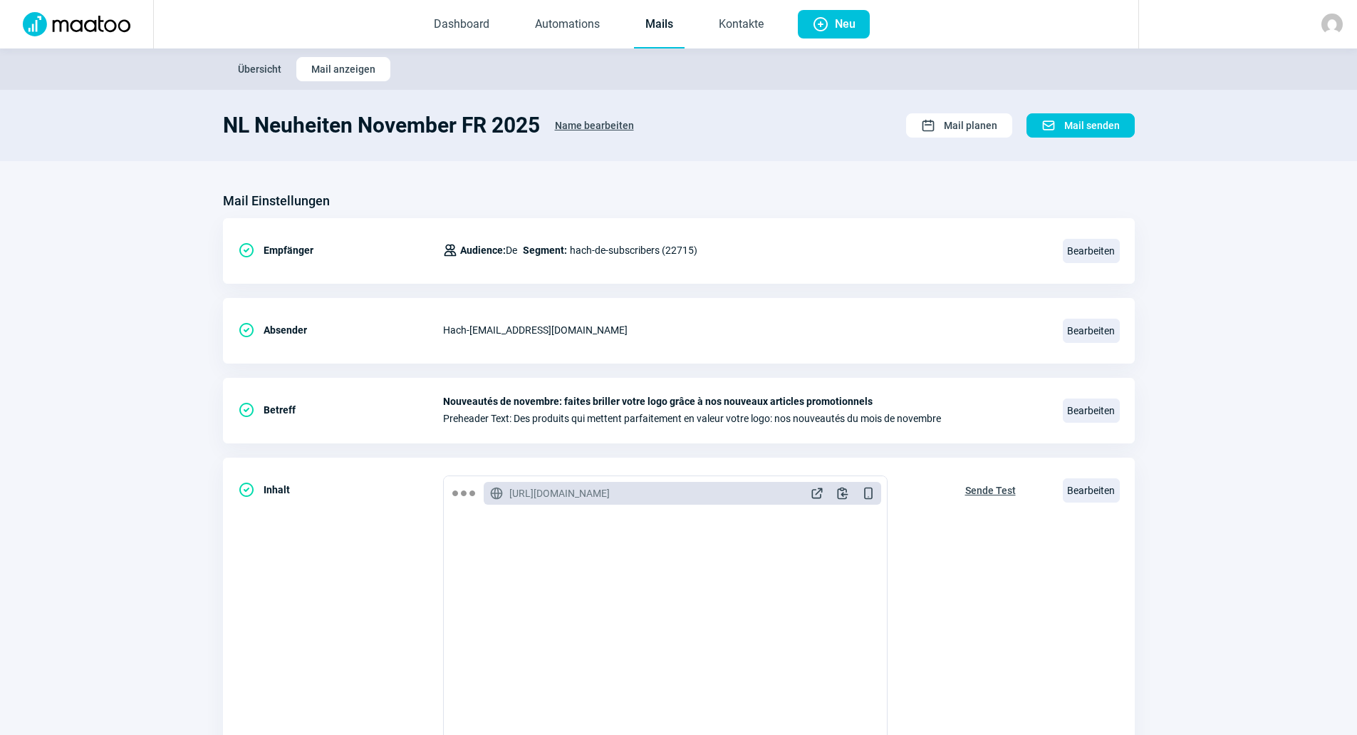
click at [653, 32] on link "Mails" at bounding box center [659, 24] width 51 height 47
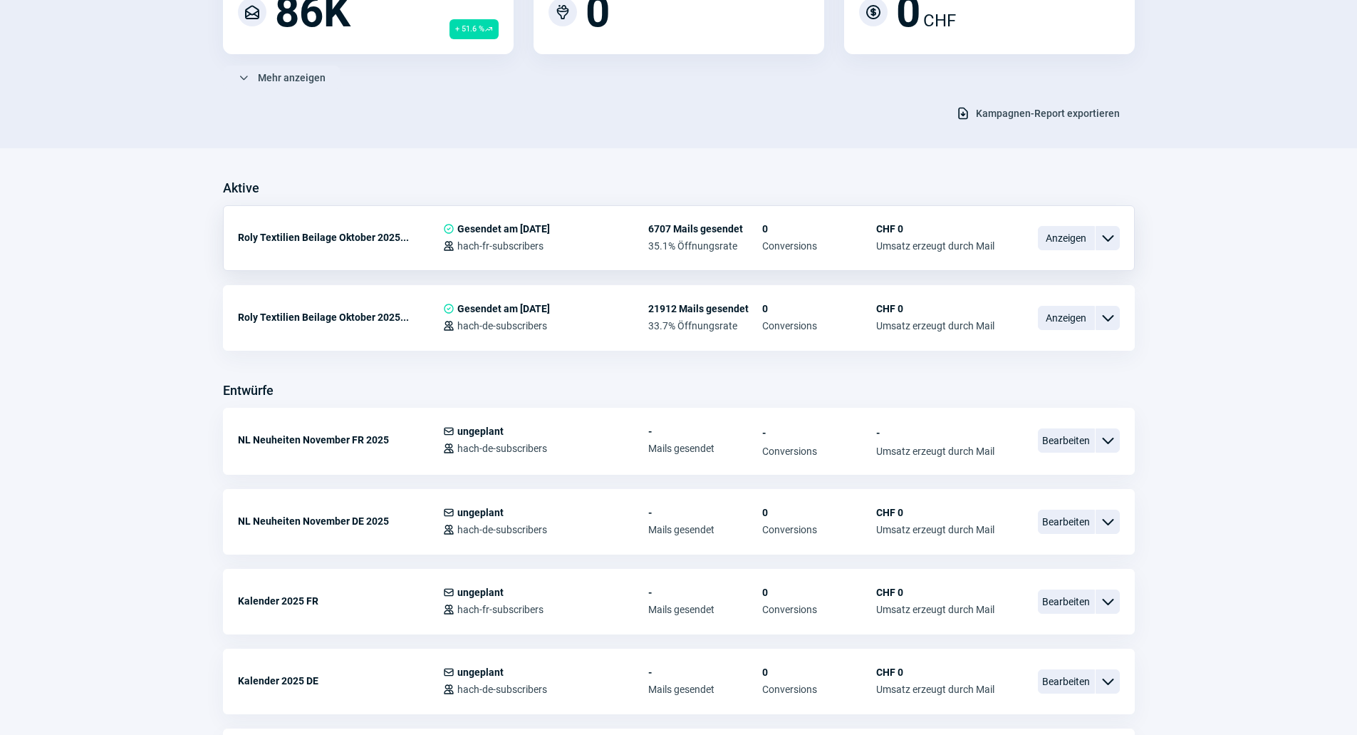
scroll to position [214, 0]
click at [1059, 432] on span "Bearbeiten" at bounding box center [1066, 439] width 57 height 24
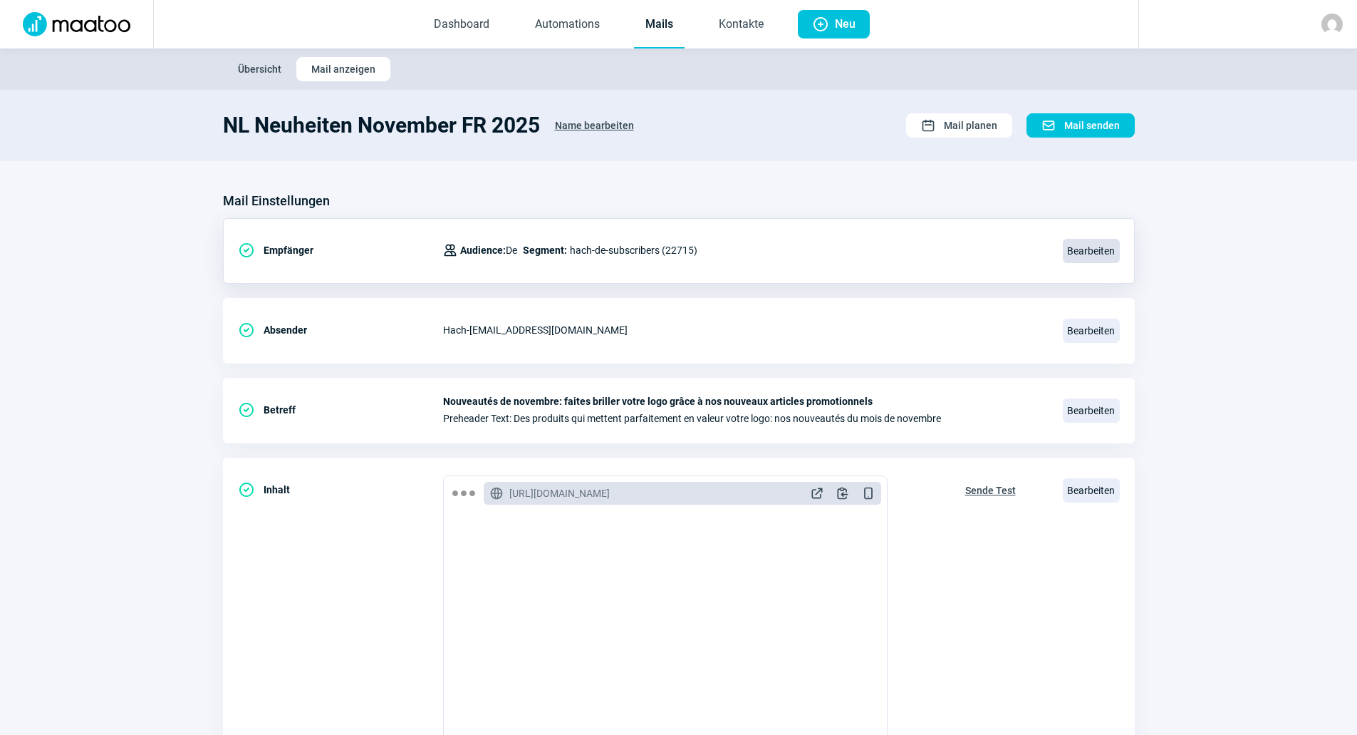
click at [1099, 254] on span "Bearbeiten" at bounding box center [1091, 251] width 57 height 24
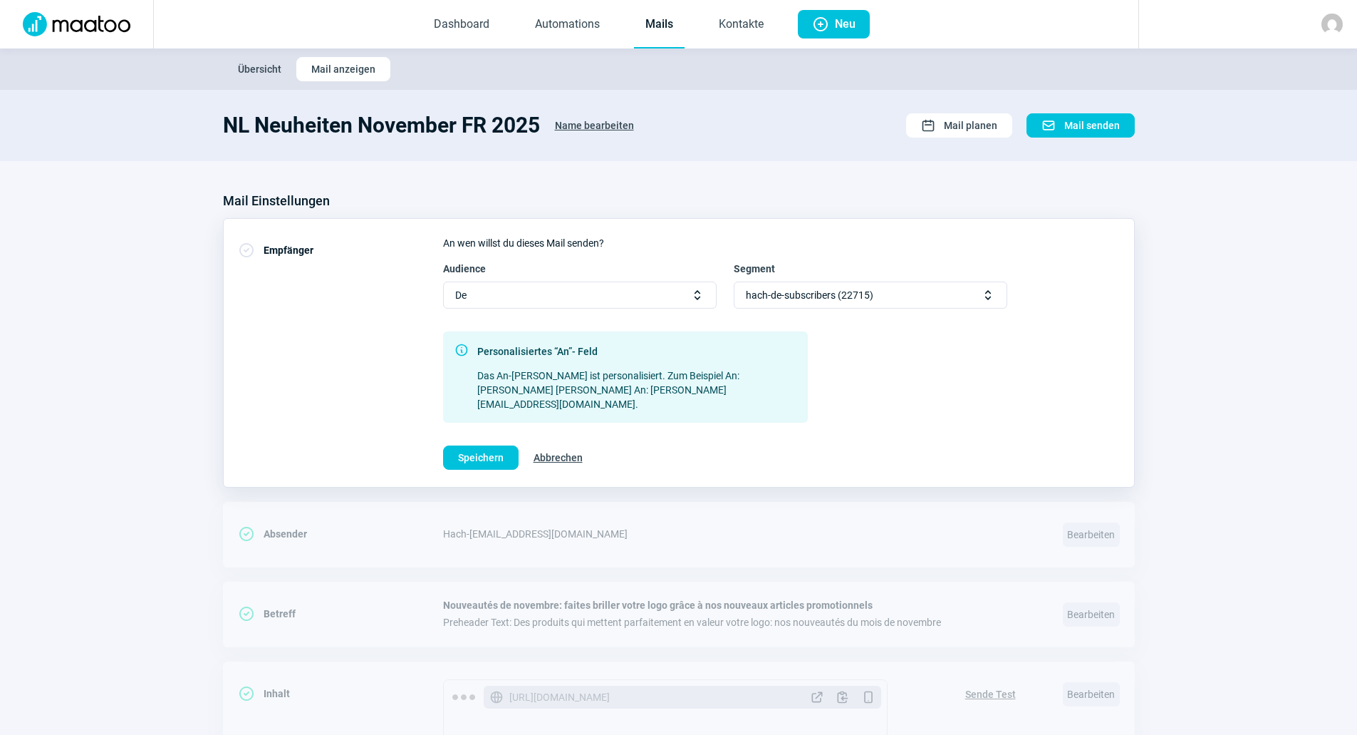
click at [586, 286] on div "De Selector icon" at bounding box center [580, 294] width 274 height 27
click at [529, 350] on div "Fr" at bounding box center [580, 344] width 272 height 23
click at [886, 270] on div "Segment Select Selector icon" at bounding box center [871, 284] width 274 height 47
click at [862, 296] on div "Select Selector icon" at bounding box center [871, 294] width 274 height 27
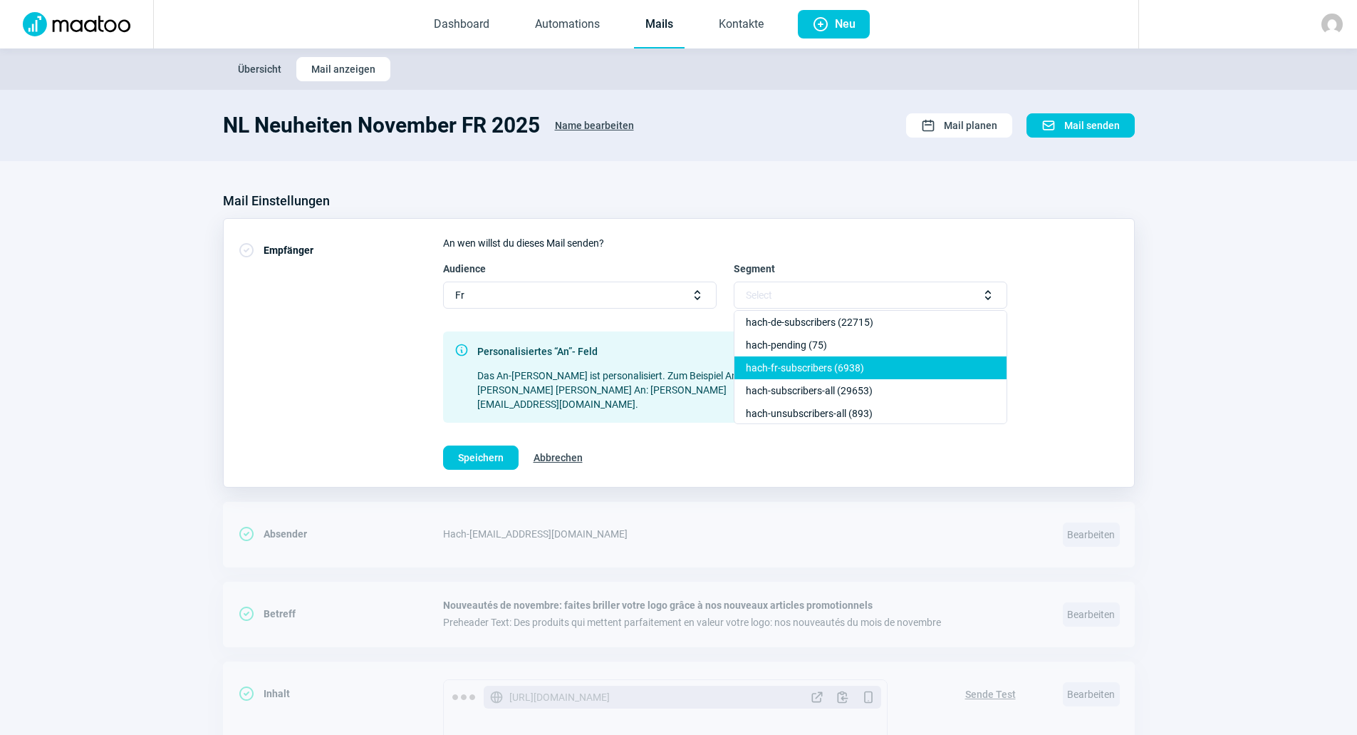
click at [844, 368] on div "hach-fr-subscribers (6938)" at bounding box center [871, 367] width 272 height 23
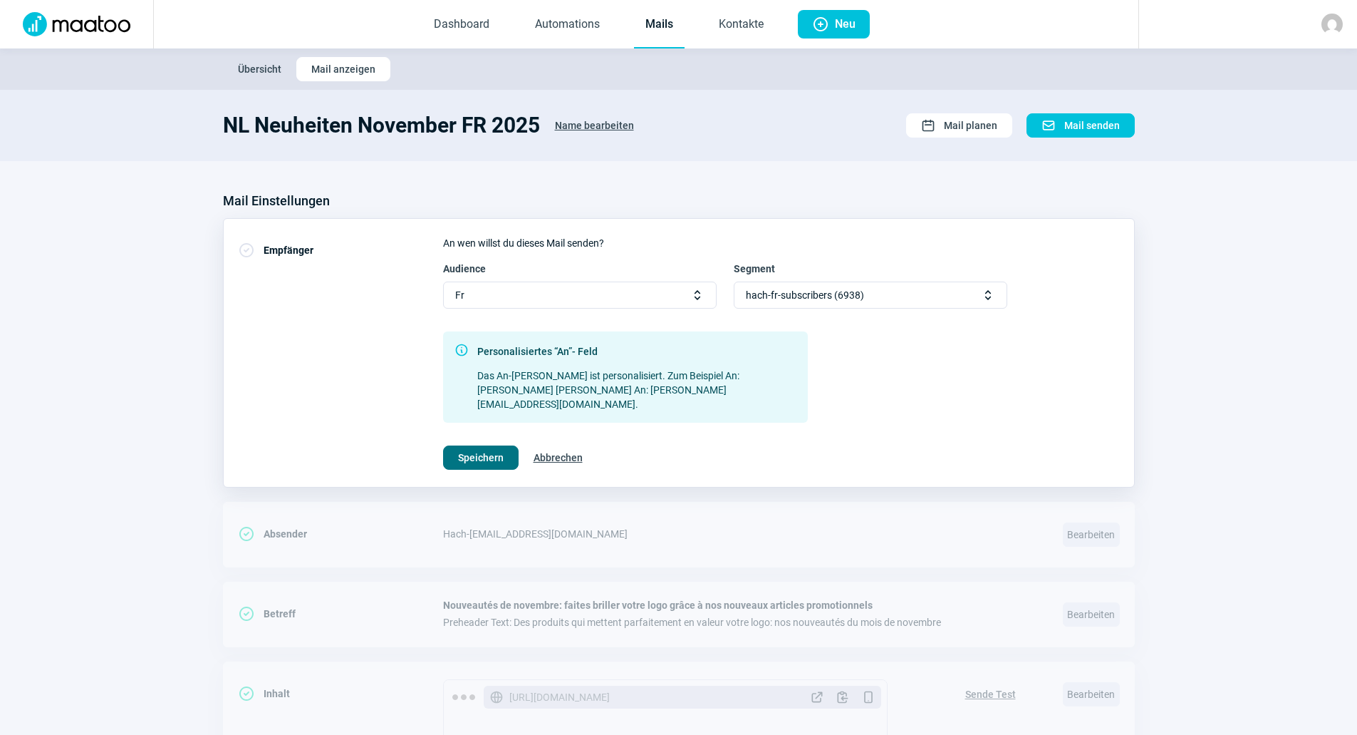
click at [476, 446] on span "Speichern" at bounding box center [481, 457] width 46 height 23
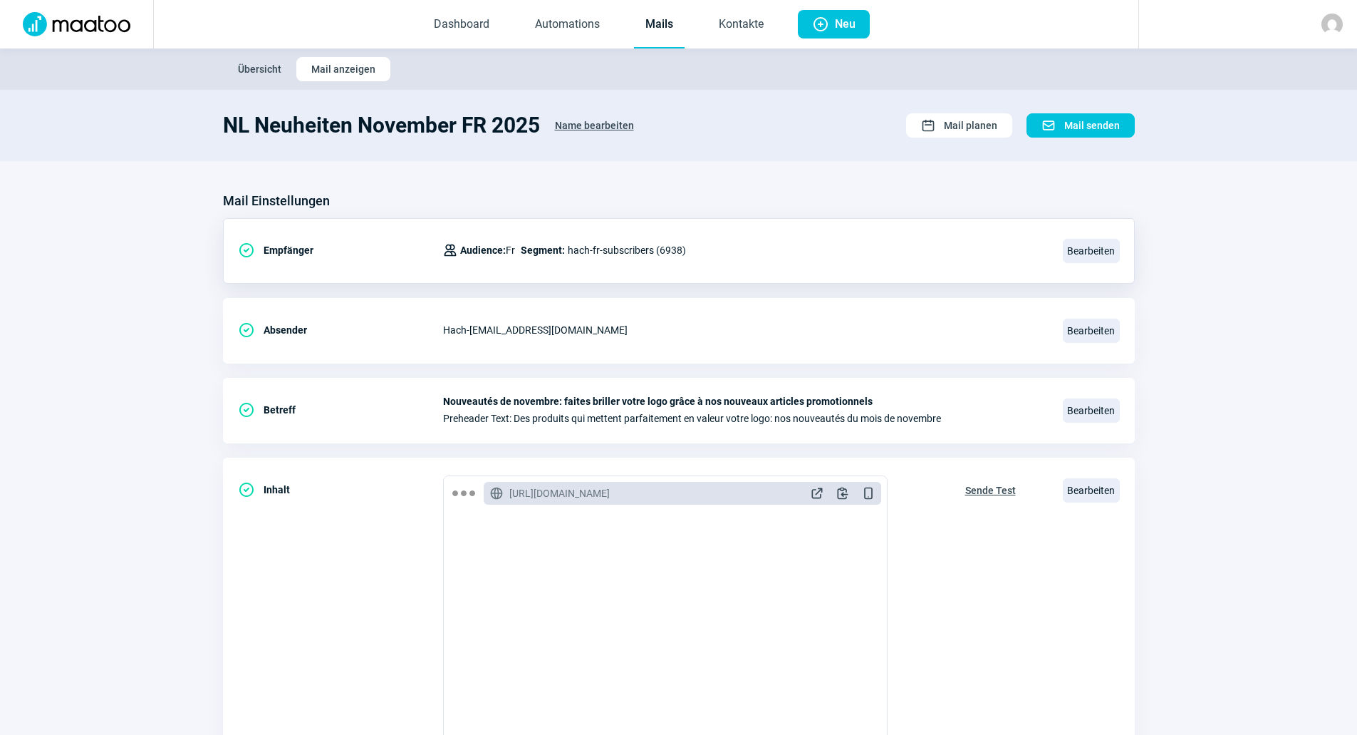
click at [665, 37] on link "Mails" at bounding box center [659, 24] width 51 height 47
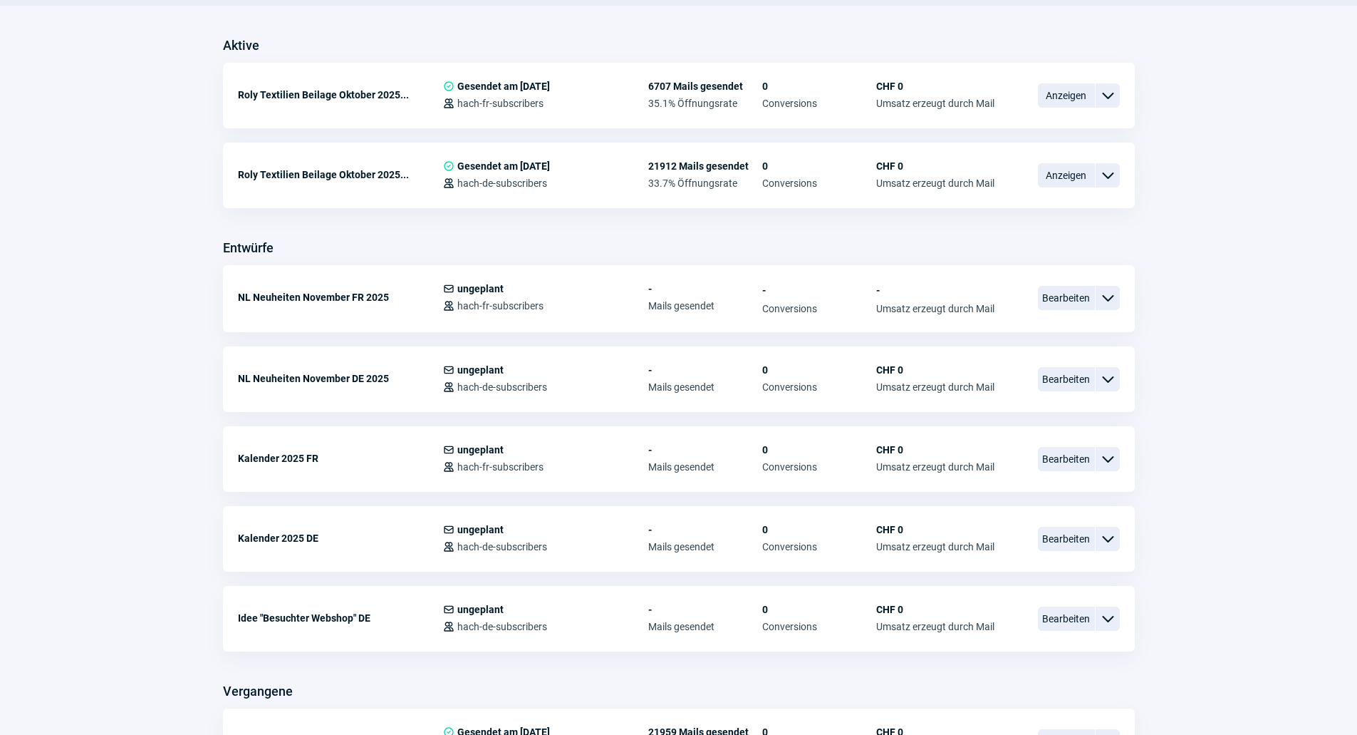
scroll to position [356, 0]
click at [1069, 309] on span "Bearbeiten" at bounding box center [1066, 297] width 57 height 24
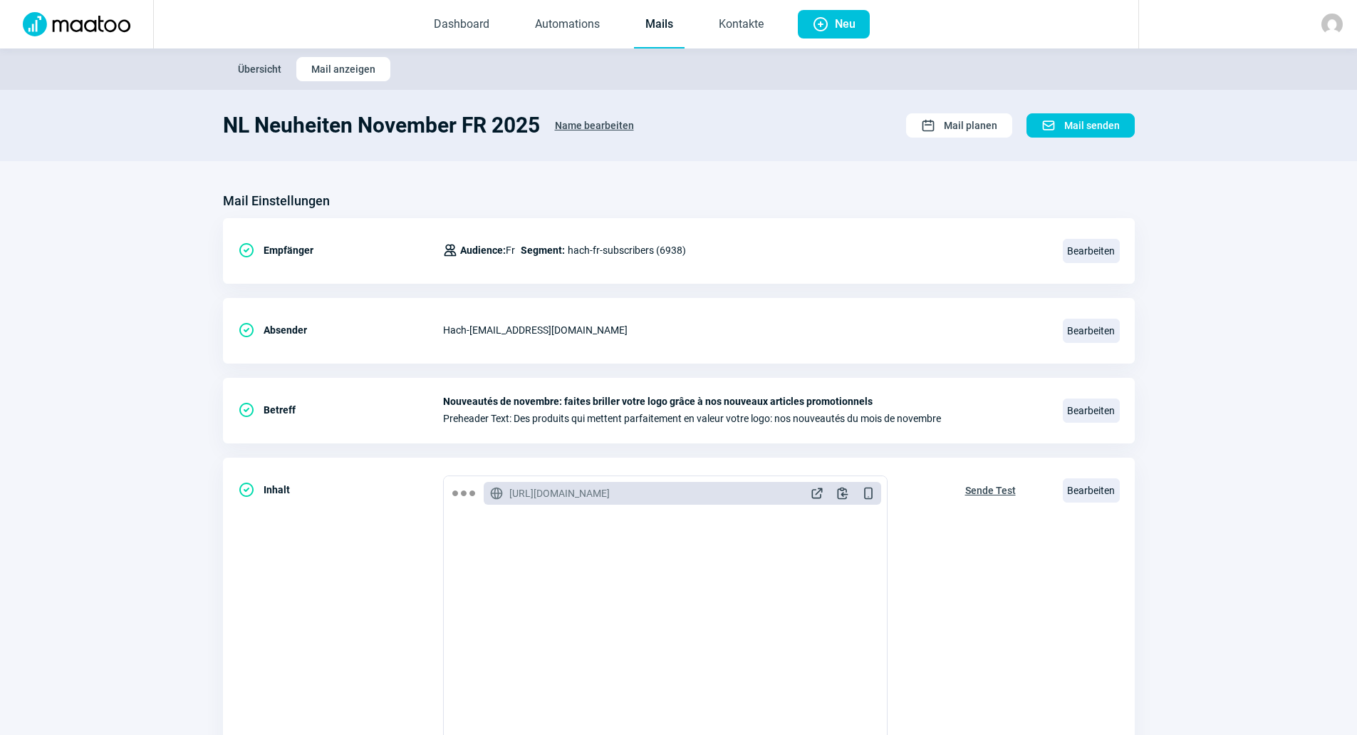
click at [663, 24] on link "Mails" at bounding box center [659, 24] width 51 height 47
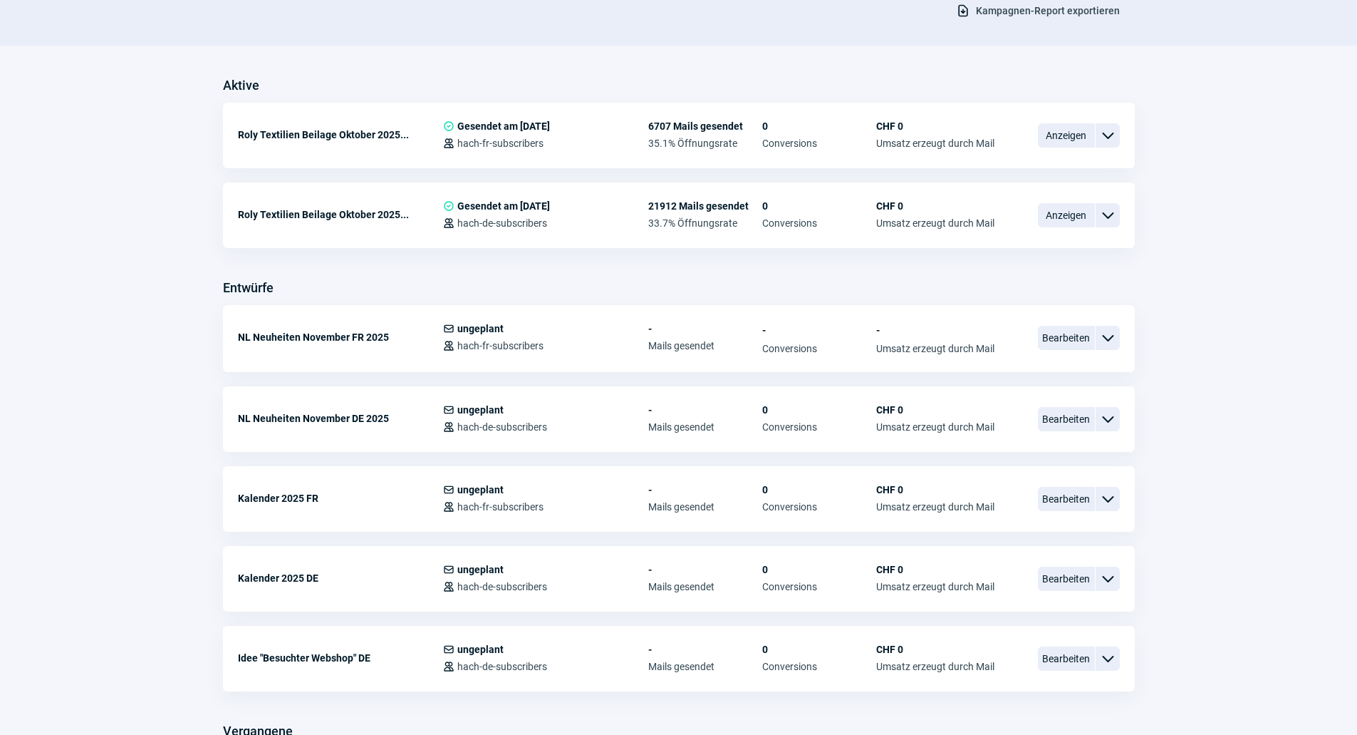
scroll to position [427, 0]
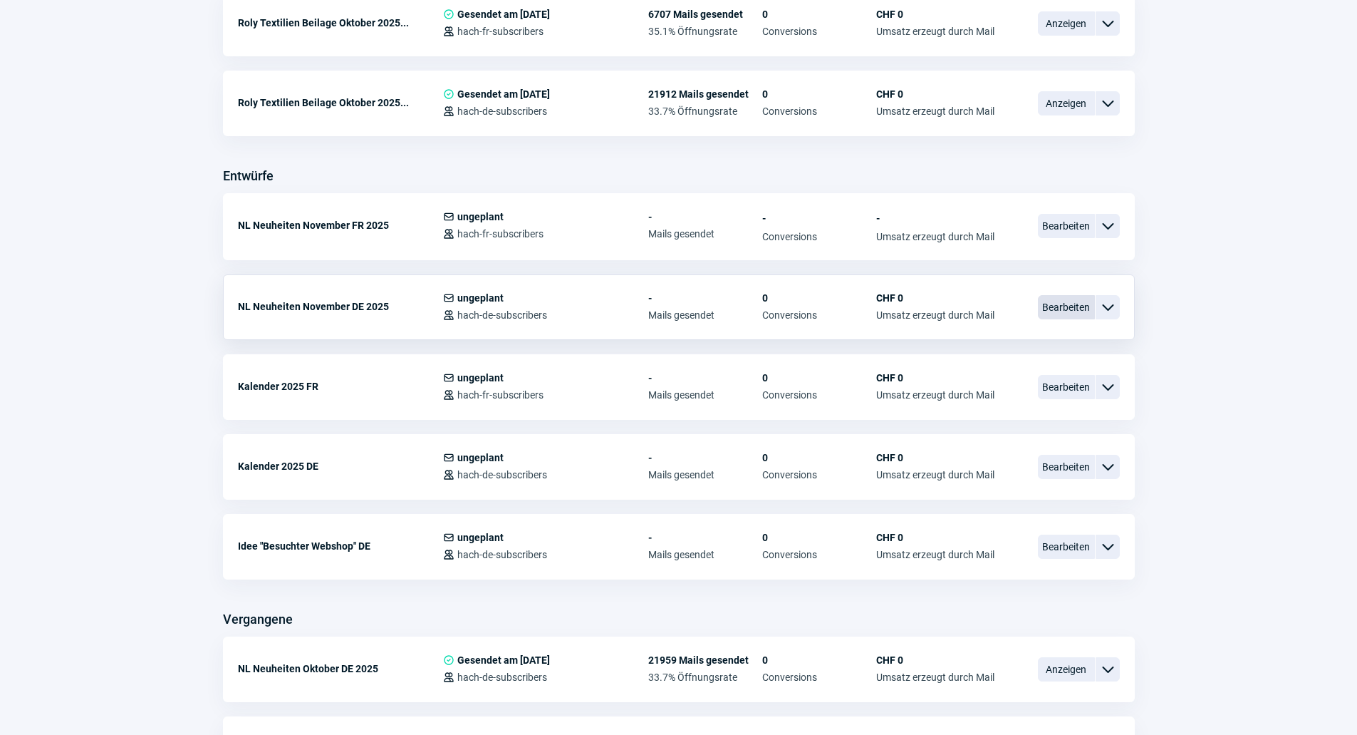
click at [1059, 307] on span "Bearbeiten" at bounding box center [1066, 307] width 57 height 24
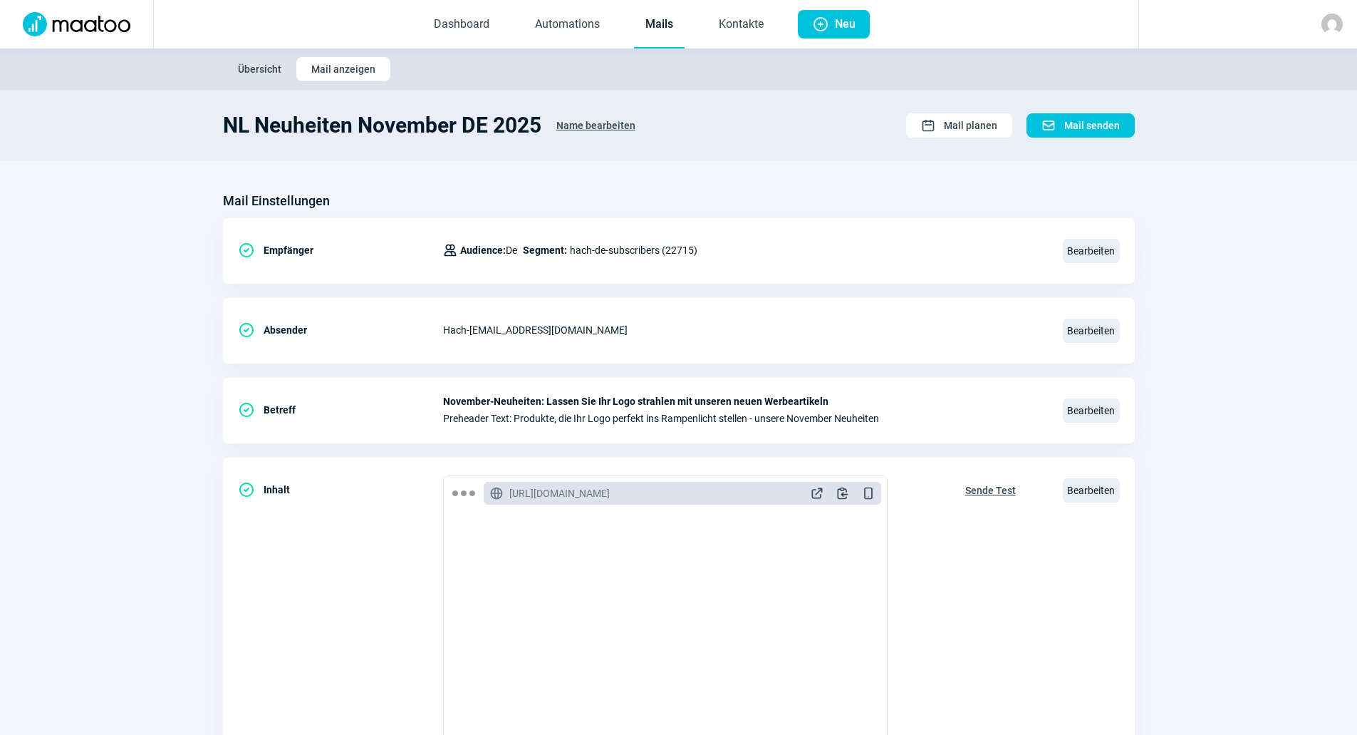
click at [683, 3] on link "Mails" at bounding box center [659, 24] width 51 height 47
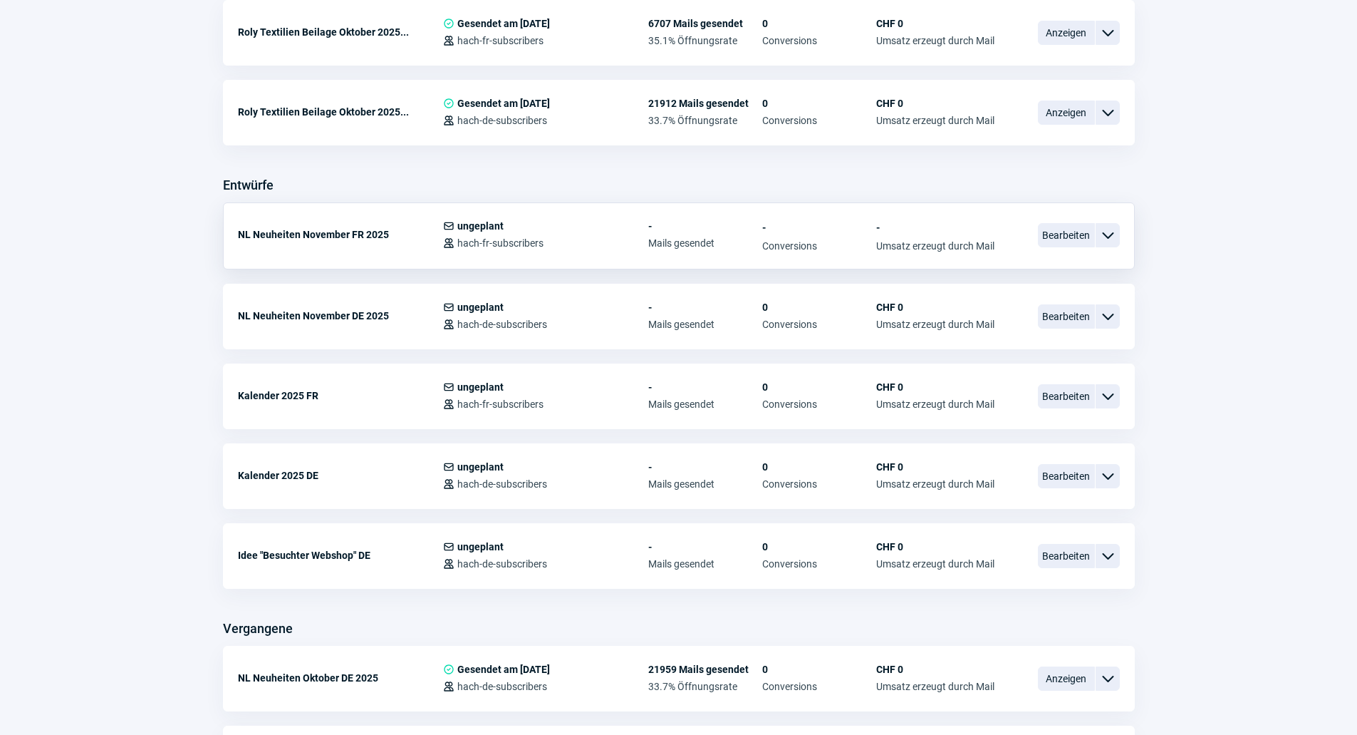
scroll to position [356, 0]
